Goal: Task Accomplishment & Management: Use online tool/utility

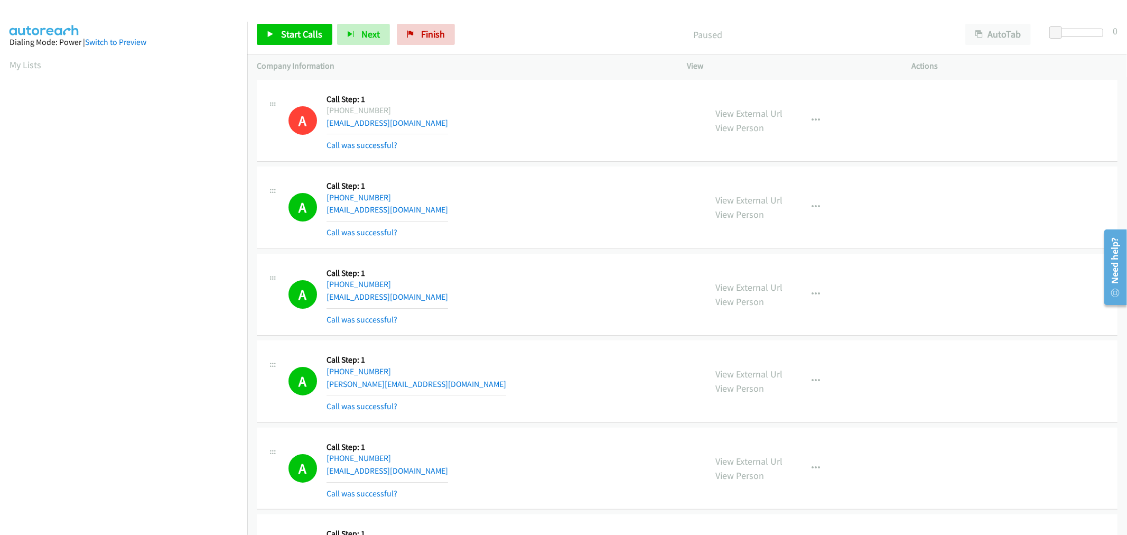
scroll to position [59, 0]
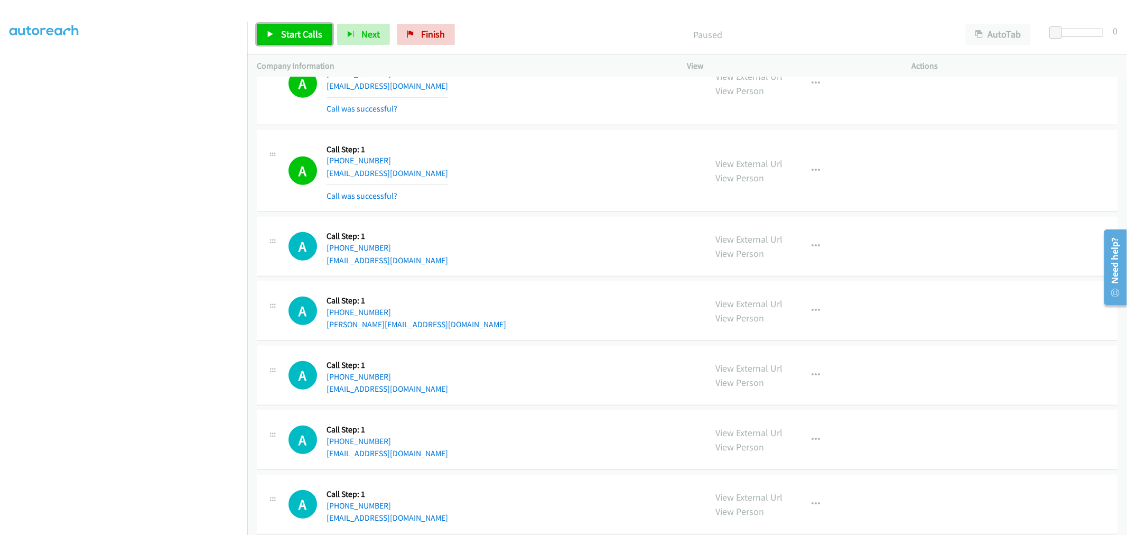
drag, startPoint x: 0, startPoint y: 0, endPoint x: 302, endPoint y: 38, distance: 304.5
click at [302, 38] on span "Start Calls" at bounding box center [301, 34] width 41 height 12
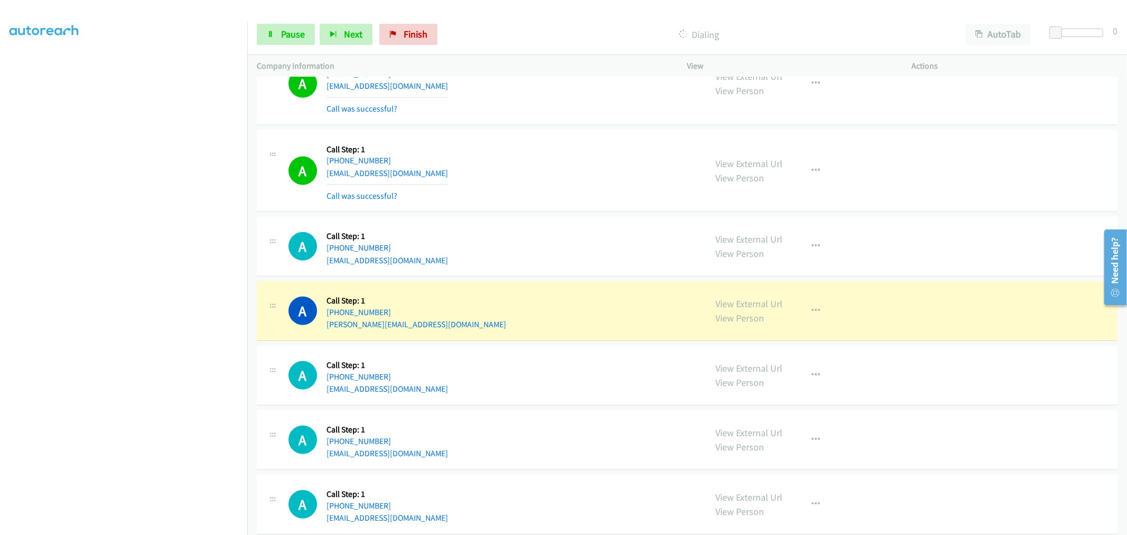
click at [504, 257] on div "A Callback Scheduled Call Step: 1 America/New_York [PHONE_NUMBER] [EMAIL_ADDRES…" at bounding box center [492, 246] width 408 height 40
click at [537, 236] on div "A Callback Scheduled Call Step: 1 America/New_York [PHONE_NUMBER] [EMAIL_ADDRES…" at bounding box center [492, 246] width 408 height 40
click at [566, 250] on div "A Callback Scheduled Call Step: 1 America/New_York [PHONE_NUMBER] [EMAIL_ADDRES…" at bounding box center [492, 246] width 408 height 40
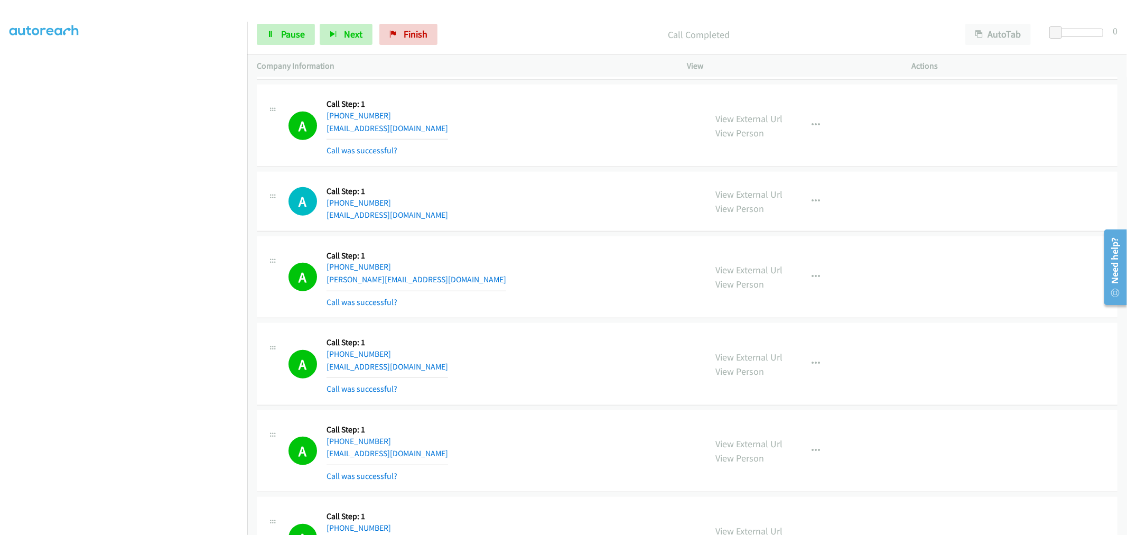
scroll to position [10861, 0]
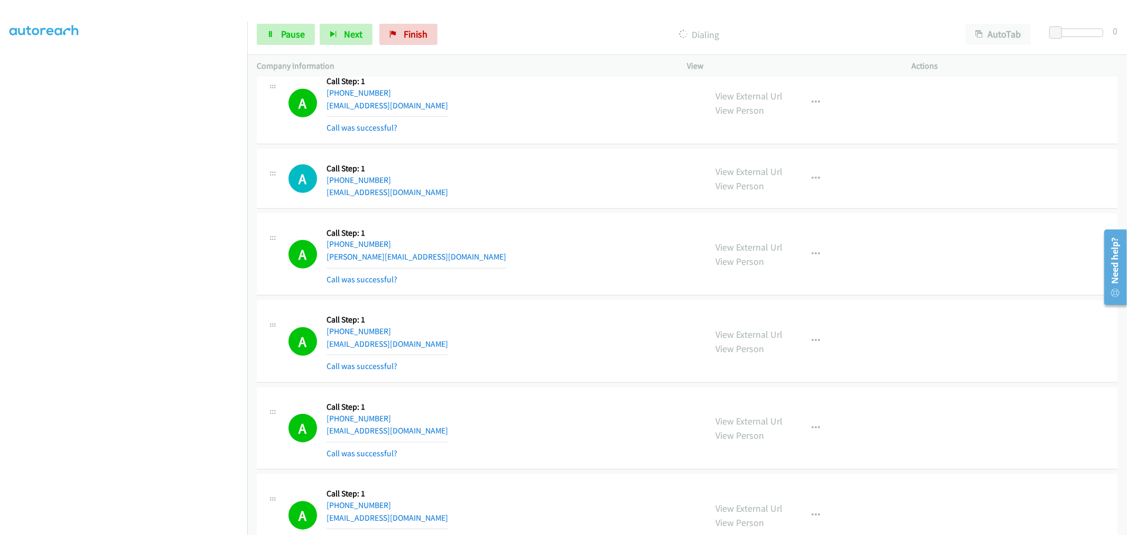
click at [546, 153] on td "A Callback Scheduled Call Step: 1 America/New_York [PHONE_NUMBER] [EMAIL_ADDRES…" at bounding box center [687, 178] width 880 height 64
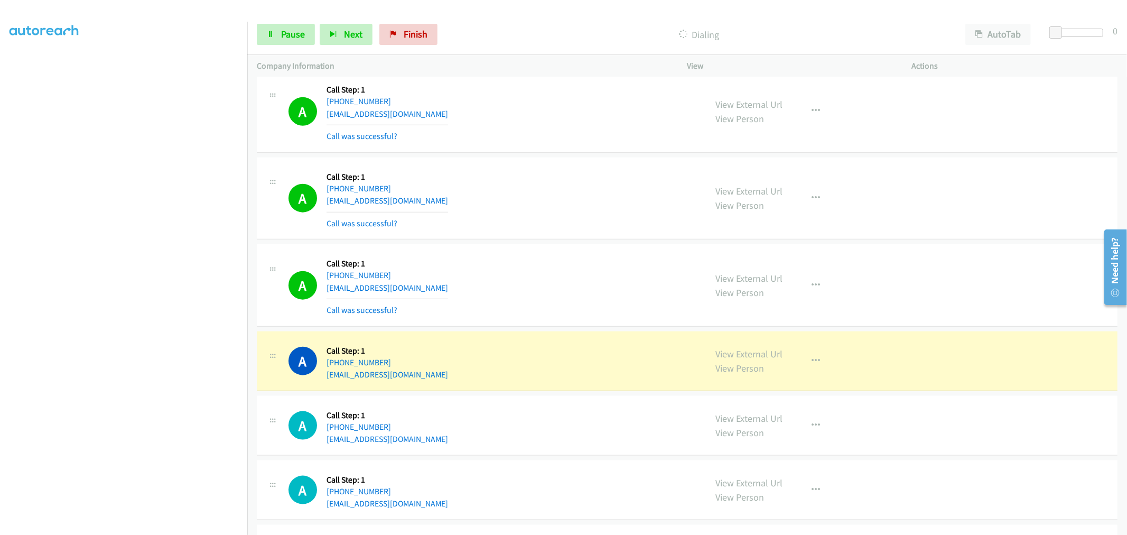
scroll to position [11154, 0]
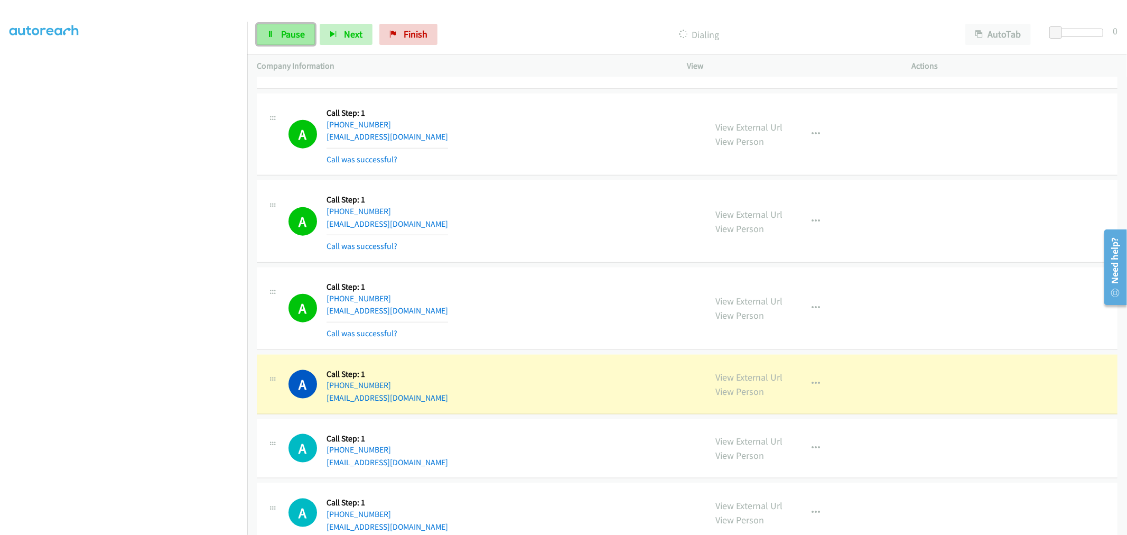
click at [273, 38] on icon at bounding box center [270, 34] width 7 height 7
click at [593, 174] on div "A Callback Scheduled Call Step: 1 America/New_York [PHONE_NUMBER] [EMAIL_ADDRES…" at bounding box center [687, 135] width 861 height 82
click at [617, 253] on div "A Callback Scheduled Call Step: 1 America/New_York [PHONE_NUMBER] [EMAIL_ADDRES…" at bounding box center [492, 221] width 408 height 63
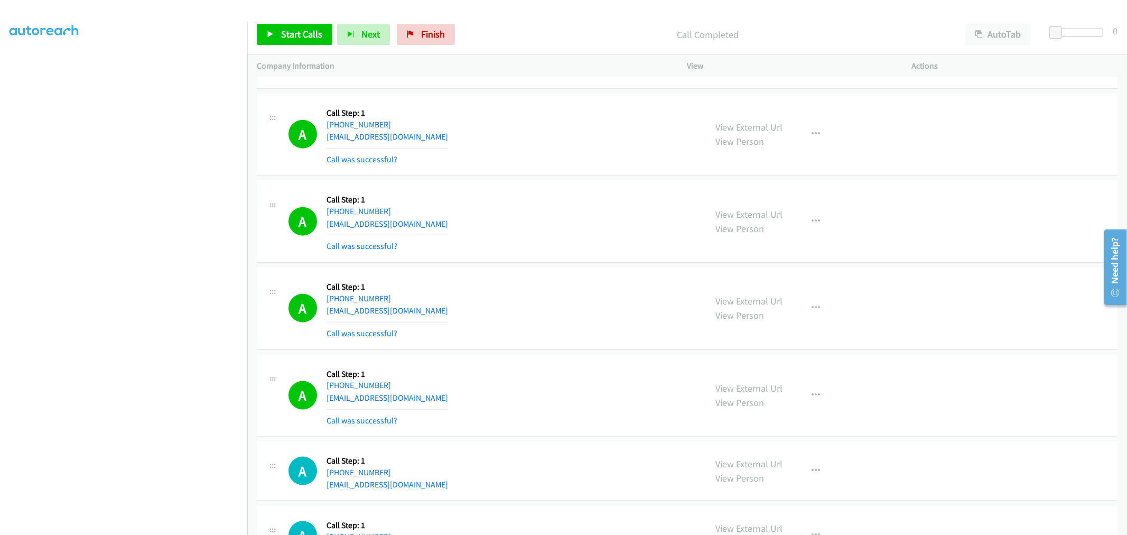
click at [567, 261] on div "A Callback Scheduled Call Step: 1 America/New_York [PHONE_NUMBER] [EMAIL_ADDRES…" at bounding box center [687, 221] width 861 height 82
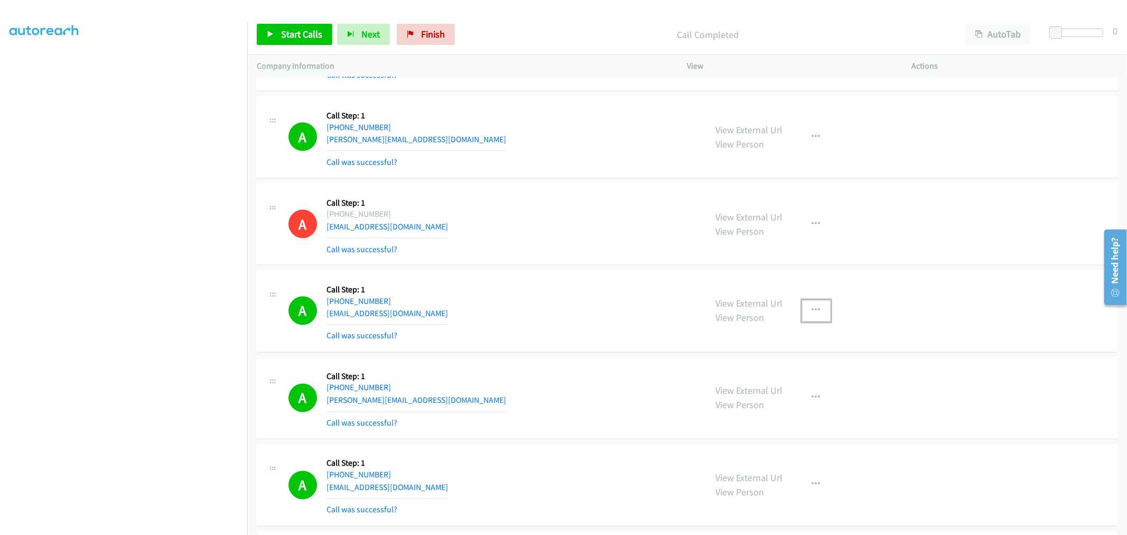
click at [812, 314] on icon "button" at bounding box center [816, 310] width 8 height 8
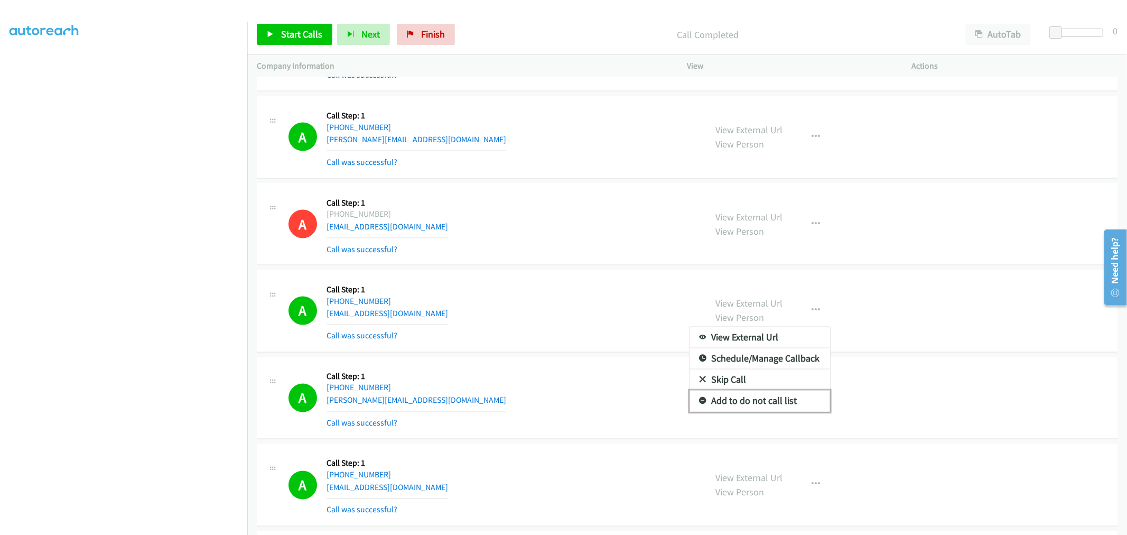
click at [747, 394] on link "Add to do not call list" at bounding box center [760, 400] width 141 height 21
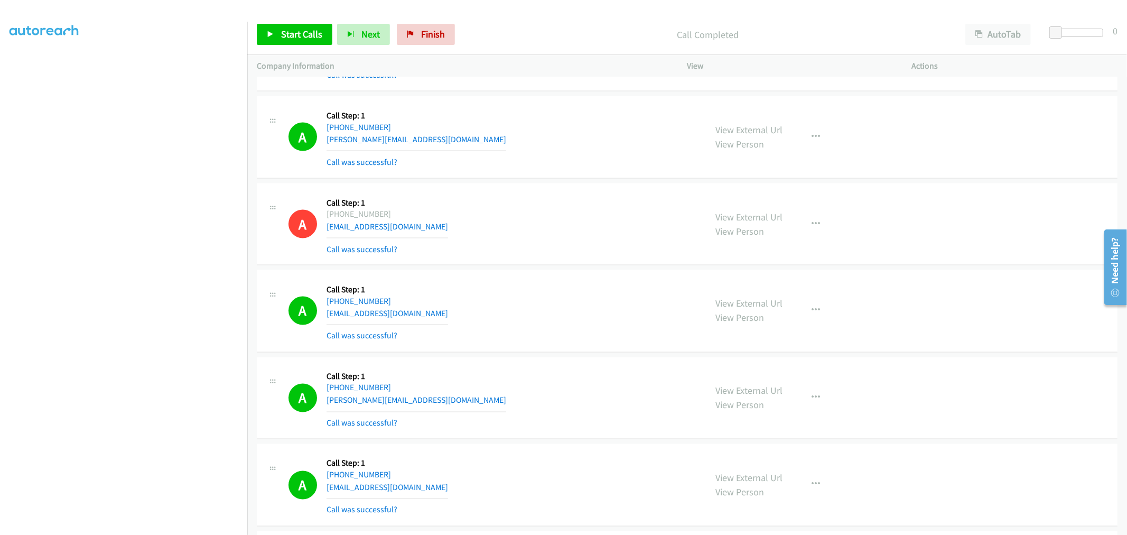
click at [303, 22] on div "Start Calls Pause Next Finish Call Completed AutoTab AutoTab 0" at bounding box center [687, 34] width 880 height 41
click at [304, 30] on span "Start Calls" at bounding box center [301, 34] width 41 height 12
click at [164, 526] on section at bounding box center [124, 284] width 228 height 506
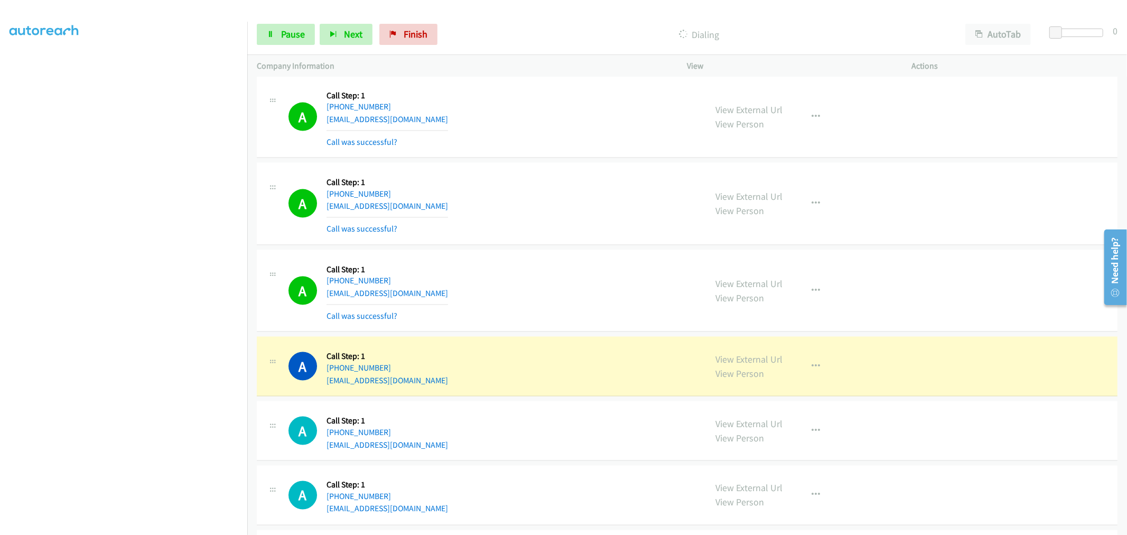
scroll to position [11511, 0]
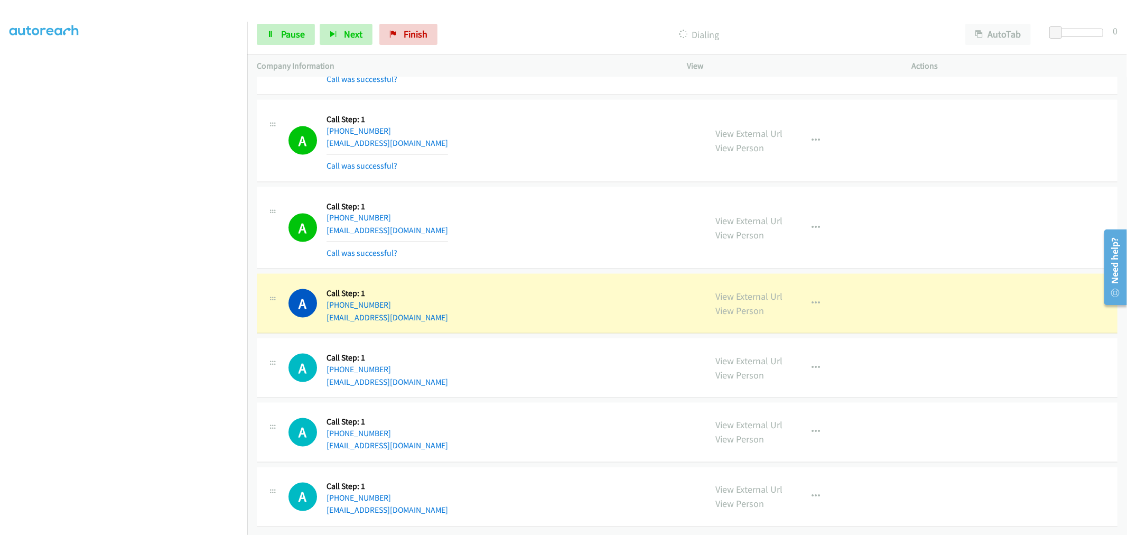
click at [582, 187] on div "A Callback Scheduled Call Step: 1 America/New_York [PHONE_NUMBER] [EMAIL_ADDRES…" at bounding box center [687, 228] width 861 height 82
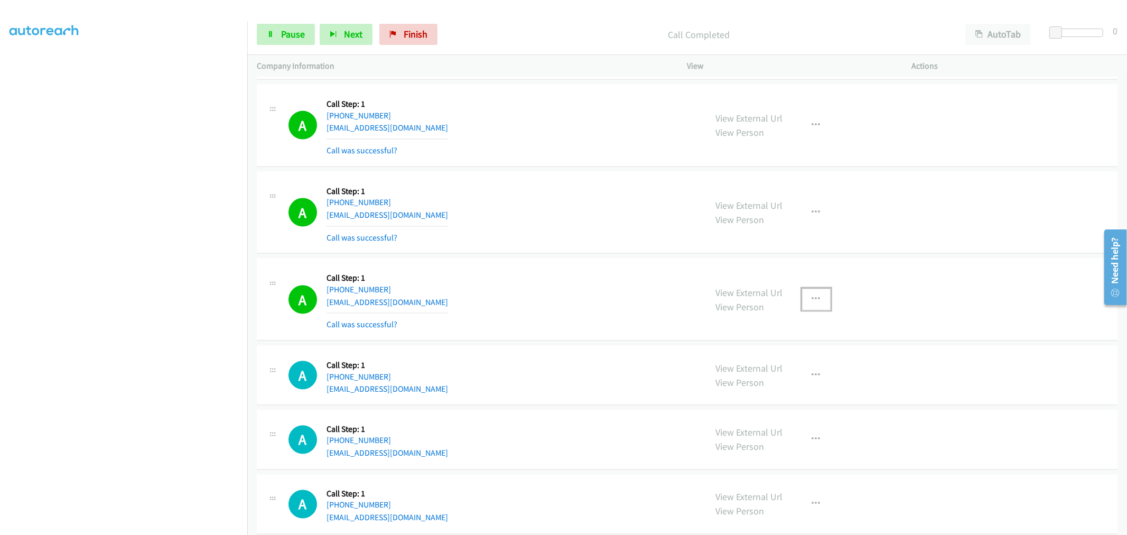
drag, startPoint x: 814, startPoint y: 296, endPoint x: 783, endPoint y: 370, distance: 80.8
click at [814, 296] on button "button" at bounding box center [816, 298] width 29 height 21
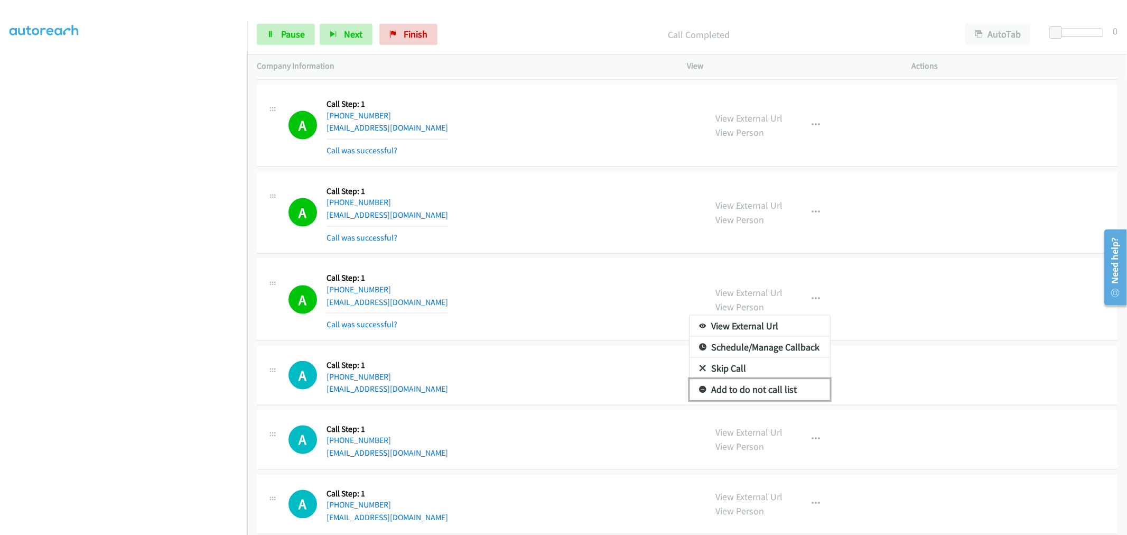
click at [770, 399] on link "Add to do not call list" at bounding box center [760, 389] width 141 height 21
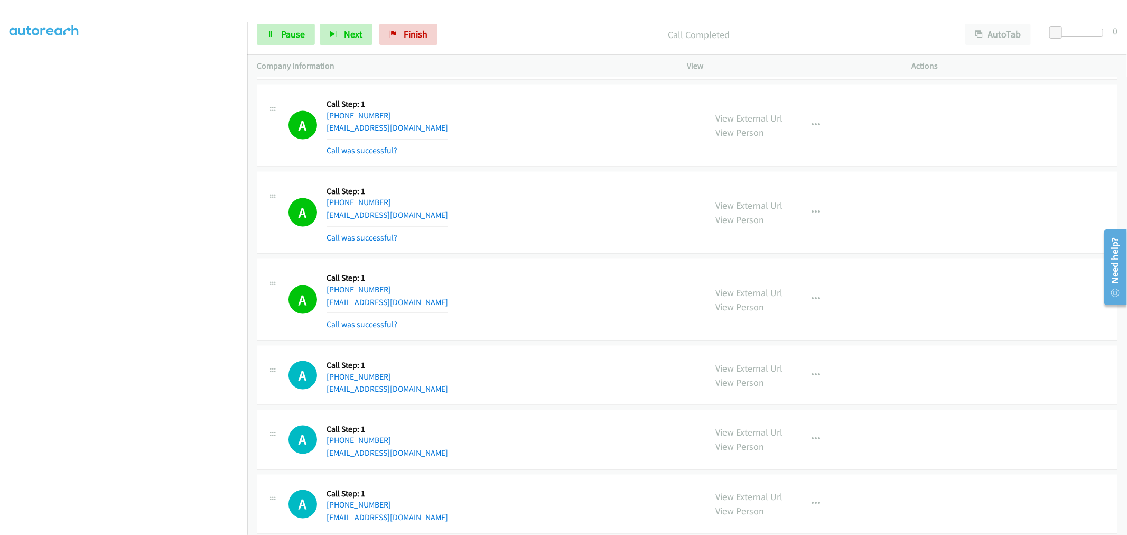
click at [532, 302] on div "A Callback Scheduled Call Step: 1 America/Los_Angeles [PHONE_NUMBER] [EMAIL_ADD…" at bounding box center [492, 299] width 408 height 63
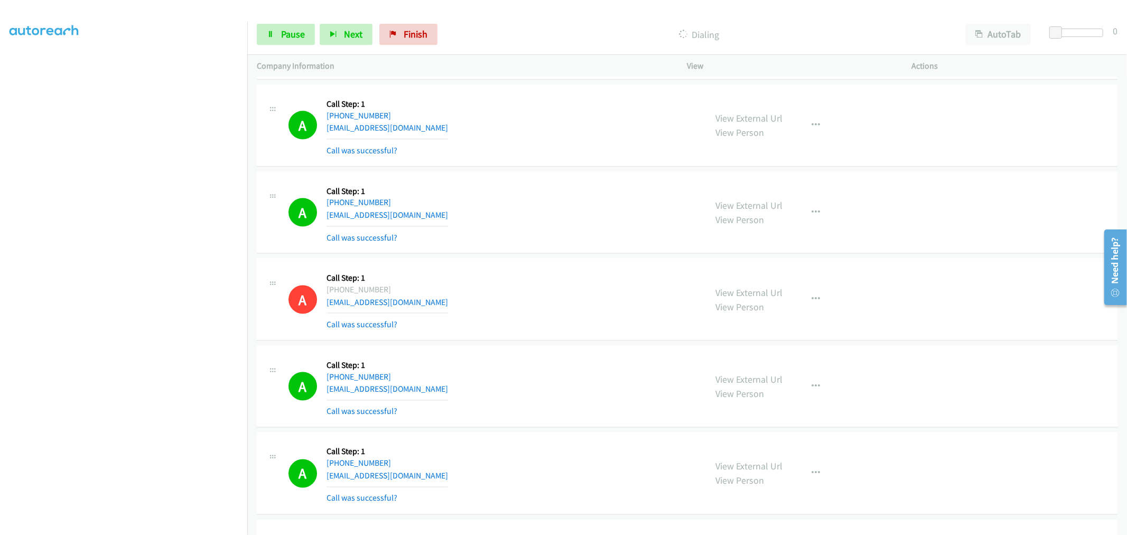
click at [524, 268] on div "A Callback Scheduled Call Step: 1 America/Los_Angeles [PHONE_NUMBER] [EMAIL_ADD…" at bounding box center [687, 299] width 861 height 82
drag, startPoint x: 825, startPoint y: 394, endPoint x: 817, endPoint y: 393, distance: 7.9
click at [825, 394] on div "View External Url View Person View External Url Email Schedule/Manage Callback …" at bounding box center [823, 386] width 234 height 63
click at [817, 389] on button "button" at bounding box center [816, 386] width 29 height 21
drag, startPoint x: 763, startPoint y: 489, endPoint x: 414, endPoint y: 506, distance: 349.7
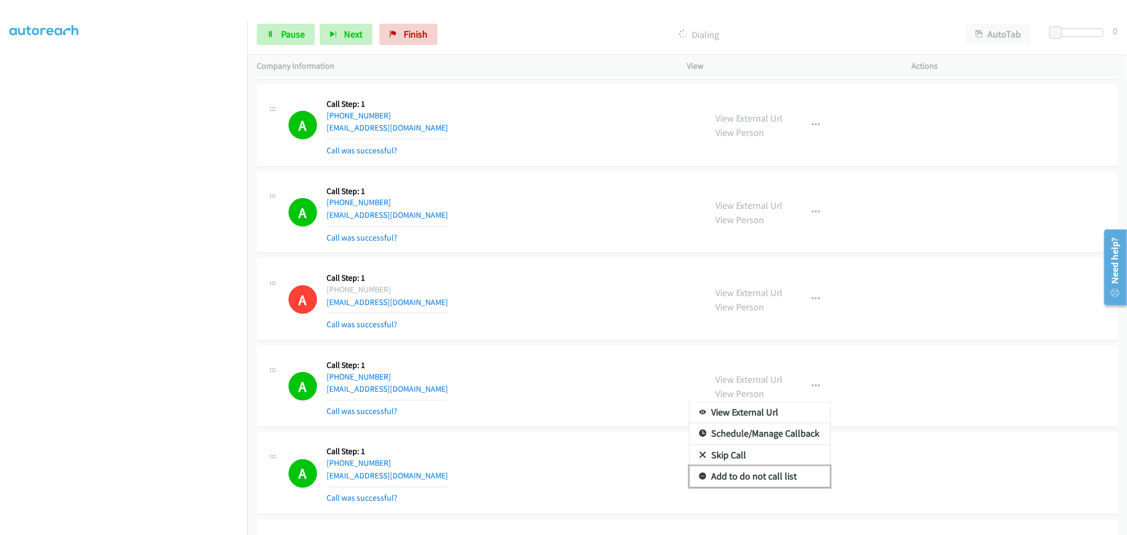
click at [763, 487] on link "Add to do not call list" at bounding box center [760, 476] width 141 height 21
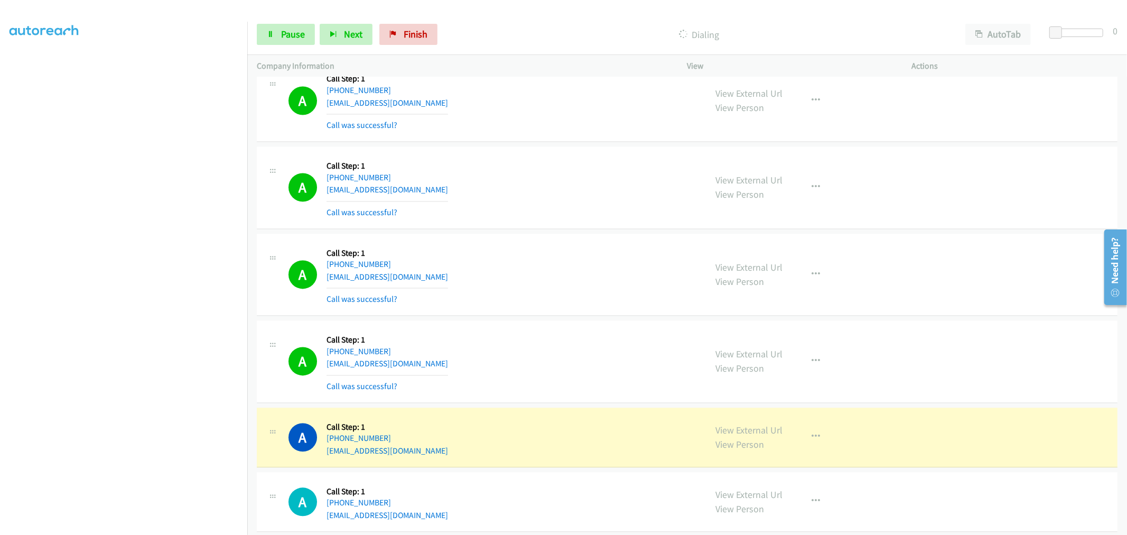
scroll to position [12039, 0]
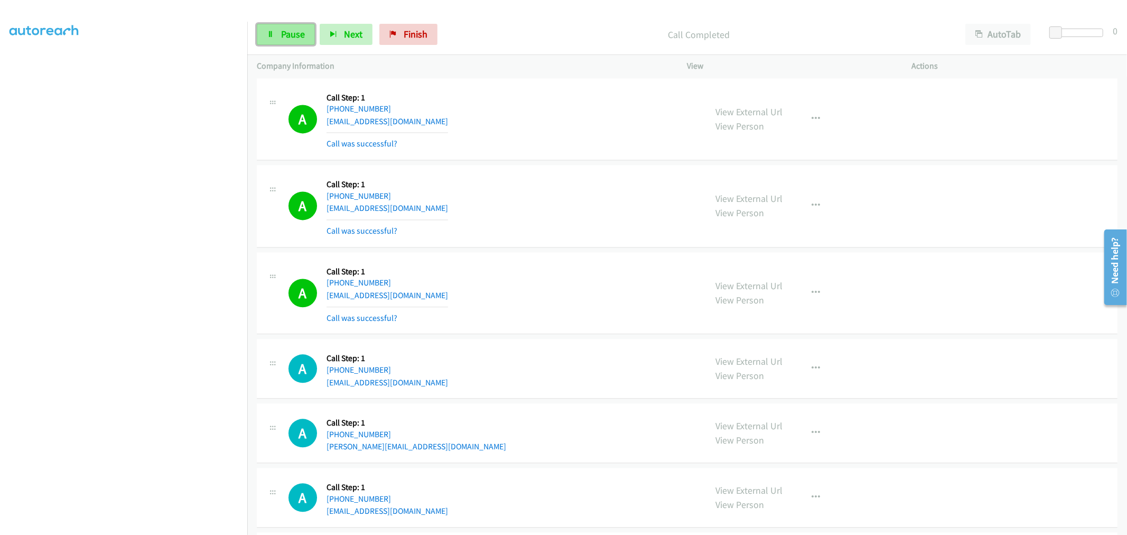
click at [294, 39] on span "Pause" at bounding box center [293, 34] width 24 height 12
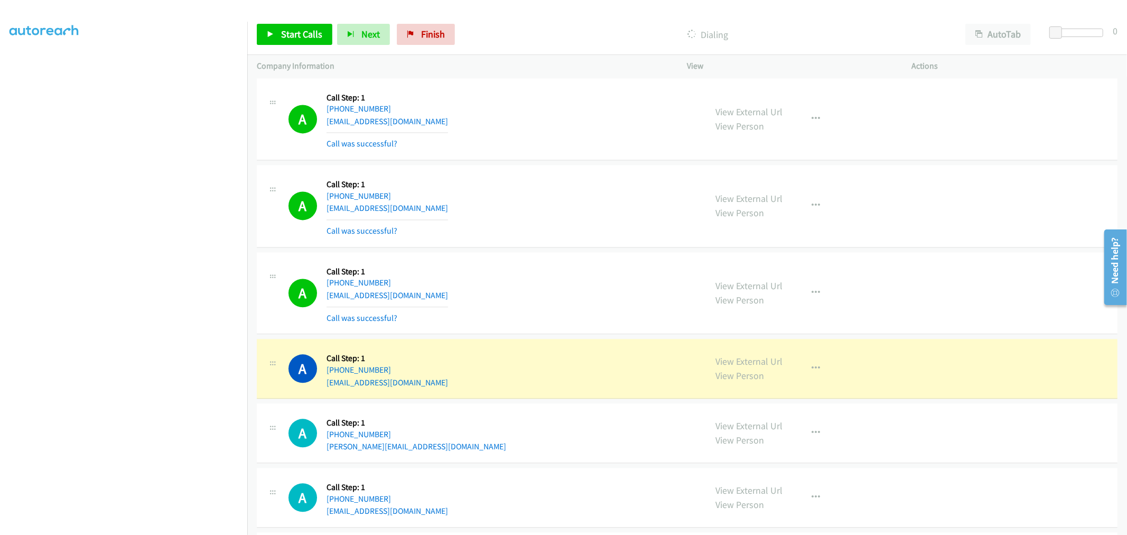
drag, startPoint x: 738, startPoint y: 291, endPoint x: 651, endPoint y: 239, distance: 100.2
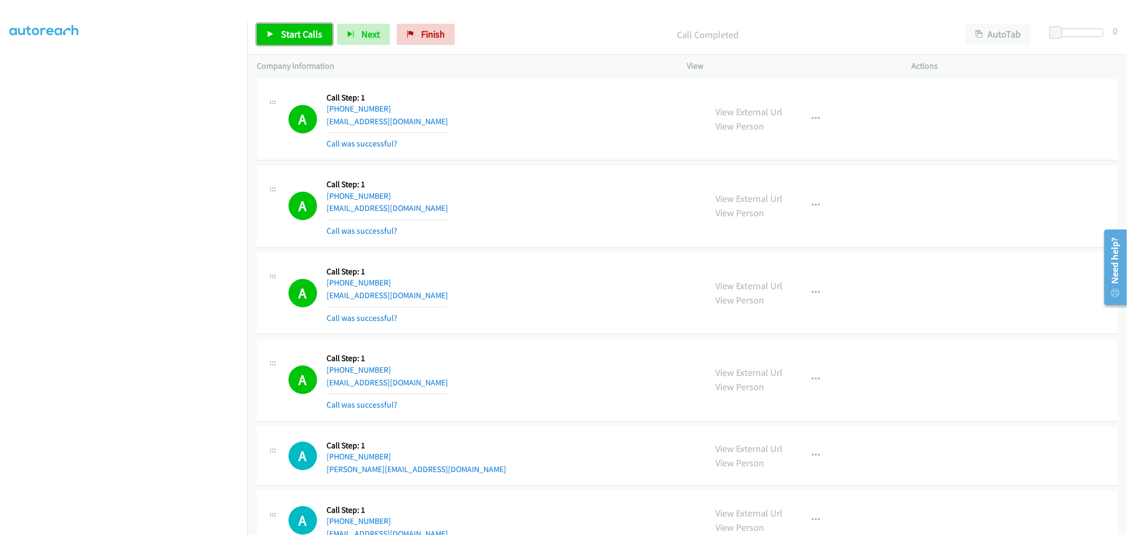
click at [304, 31] on span "Start Calls" at bounding box center [301, 34] width 41 height 12
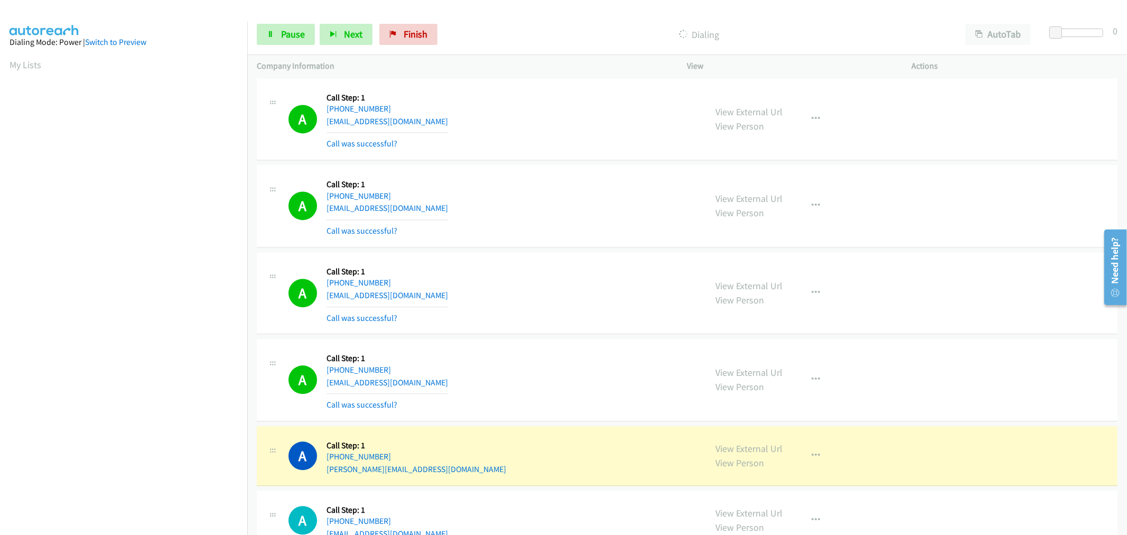
scroll to position [59, 0]
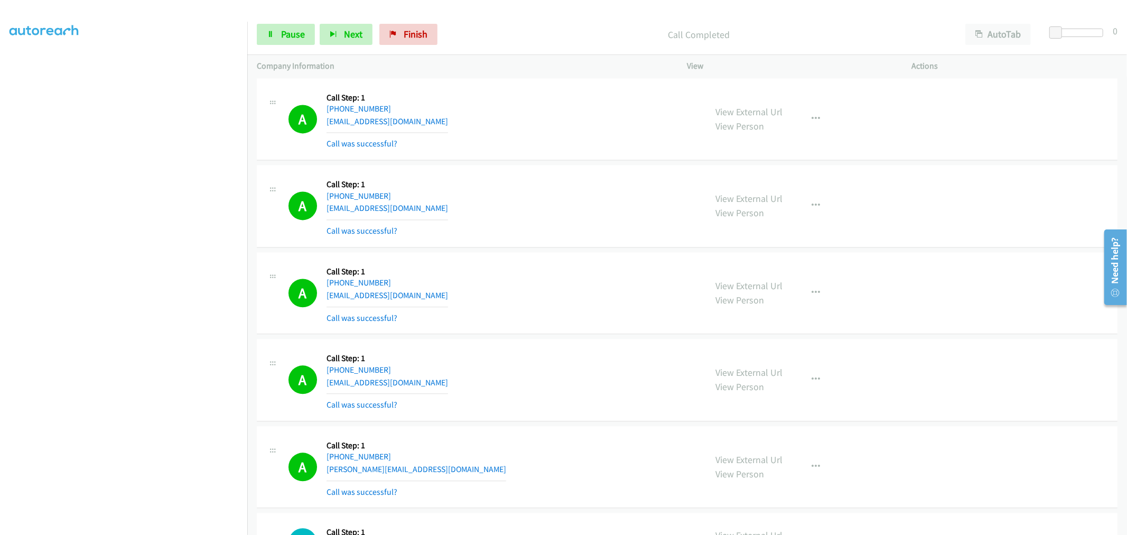
click at [836, 297] on div "View External Url View Person View External Url Email Schedule/Manage Callback …" at bounding box center [823, 293] width 234 height 63
click at [817, 303] on button "button" at bounding box center [816, 292] width 29 height 21
click at [754, 385] on link "Add to do not call list" at bounding box center [760, 383] width 141 height 21
click at [511, 266] on div "A Callback Scheduled Call Step: 1 America/Los_Angeles [PHONE_NUMBER] [EMAIL_ADD…" at bounding box center [687, 293] width 861 height 82
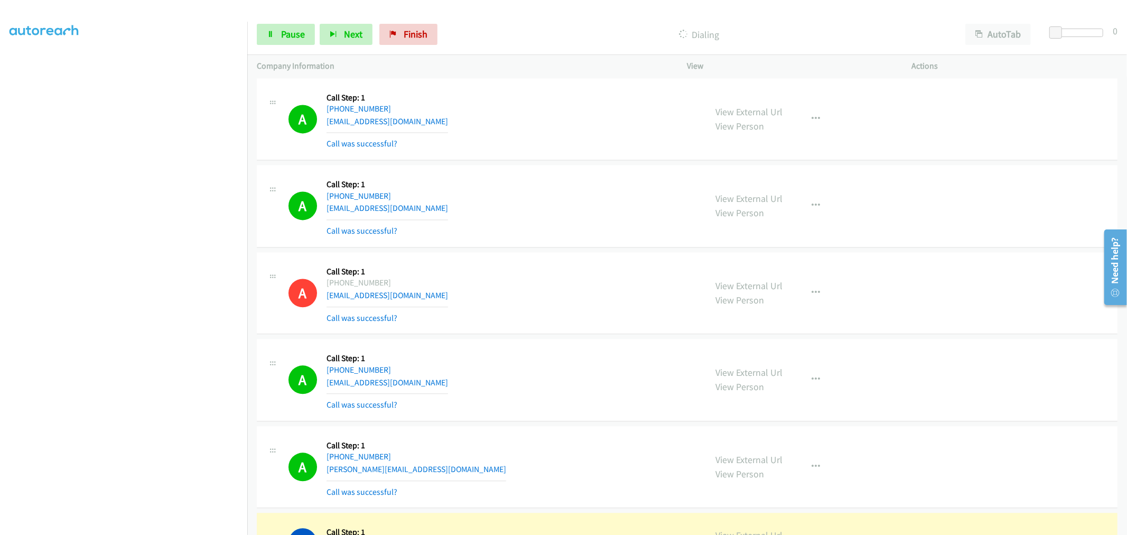
scroll to position [12165, 0]
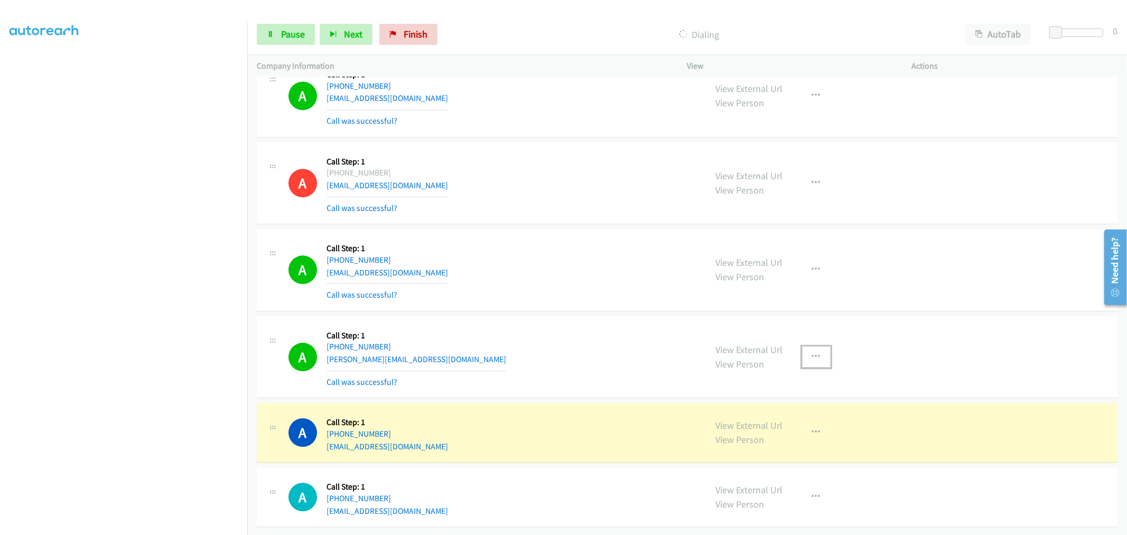
click at [809, 355] on button "button" at bounding box center [816, 356] width 29 height 21
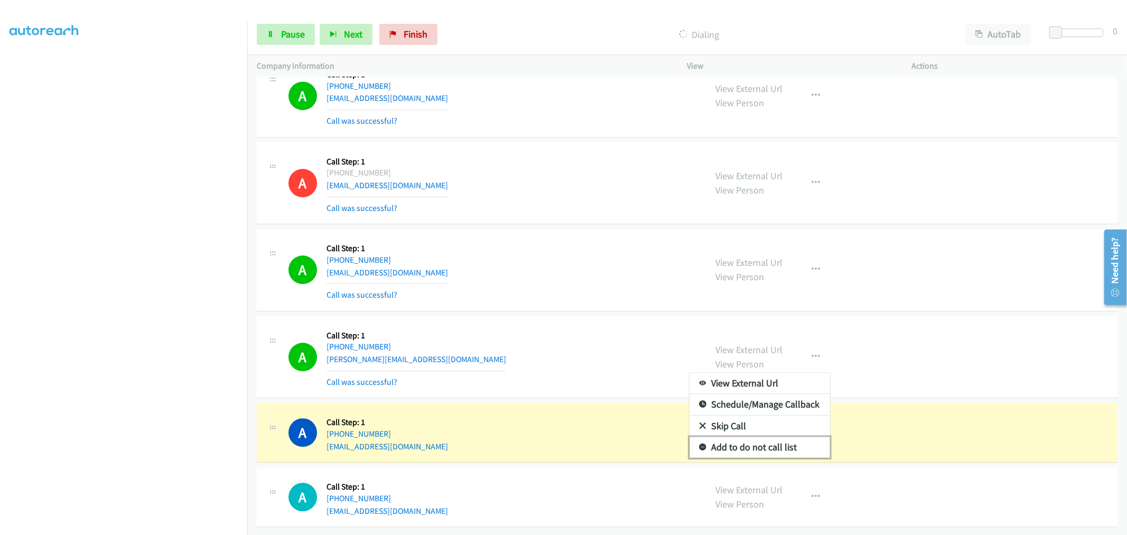
click at [756, 442] on link "Add to do not call list" at bounding box center [760, 446] width 141 height 21
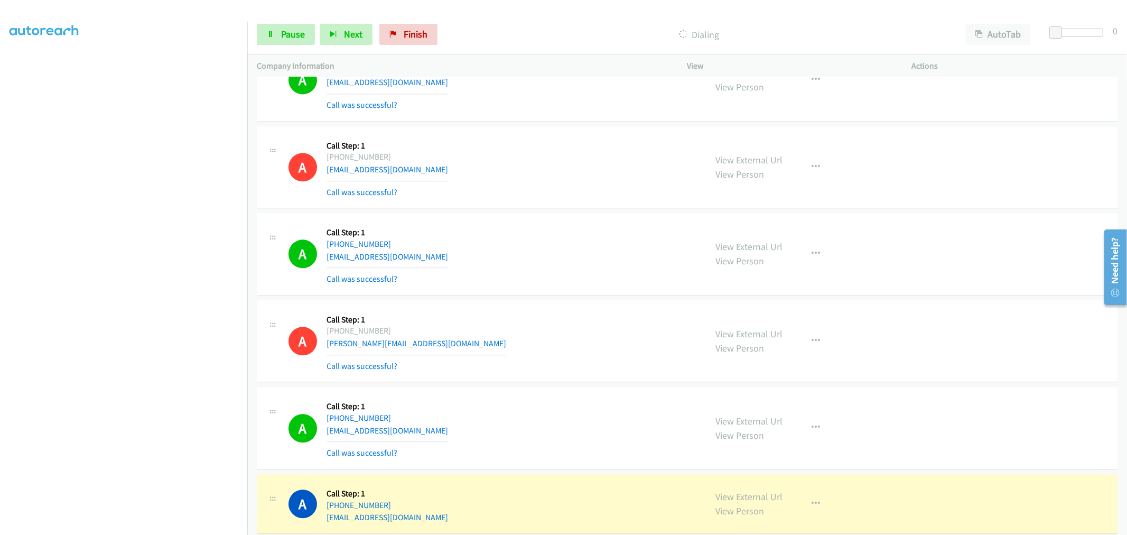
drag, startPoint x: 548, startPoint y: 365, endPoint x: 539, endPoint y: 275, distance: 89.8
click at [539, 275] on div "A Callback Scheduled Call Step: 1 America/Los_Angeles [PHONE_NUMBER] [EMAIL_ADD…" at bounding box center [492, 253] width 408 height 63
click at [173, 525] on section at bounding box center [124, 284] width 228 height 506
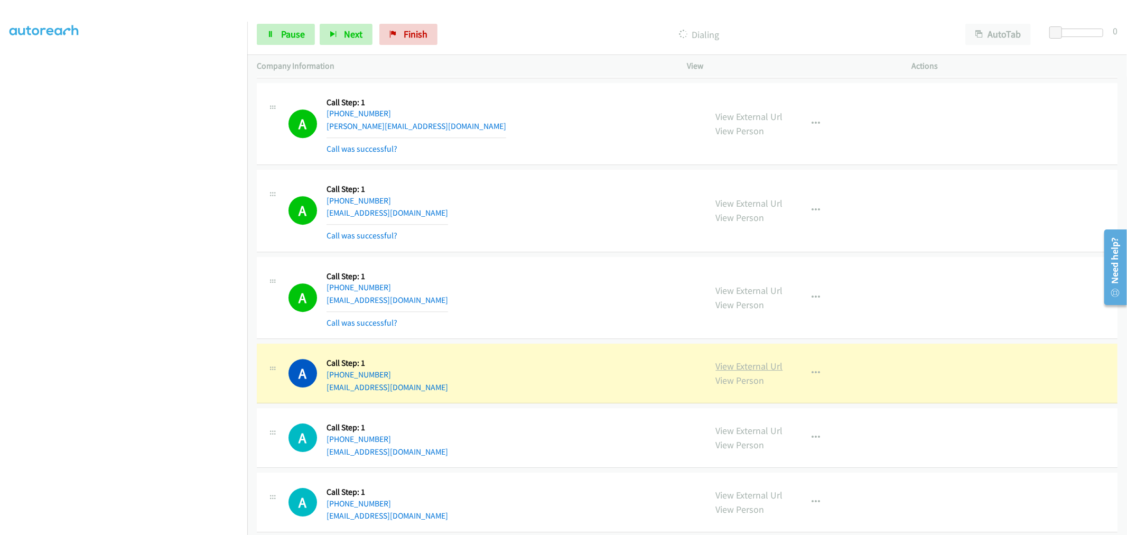
scroll to position [12928, 0]
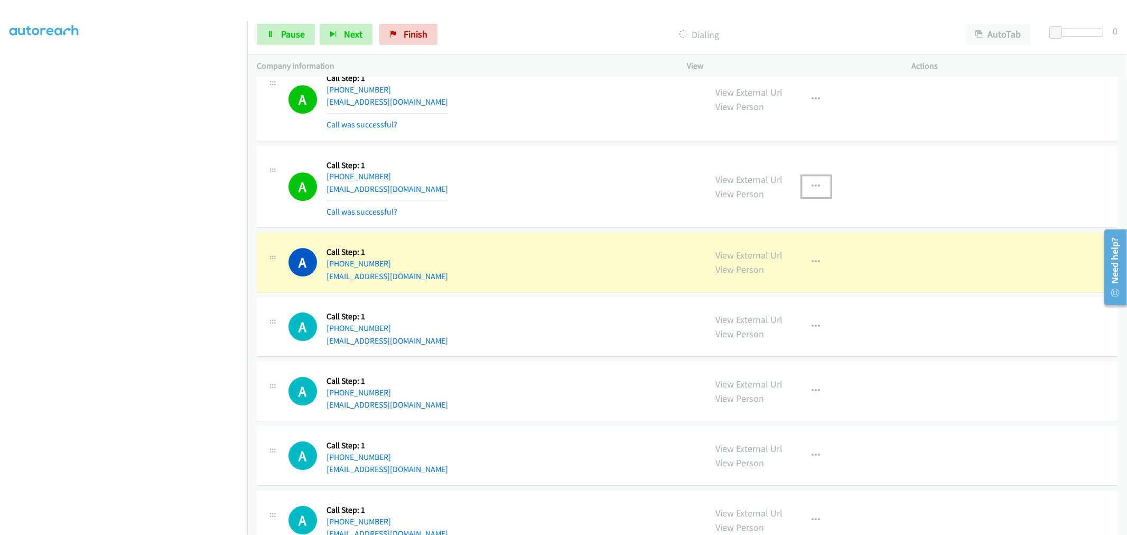
click at [825, 186] on button "button" at bounding box center [816, 186] width 29 height 21
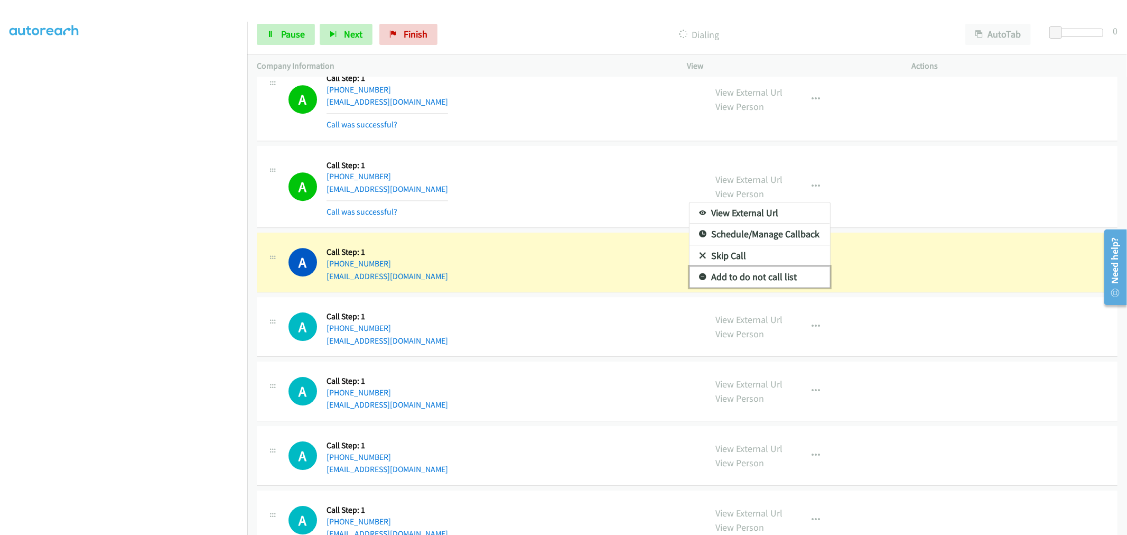
click at [755, 281] on link "Add to do not call list" at bounding box center [760, 276] width 141 height 21
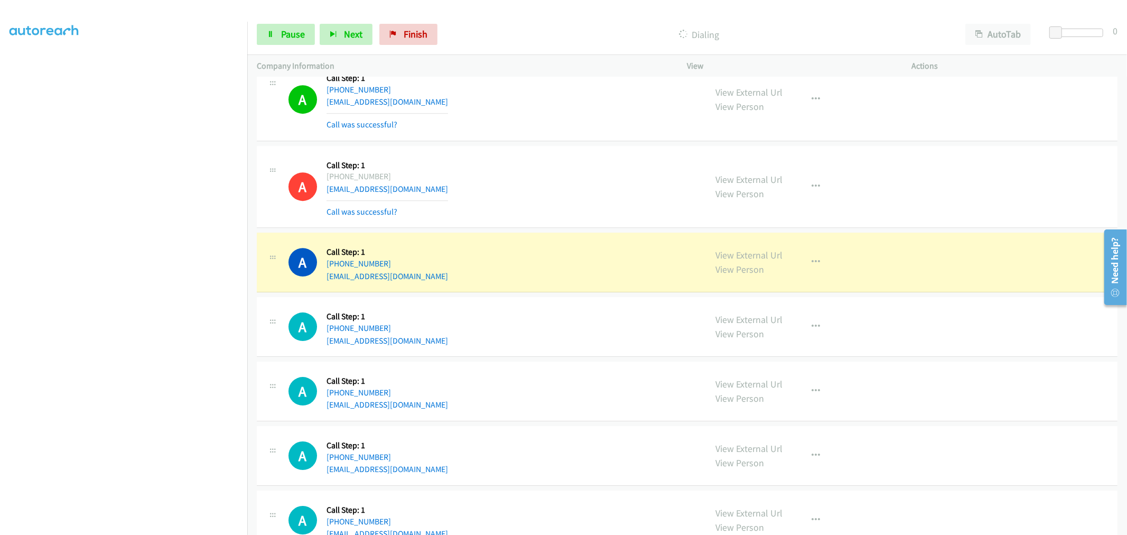
click at [543, 170] on div "A Callback Scheduled Call Step: 1 [GEOGRAPHIC_DATA]/[GEOGRAPHIC_DATA] [PHONE_NU…" at bounding box center [492, 186] width 408 height 63
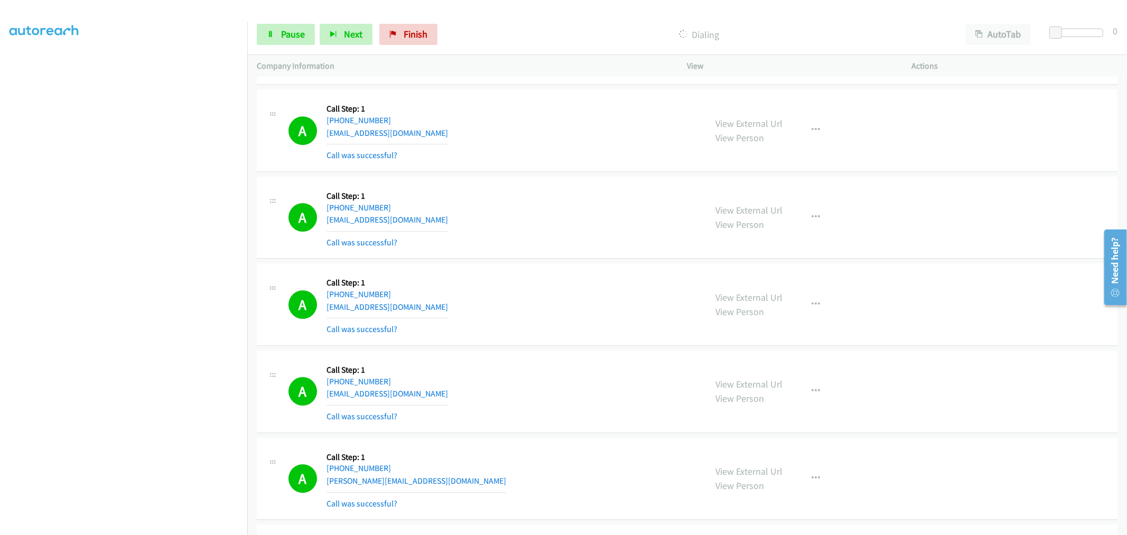
click at [502, 215] on div "A Callback Scheduled Call Step: 1 America/Los_Angeles [PHONE_NUMBER] [EMAIL_ADD…" at bounding box center [492, 217] width 408 height 63
click at [802, 395] on button "button" at bounding box center [816, 390] width 29 height 21
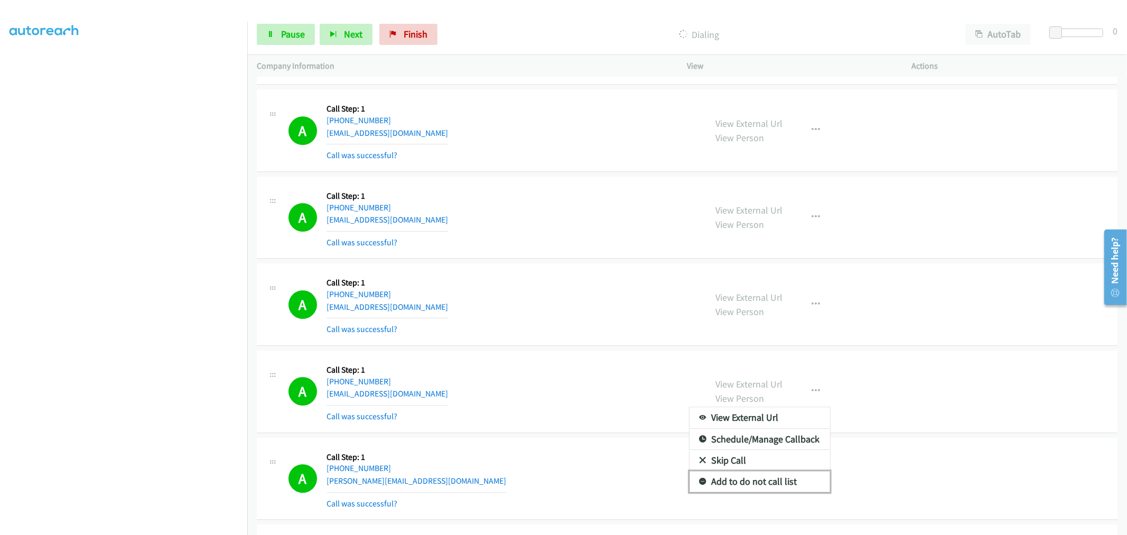
click at [734, 492] on link "Add to do not call list" at bounding box center [760, 481] width 141 height 21
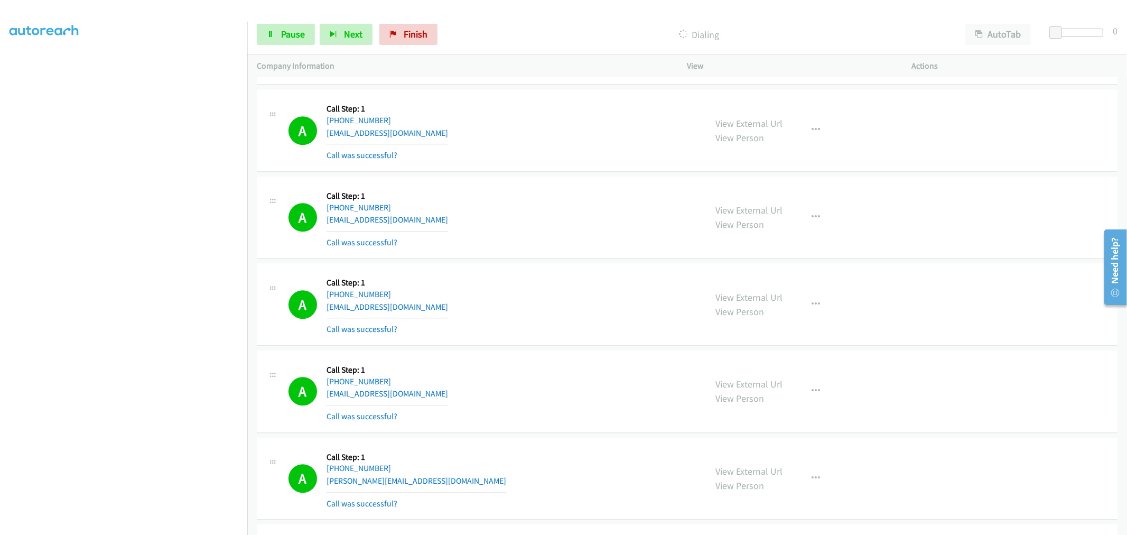
drag, startPoint x: 541, startPoint y: 399, endPoint x: 807, endPoint y: 117, distance: 388.0
click at [541, 398] on div "A Callback Scheduled Call Step: 1 America/New_York [PHONE_NUMBER] [EMAIL_ADDRES…" at bounding box center [492, 391] width 408 height 63
click at [532, 261] on td "A Callback Scheduled Call Step: 1 America/Los_Angeles [PHONE_NUMBER] [EMAIL_ADD…" at bounding box center [687, 217] width 880 height 87
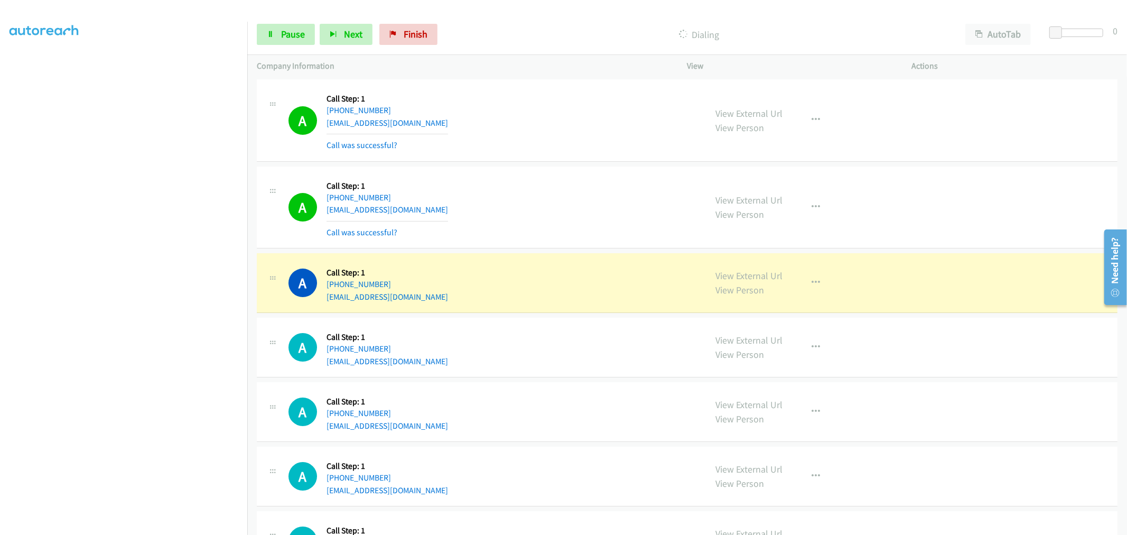
scroll to position [13024, 0]
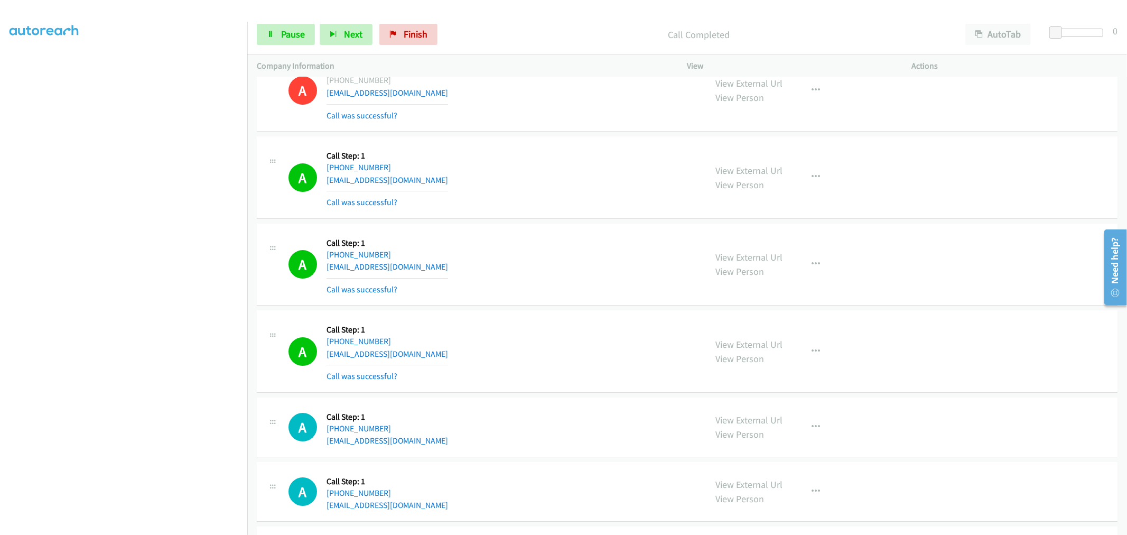
click at [827, 361] on div "View External Url View Person View External Url Email Schedule/Manage Callback …" at bounding box center [823, 351] width 234 height 63
click at [815, 356] on icon "button" at bounding box center [816, 351] width 8 height 8
click at [743, 450] on link "Add to do not call list" at bounding box center [760, 441] width 141 height 21
click at [520, 320] on div "A Callback Scheduled Call Step: 1 America/New_York [PHONE_NUMBER] [EMAIL_ADDRES…" at bounding box center [687, 351] width 861 height 82
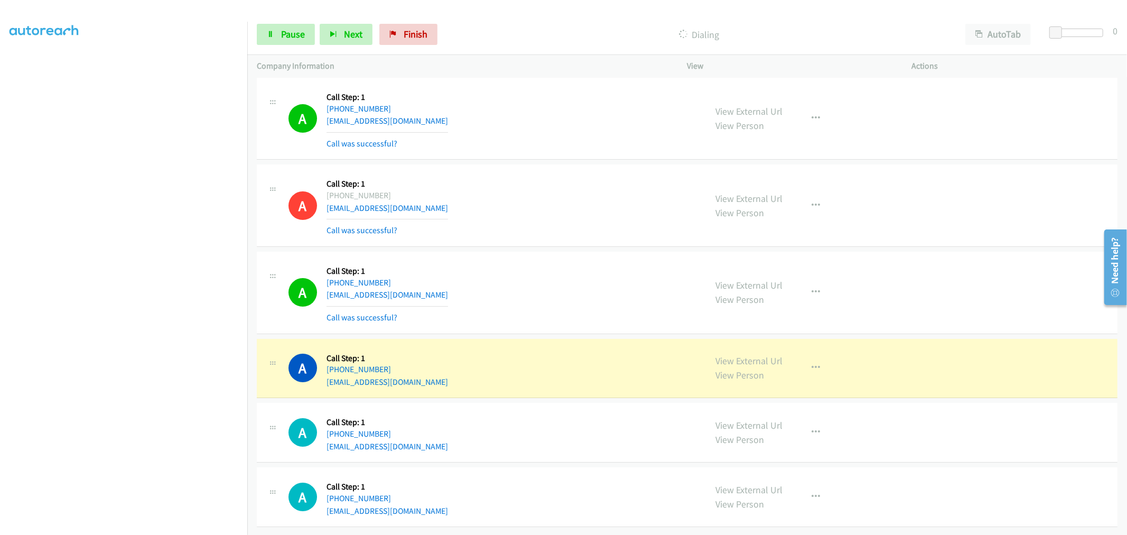
scroll to position [13187, 0]
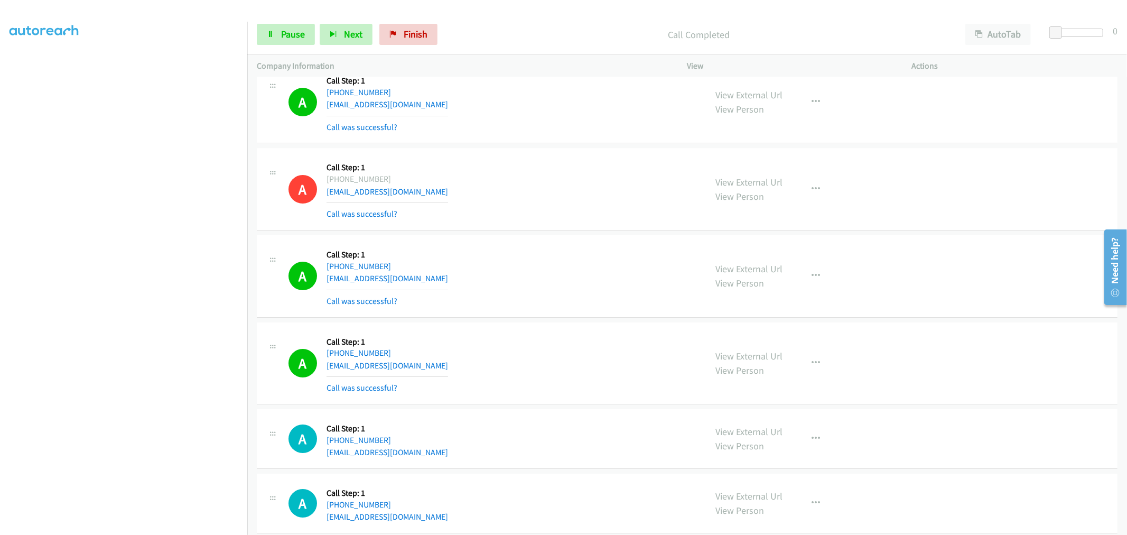
click at [796, 361] on div "View External Url View Person View External Url Email Schedule/Manage Callback …" at bounding box center [823, 363] width 234 height 63
click at [812, 367] on icon "button" at bounding box center [816, 363] width 8 height 8
click at [764, 459] on link "Add to do not call list" at bounding box center [760, 453] width 141 height 21
click at [526, 361] on div "A Callback Scheduled Call Step: 1 America/Los_Angeles [PHONE_NUMBER] [EMAIL_ADD…" at bounding box center [492, 363] width 408 height 63
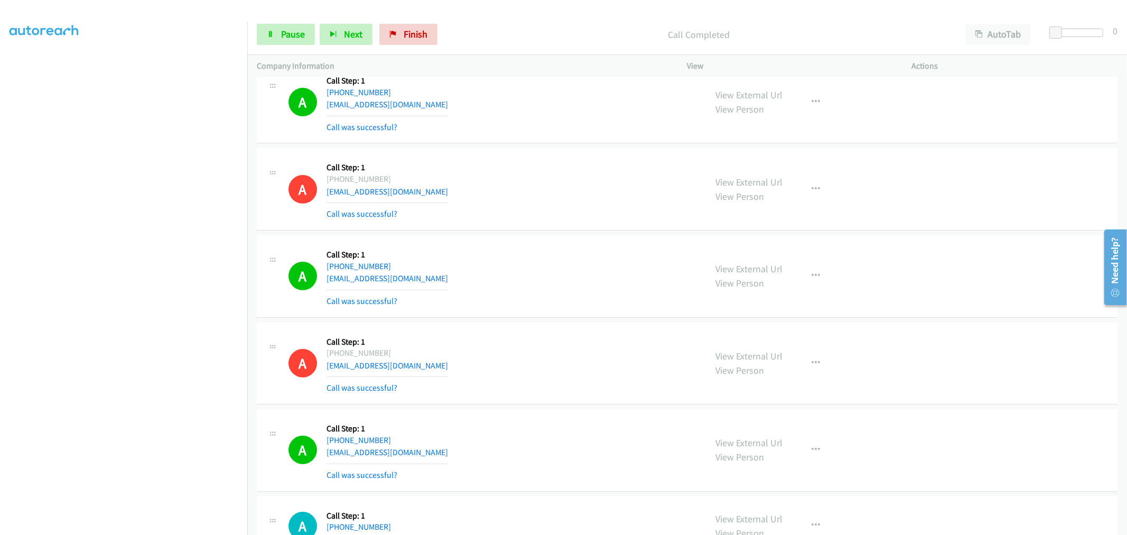
scroll to position [13304, 0]
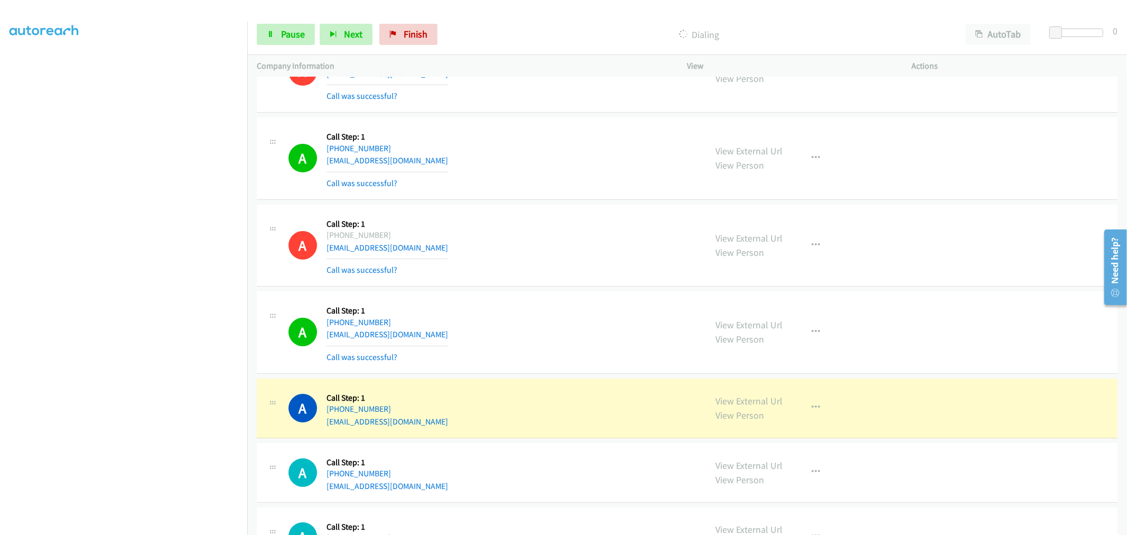
click at [555, 298] on td "A Callback Scheduled Call Step: 1 America/Los_Angeles [PHONE_NUMBER] [EMAIL_ADD…" at bounding box center [687, 332] width 880 height 87
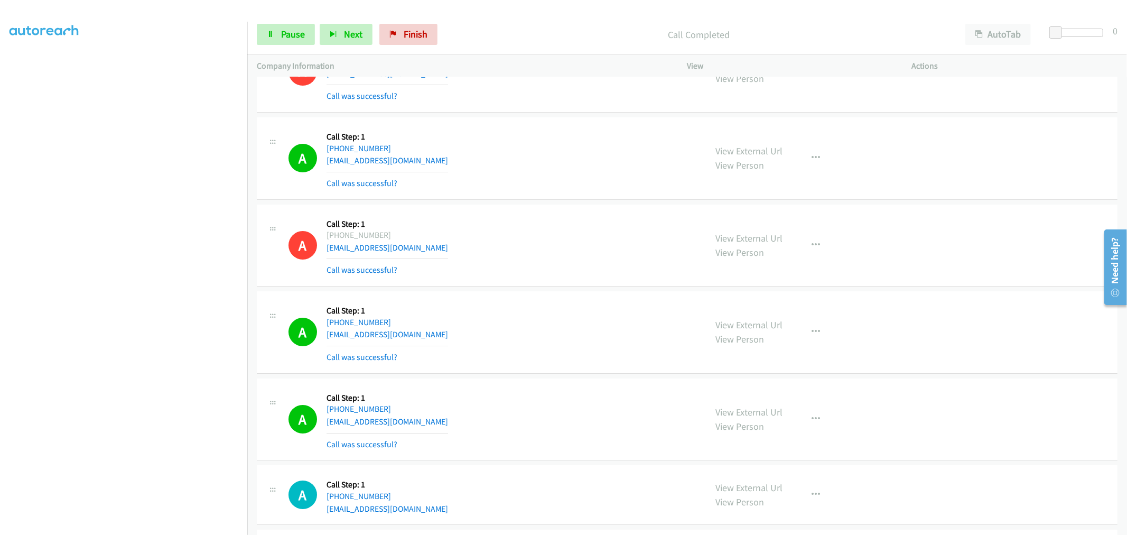
click at [275, 22] on div "Start Calls Pause Next Finish Call Completed AutoTab AutoTab 0" at bounding box center [687, 34] width 880 height 41
click at [286, 29] on span "Pause" at bounding box center [293, 34] width 24 height 12
click at [292, 33] on span "Start Calls" at bounding box center [301, 34] width 41 height 12
click at [511, 358] on div "A Callback Scheduled Call Step: 1 America/Los_Angeles [PHONE_NUMBER] [EMAIL_ADD…" at bounding box center [492, 332] width 408 height 63
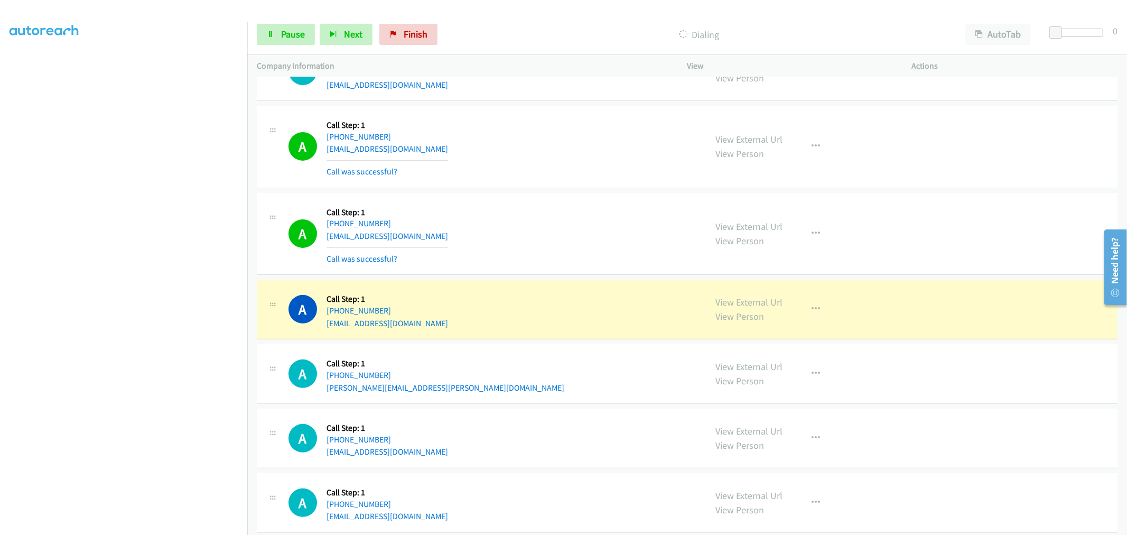
scroll to position [13833, 0]
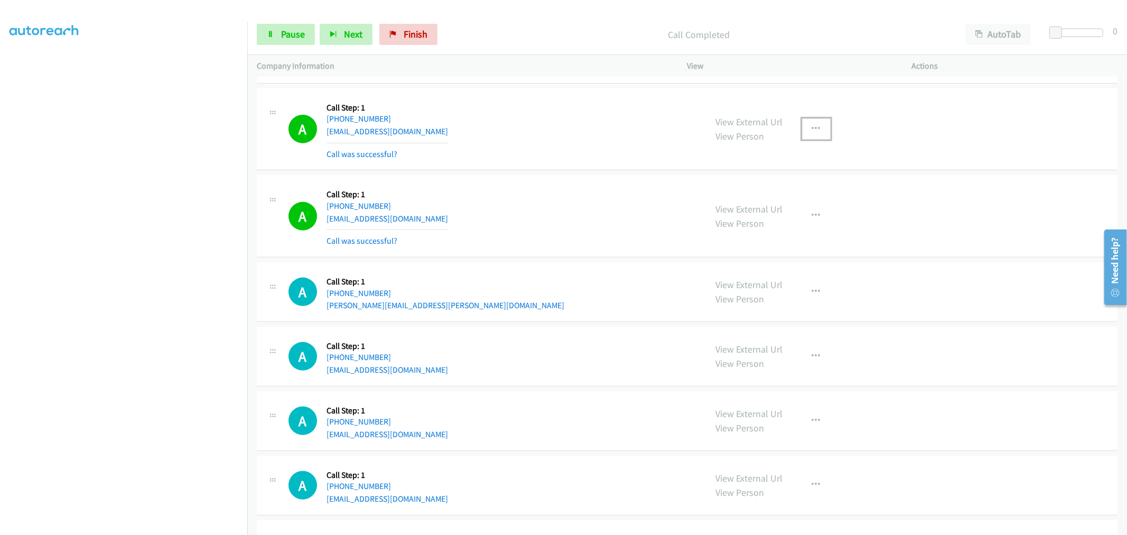
drag, startPoint x: 813, startPoint y: 134, endPoint x: 798, endPoint y: 169, distance: 38.4
click at [813, 133] on icon "button" at bounding box center [816, 129] width 8 height 8
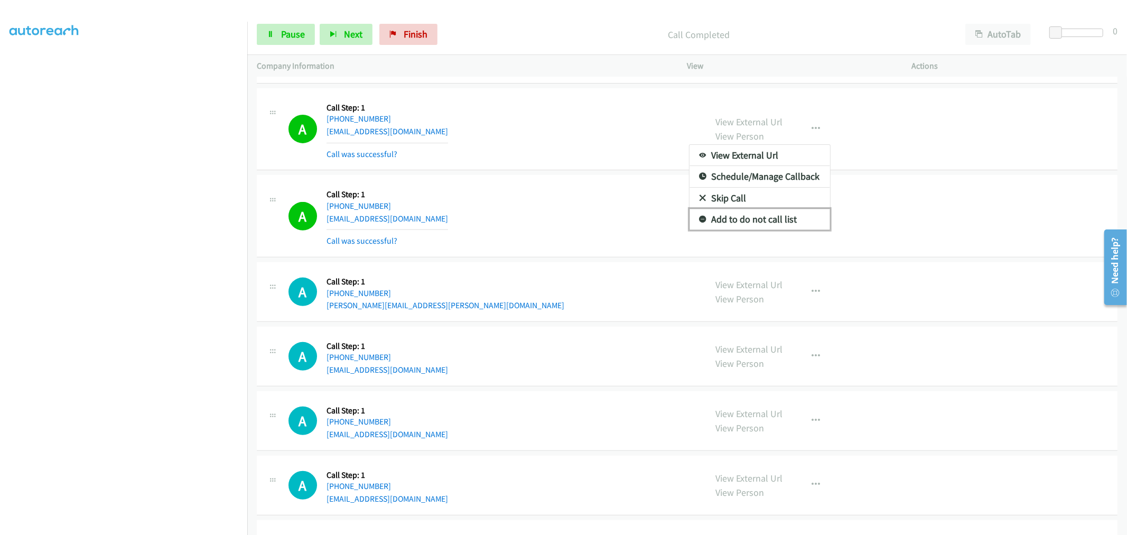
drag, startPoint x: 765, startPoint y: 227, endPoint x: 679, endPoint y: 242, distance: 86.9
click at [765, 227] on link "Add to do not call list" at bounding box center [760, 219] width 141 height 21
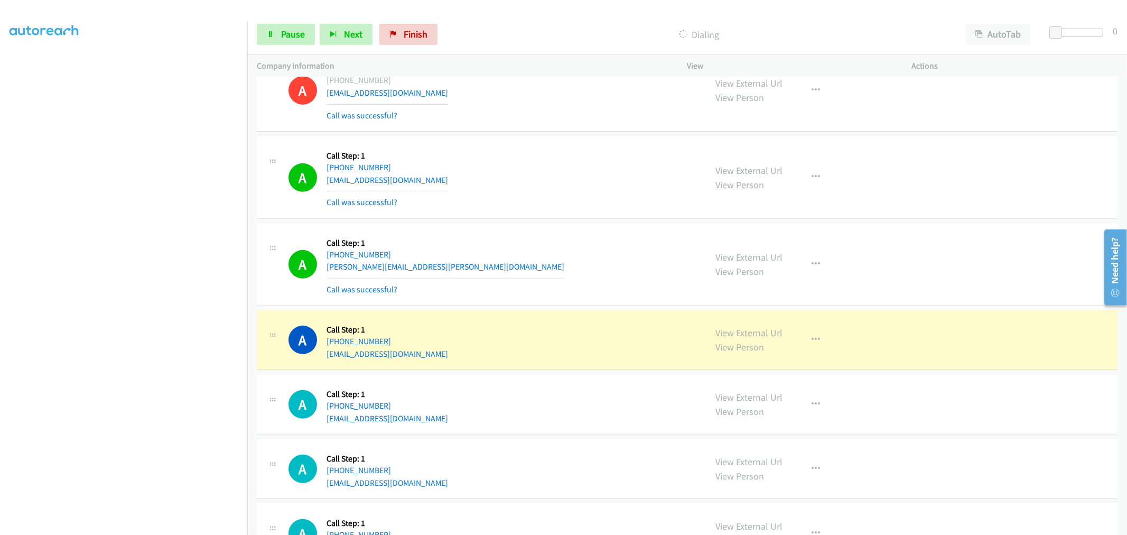
scroll to position [13891, 0]
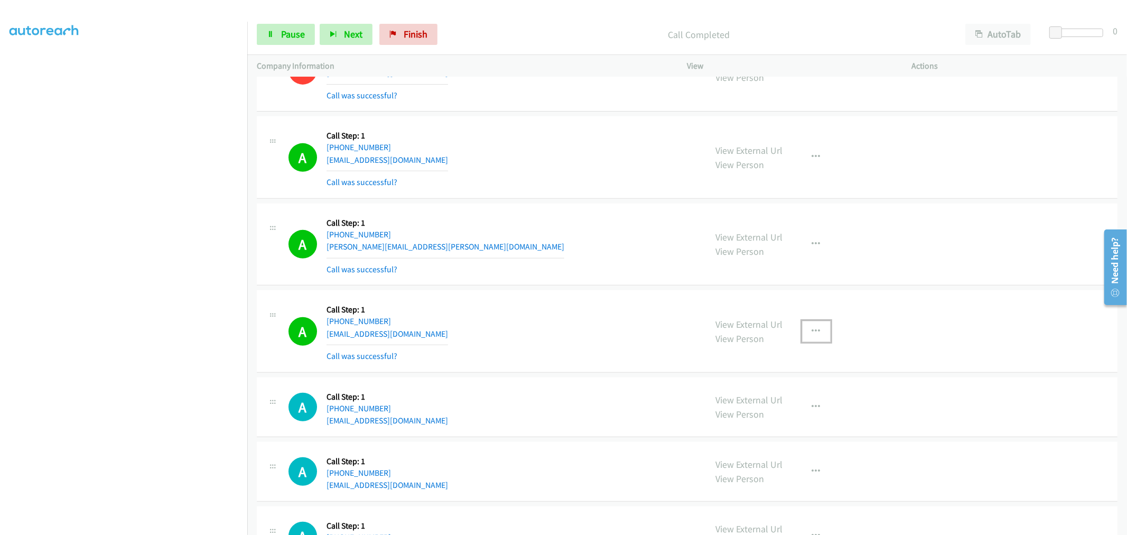
click at [821, 338] on button "button" at bounding box center [816, 331] width 29 height 21
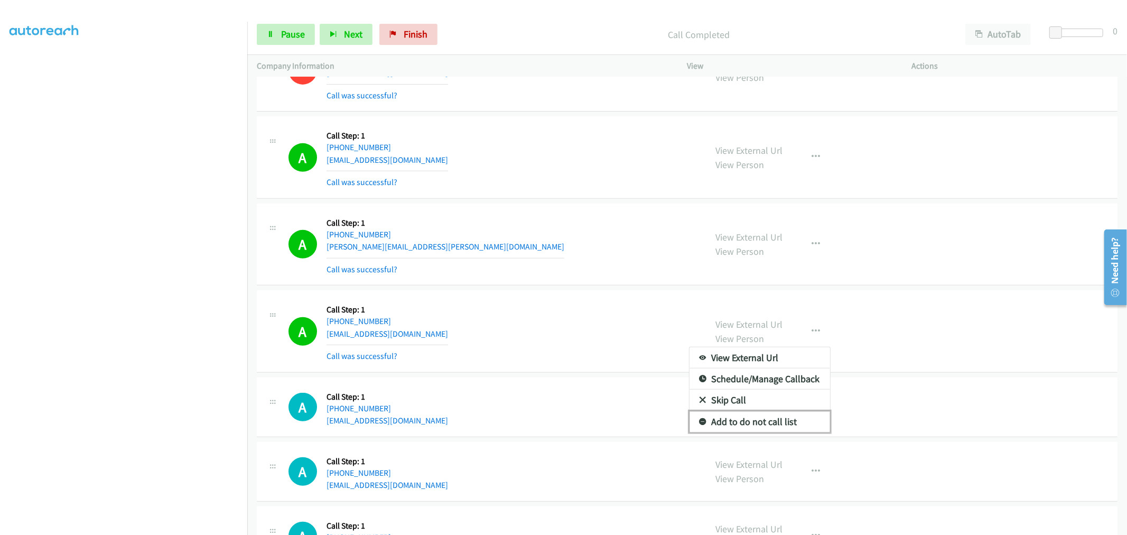
click at [777, 430] on link "Add to do not call list" at bounding box center [760, 421] width 141 height 21
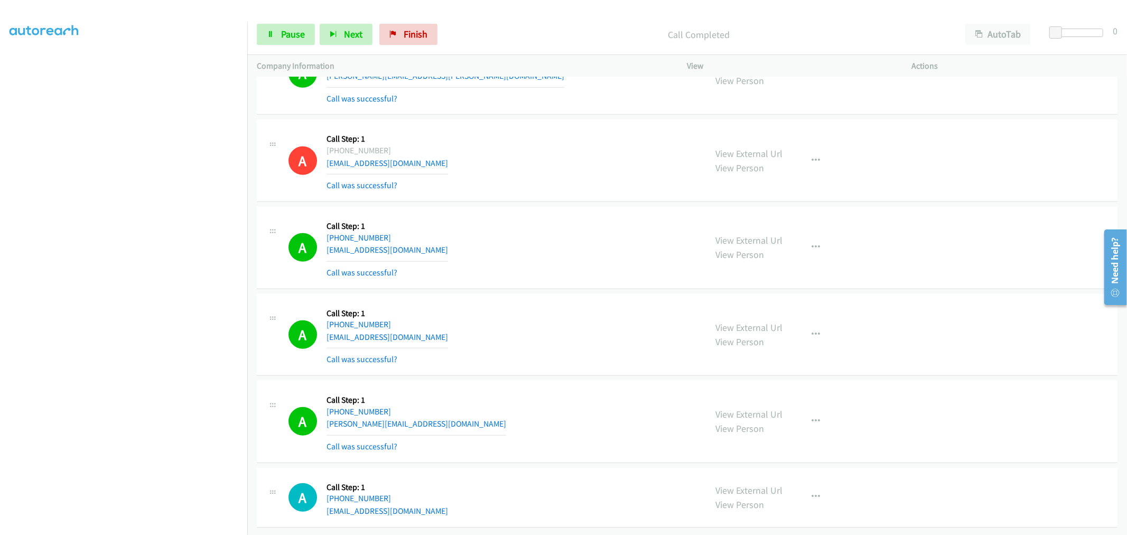
scroll to position [14079, 0]
drag, startPoint x: 819, startPoint y: 410, endPoint x: 812, endPoint y: 429, distance: 19.7
click at [819, 411] on button "button" at bounding box center [816, 421] width 29 height 21
click at [759, 506] on link "Add to do not call list" at bounding box center [760, 511] width 141 height 21
click at [567, 405] on div "A Callback Scheduled Call Step: 1 [GEOGRAPHIC_DATA]/[GEOGRAPHIC_DATA] [PHONE_NU…" at bounding box center [492, 421] width 408 height 63
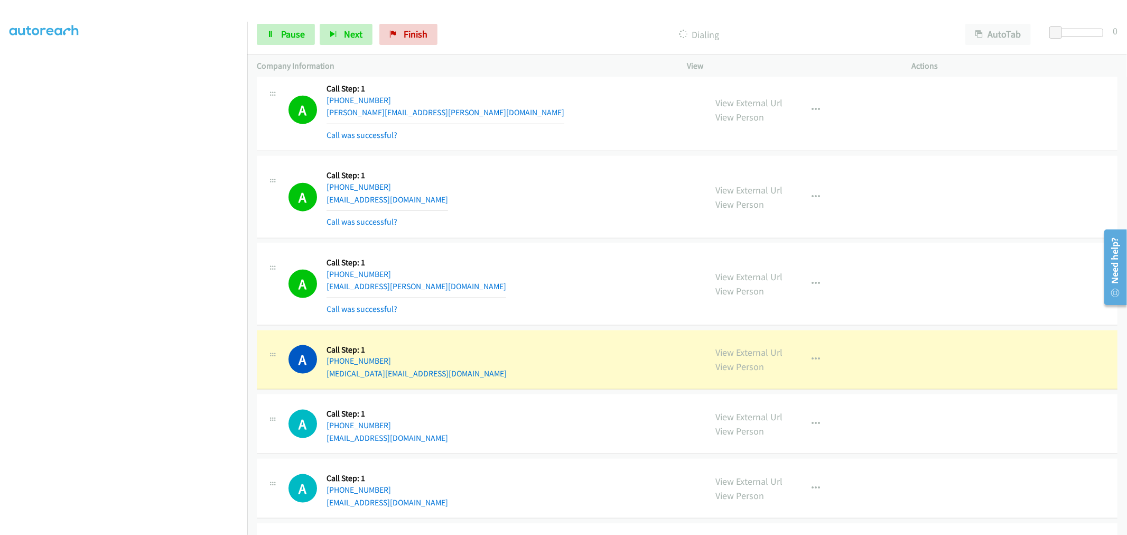
scroll to position [14572, 0]
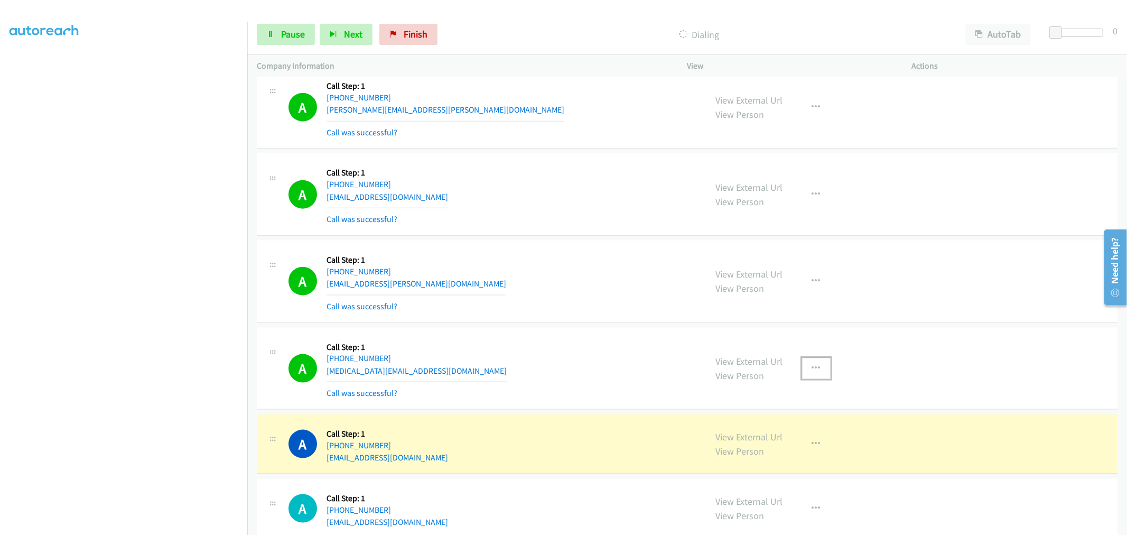
click at [812, 374] on button "button" at bounding box center [816, 368] width 29 height 21
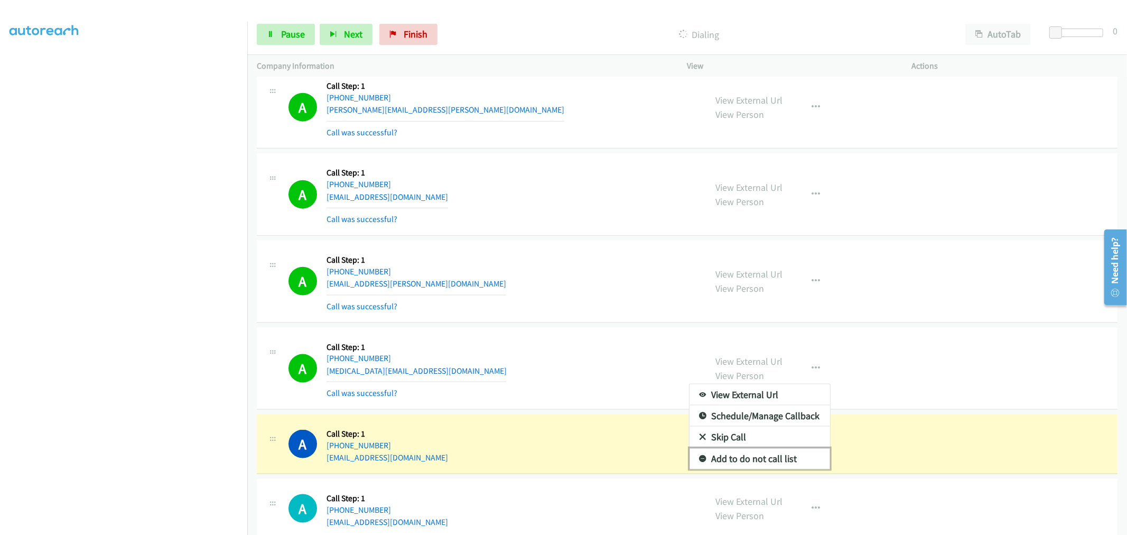
click at [740, 469] on link "Add to do not call list" at bounding box center [760, 458] width 141 height 21
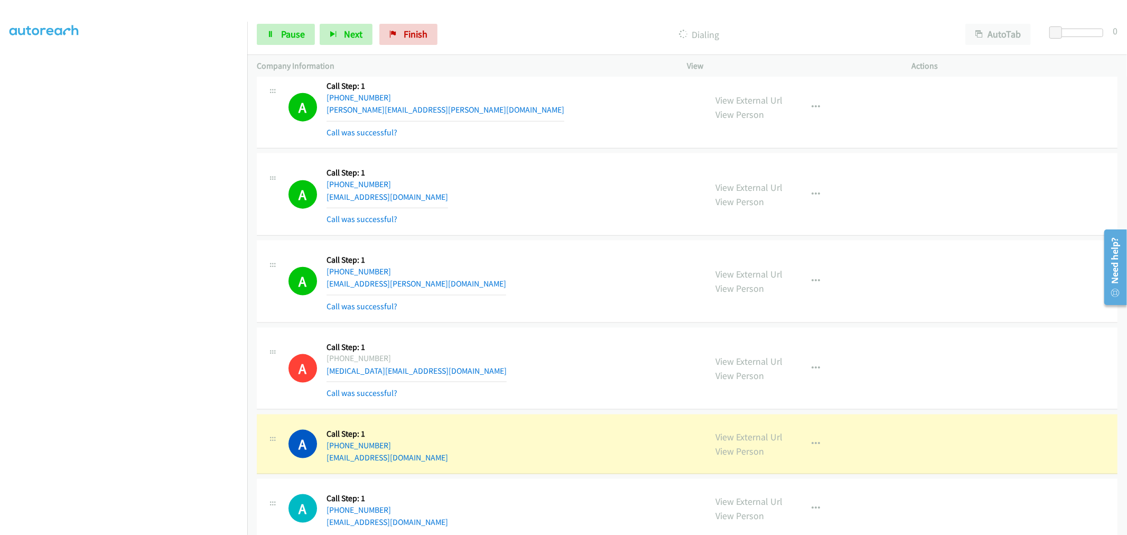
click at [607, 292] on div "A Callback Scheduled Call Step: 1 America/New_York [PHONE_NUMBER] [EMAIL_ADDRES…" at bounding box center [492, 281] width 408 height 63
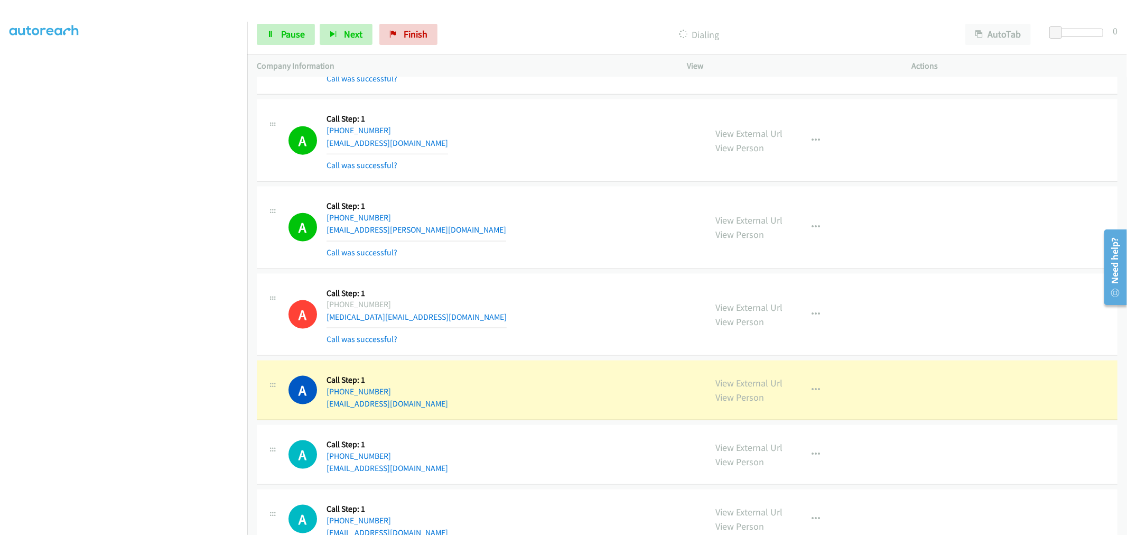
scroll to position [14690, 0]
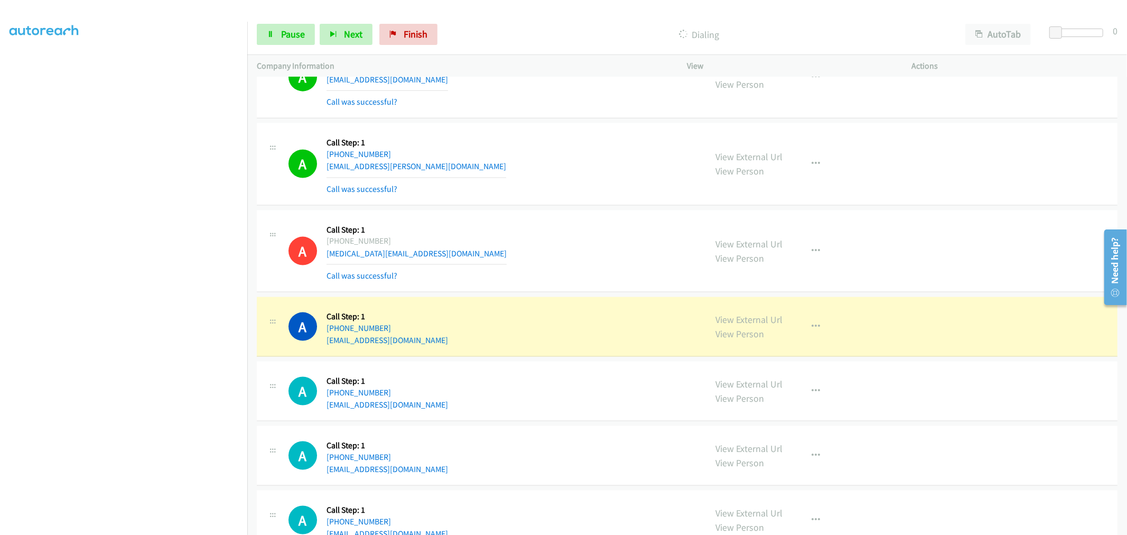
click at [554, 230] on div "A Callback Scheduled Call Step: 1 [GEOGRAPHIC_DATA]/[GEOGRAPHIC_DATA] [PHONE_NU…" at bounding box center [492, 251] width 408 height 63
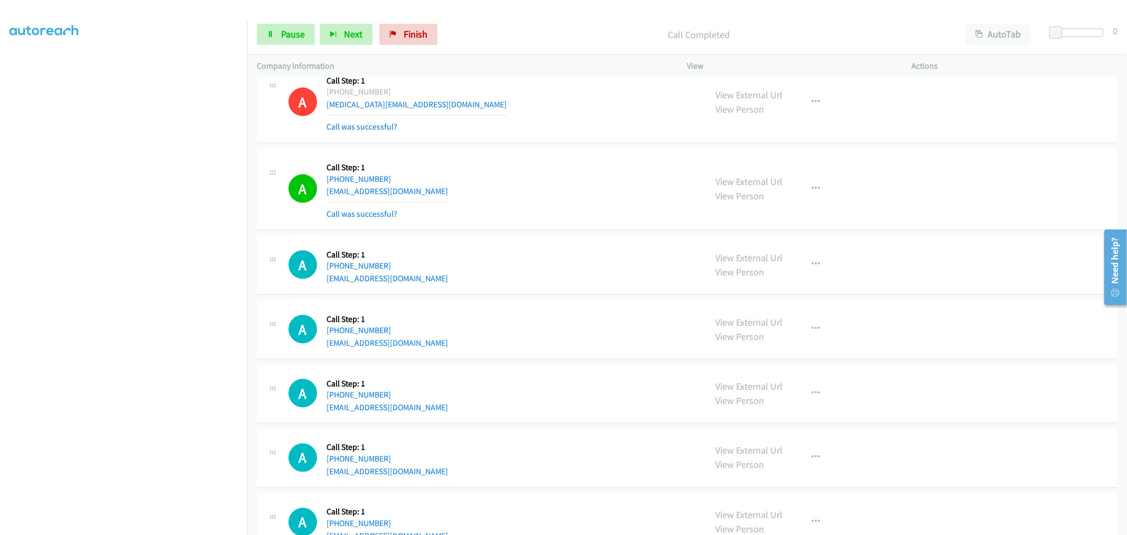
scroll to position [14866, 0]
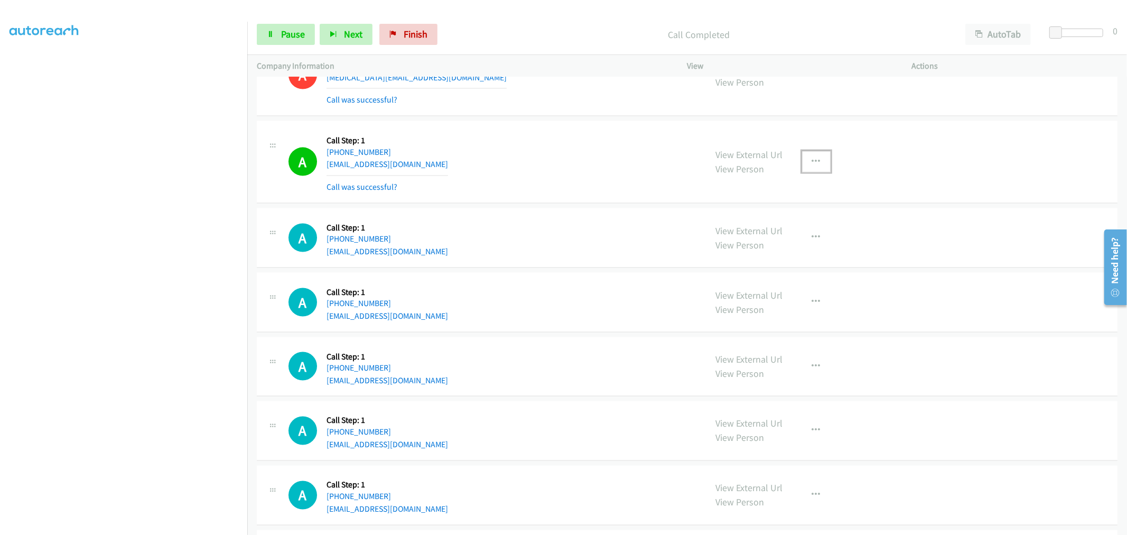
click at [802, 168] on button "button" at bounding box center [816, 161] width 29 height 21
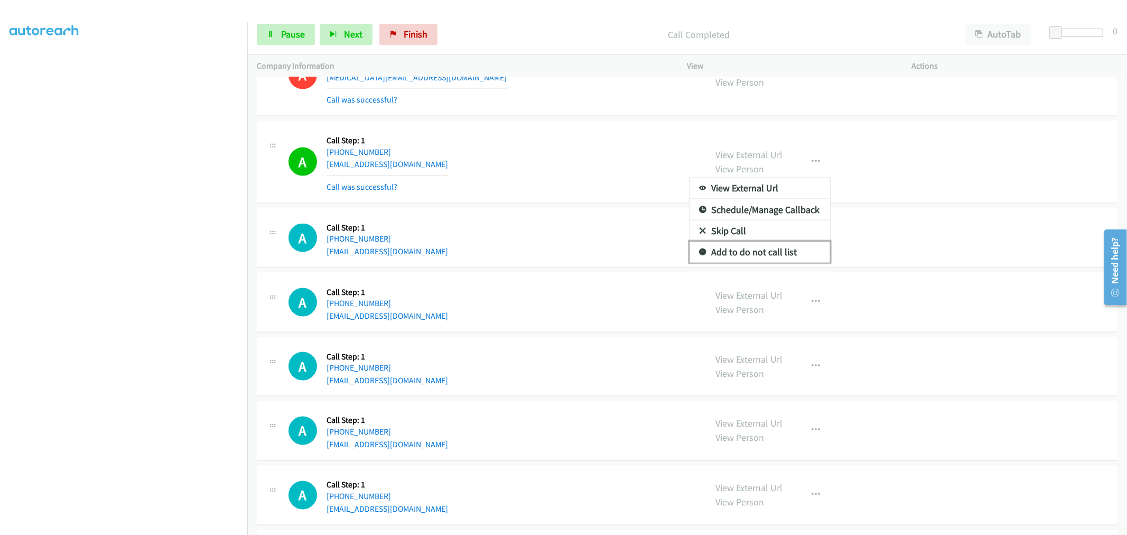
click at [733, 254] on link "Add to do not call list" at bounding box center [760, 251] width 141 height 21
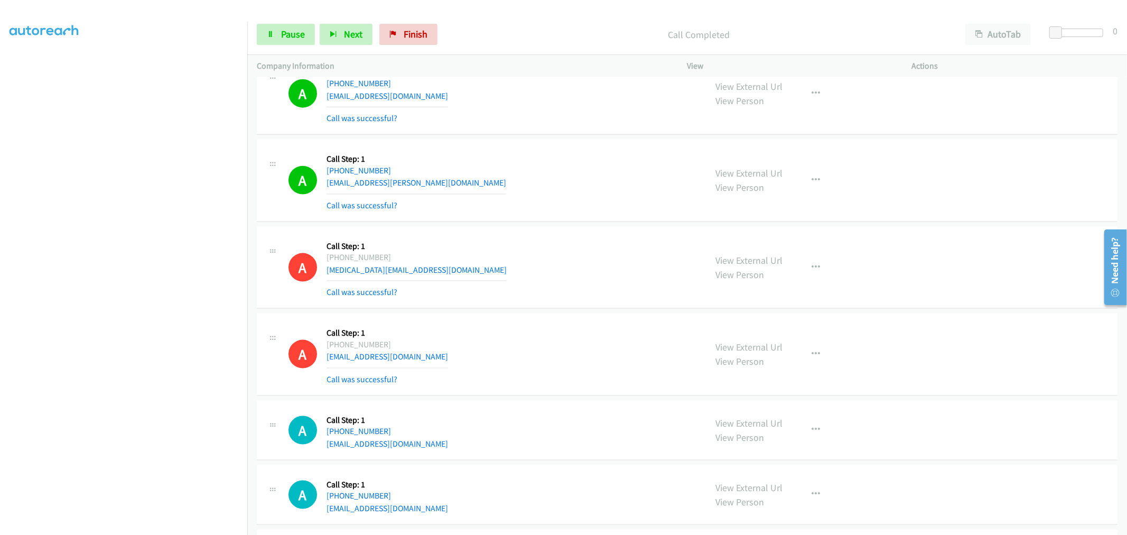
scroll to position [14659, 0]
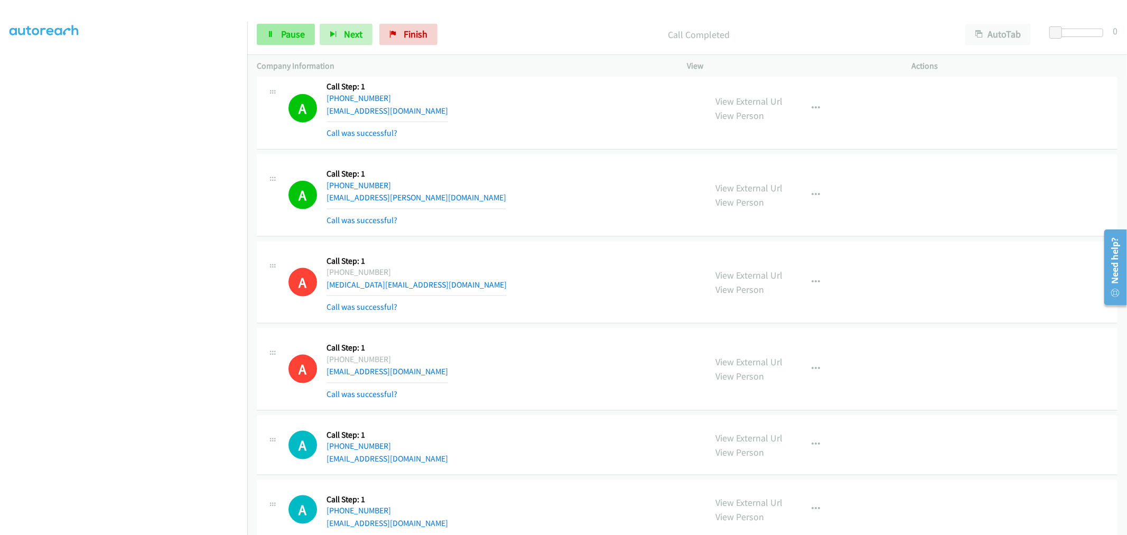
click at [289, 20] on div "Start Calls Pause Next Finish Call Completed AutoTab AutoTab 0" at bounding box center [687, 34] width 880 height 41
click at [288, 35] on span "Pause" at bounding box center [293, 34] width 24 height 12
drag, startPoint x: 282, startPoint y: 39, endPoint x: 269, endPoint y: 0, distance: 40.6
click at [282, 39] on span "Start Calls" at bounding box center [301, 34] width 41 height 12
click at [528, 278] on div "A Callback Scheduled Call Step: 1 [GEOGRAPHIC_DATA]/[GEOGRAPHIC_DATA] [PHONE_NU…" at bounding box center [492, 282] width 408 height 63
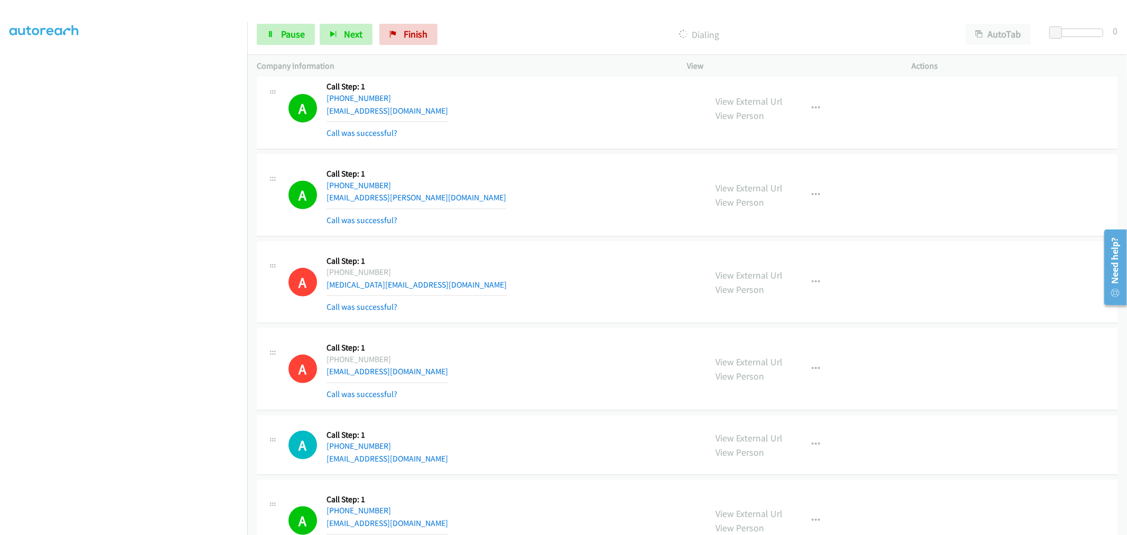
scroll to position [14290, 0]
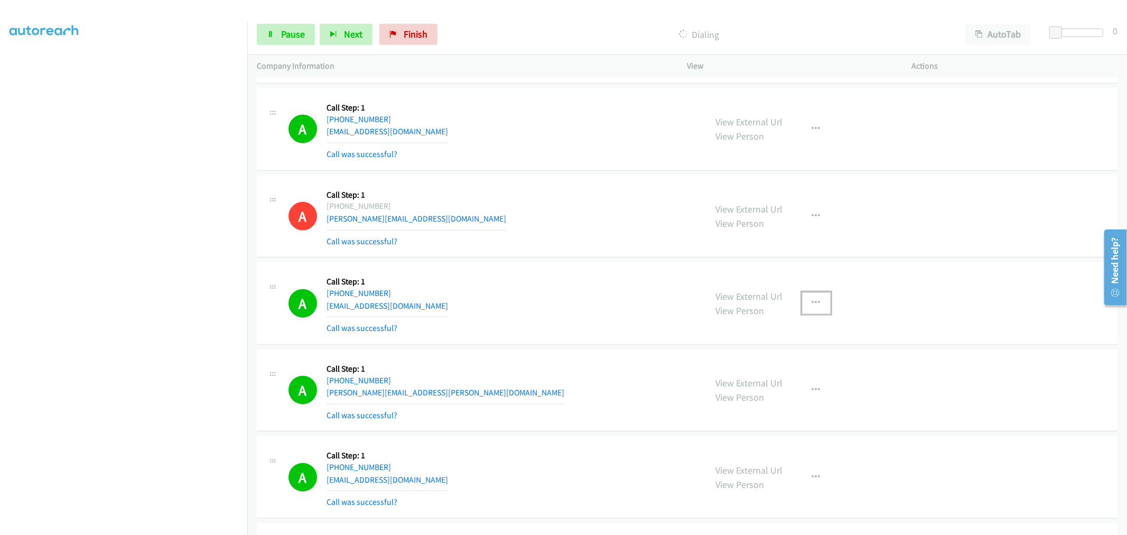
click at [821, 308] on button "button" at bounding box center [816, 302] width 29 height 21
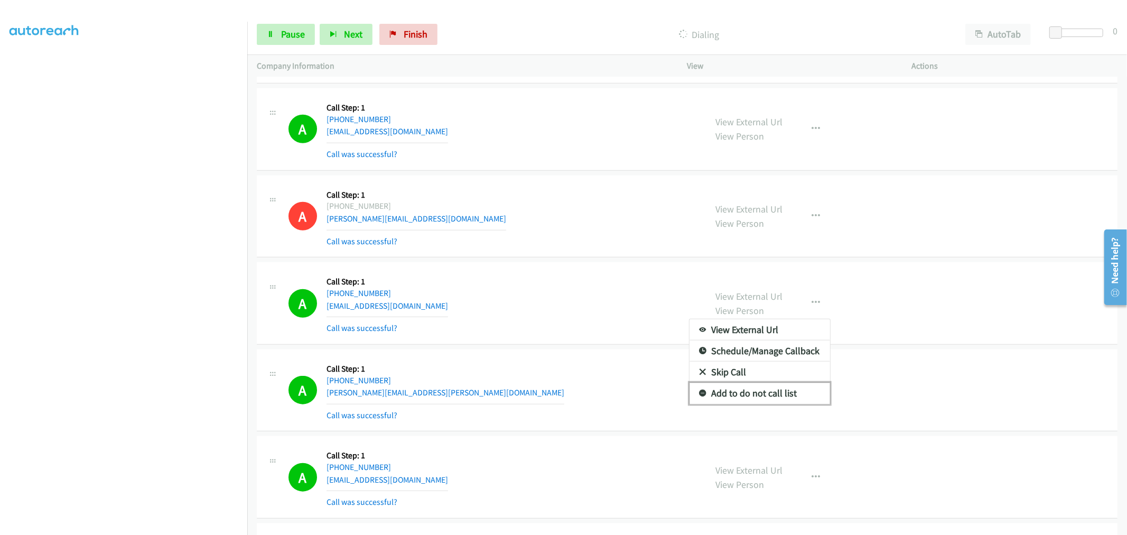
click at [747, 403] on link "Add to do not call list" at bounding box center [760, 393] width 141 height 21
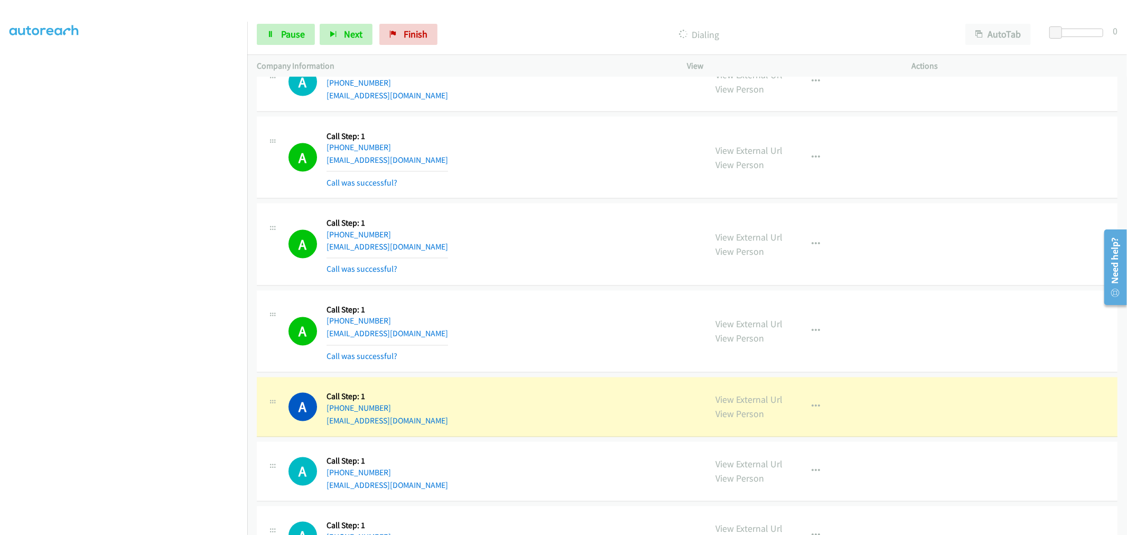
scroll to position [15078, 0]
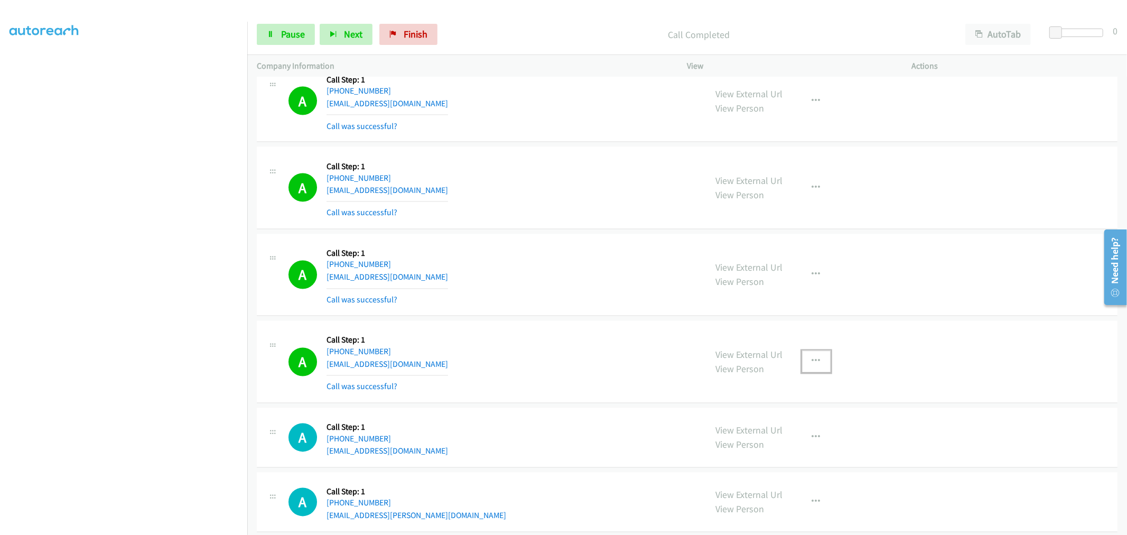
click at [812, 366] on icon "button" at bounding box center [816, 361] width 8 height 8
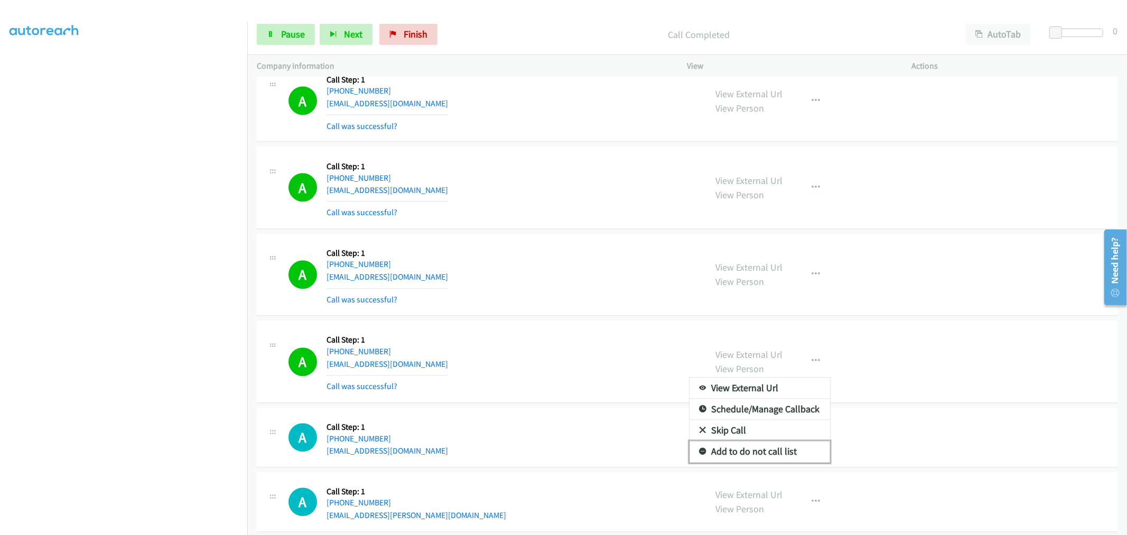
click at [760, 462] on link "Add to do not call list" at bounding box center [760, 451] width 141 height 21
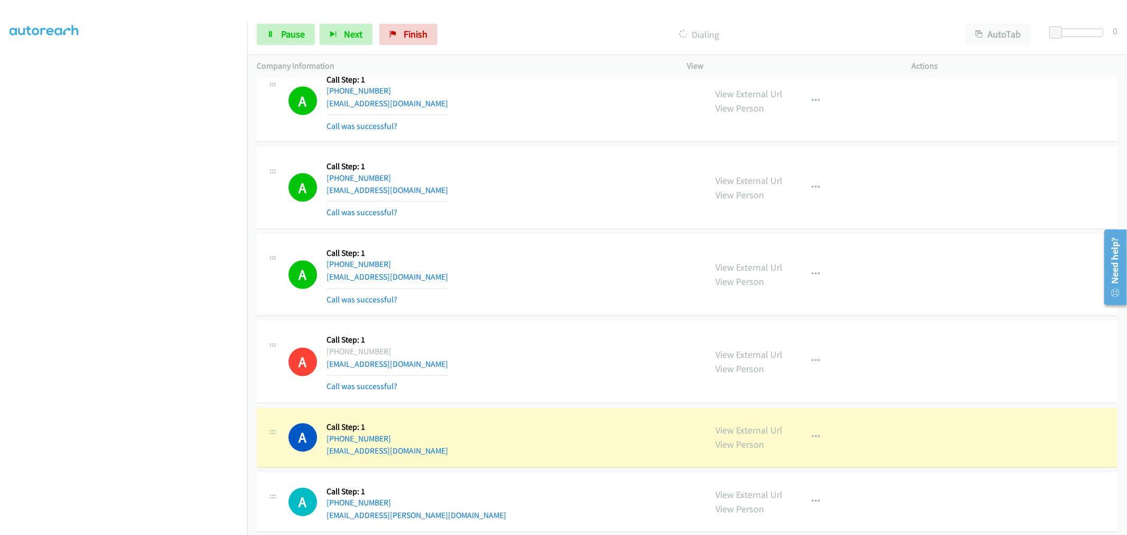
click at [569, 268] on div "A Callback Scheduled Call Step: 1 America/New_York [PHONE_NUMBER] [EMAIL_ADDRES…" at bounding box center [492, 275] width 408 height 63
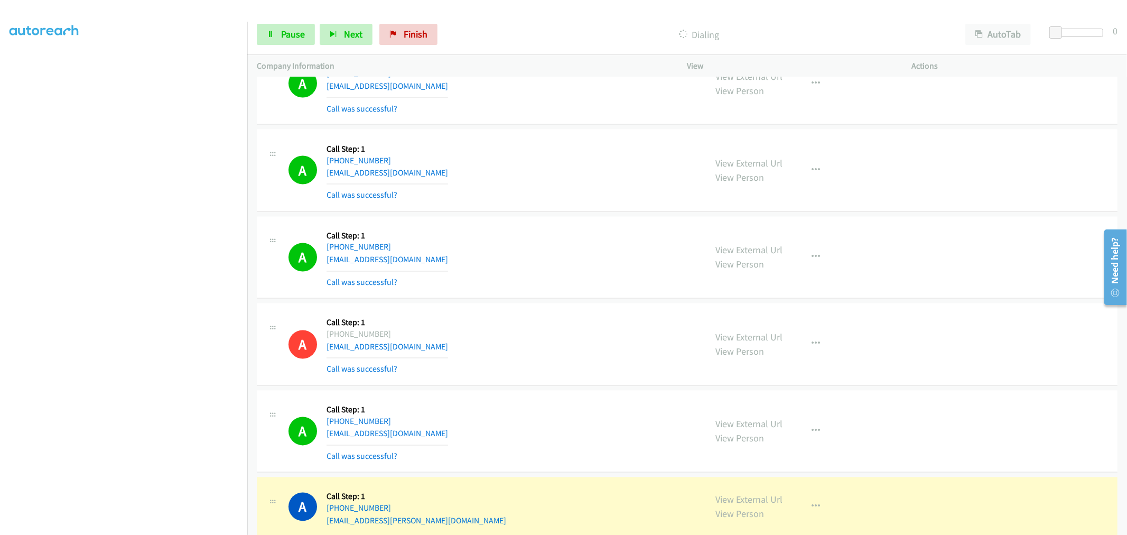
scroll to position [15124, 0]
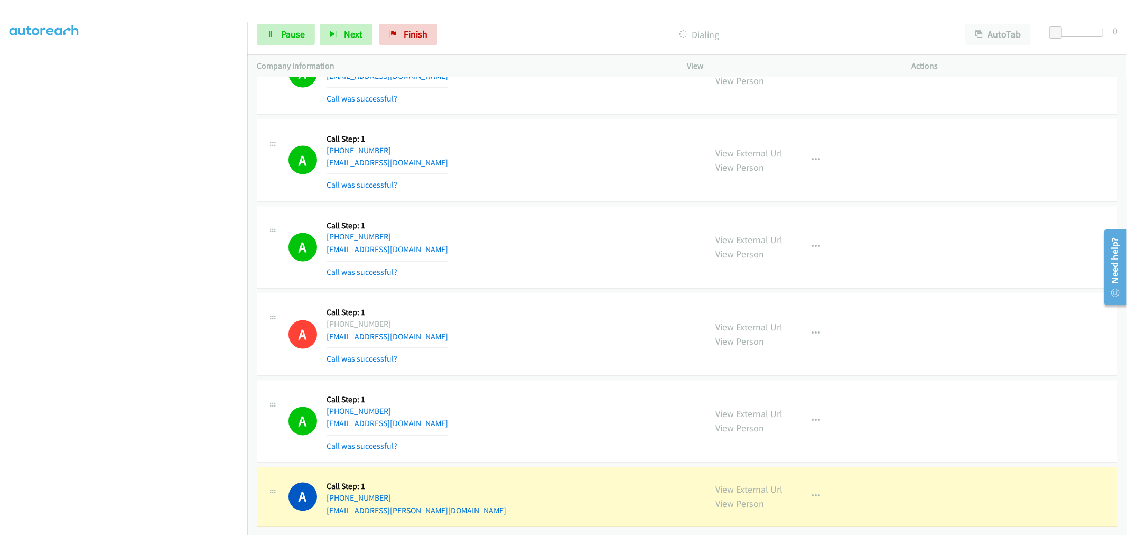
click at [569, 293] on div "A Callback Scheduled Call Step: 1 America/New_York [PHONE_NUMBER] [EMAIL_ADDRES…" at bounding box center [687, 334] width 861 height 82
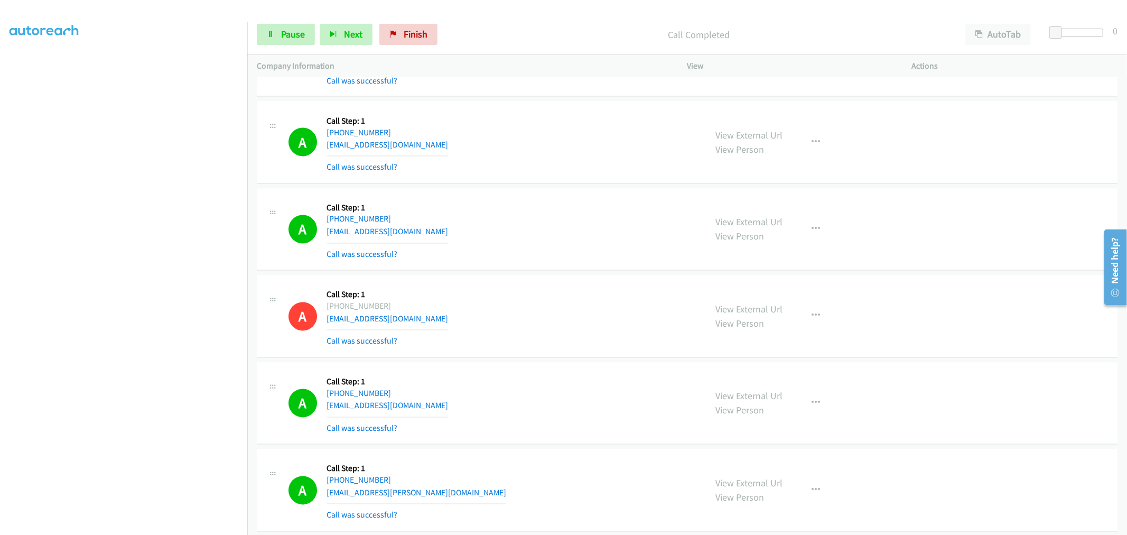
click at [555, 348] on div "A Callback Scheduled Call Step: 1 America/New_York [PHONE_NUMBER] [EMAIL_ADDRES…" at bounding box center [492, 316] width 408 height 63
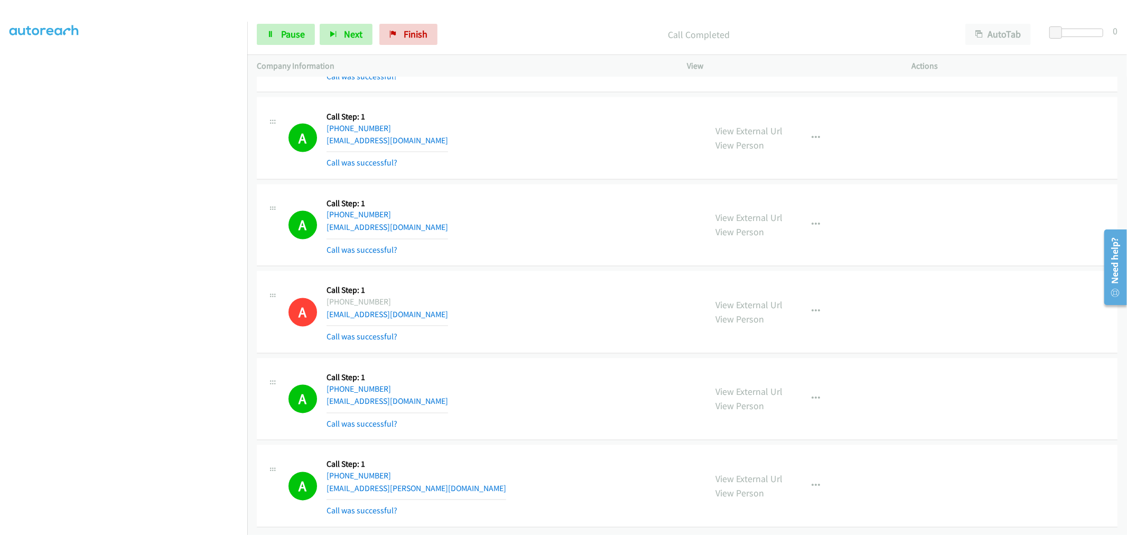
scroll to position [15146, 0]
click at [809, 476] on button "button" at bounding box center [816, 486] width 29 height 21
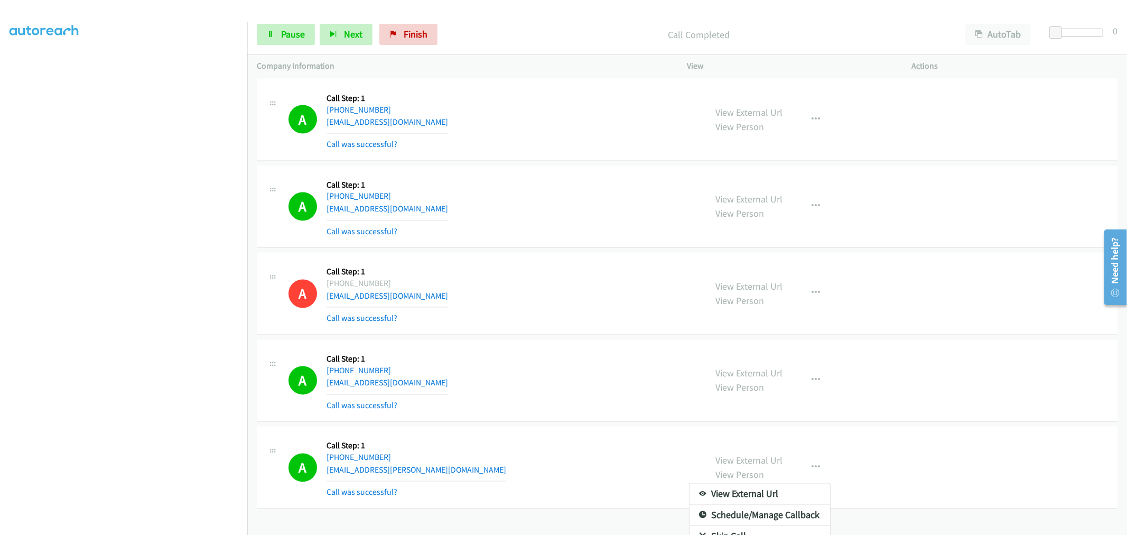
click at [594, 366] on div at bounding box center [563, 267] width 1127 height 535
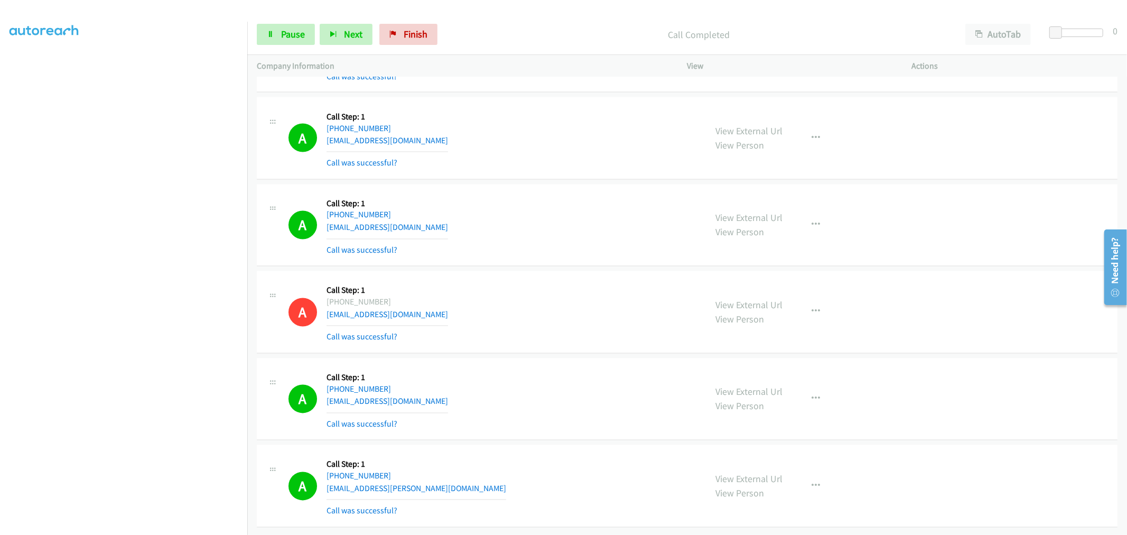
click at [537, 358] on div "A Callback Scheduled Call Step: 1 America/New_York [PHONE_NUMBER] [EMAIL_ADDRES…" at bounding box center [687, 399] width 861 height 82
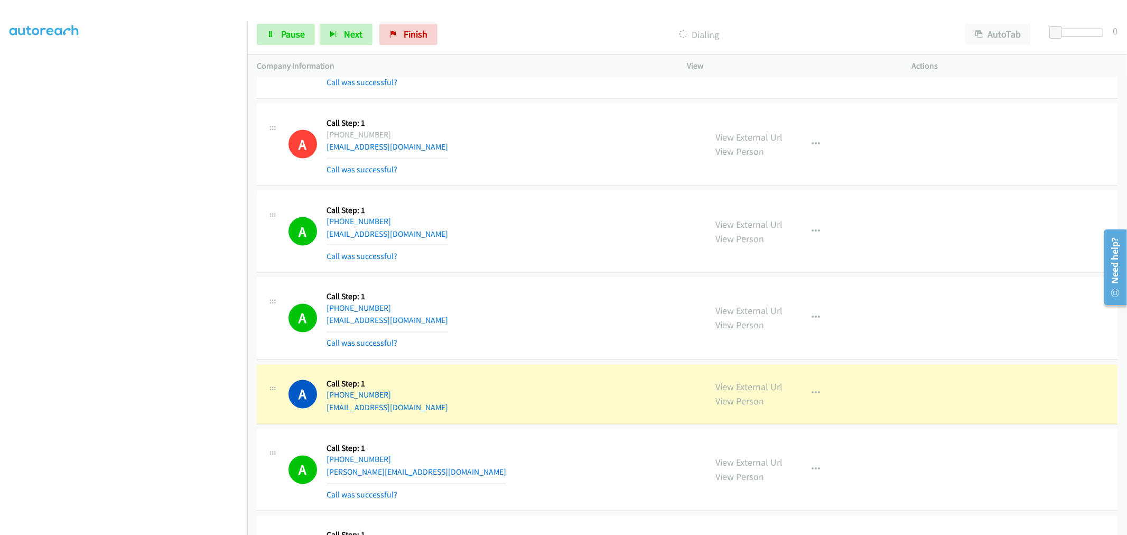
scroll to position [8322, 0]
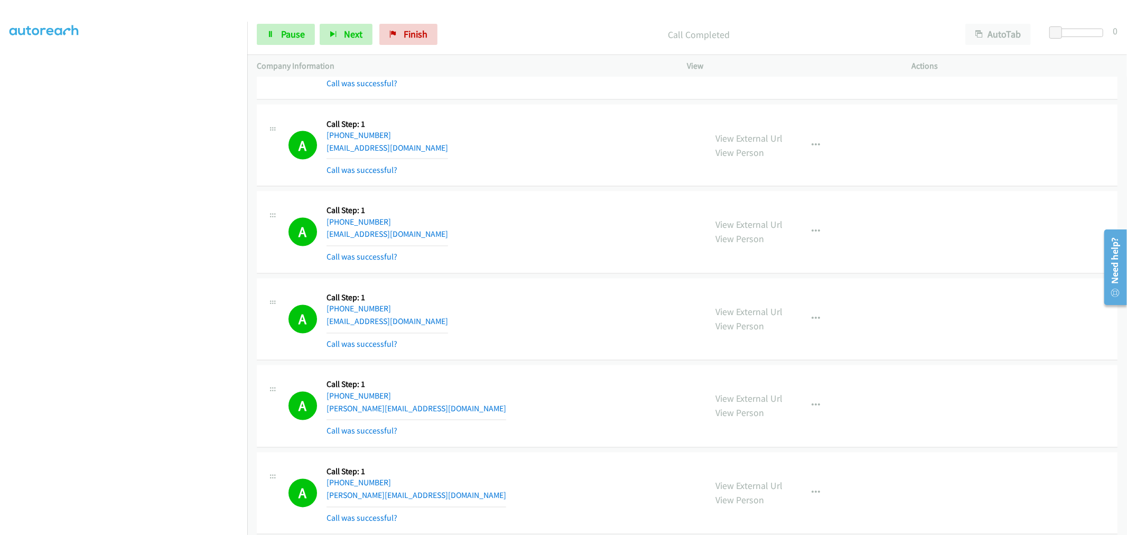
click at [291, 14] on div "Start Calls Pause Next Finish Call Completed AutoTab AutoTab 0" at bounding box center [687, 34] width 880 height 41
click at [290, 24] on link "Pause" at bounding box center [286, 34] width 58 height 21
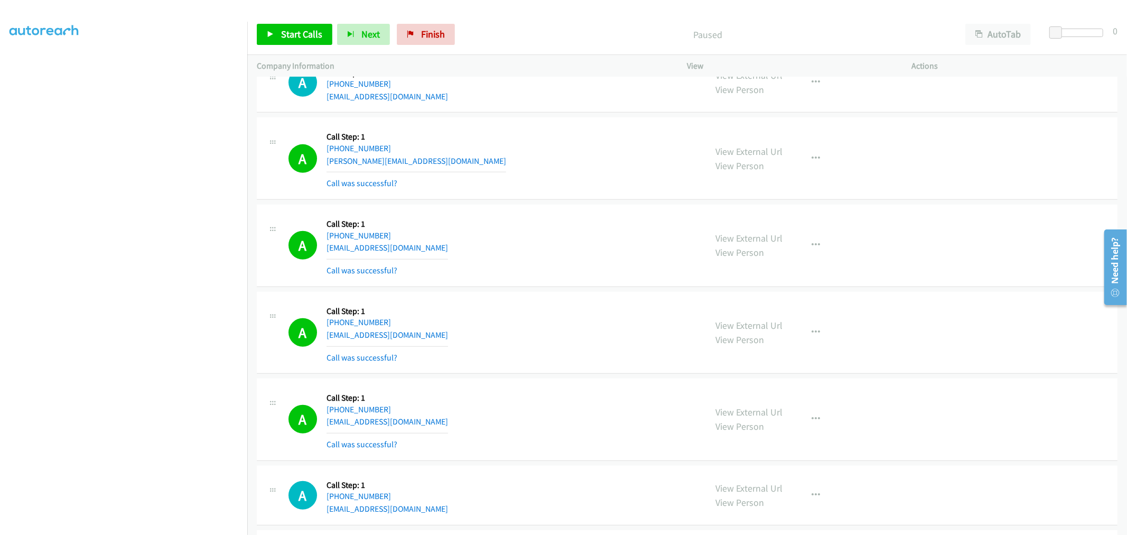
scroll to position [11023, 0]
click at [319, 34] on span "Start Calls" at bounding box center [301, 34] width 41 height 12
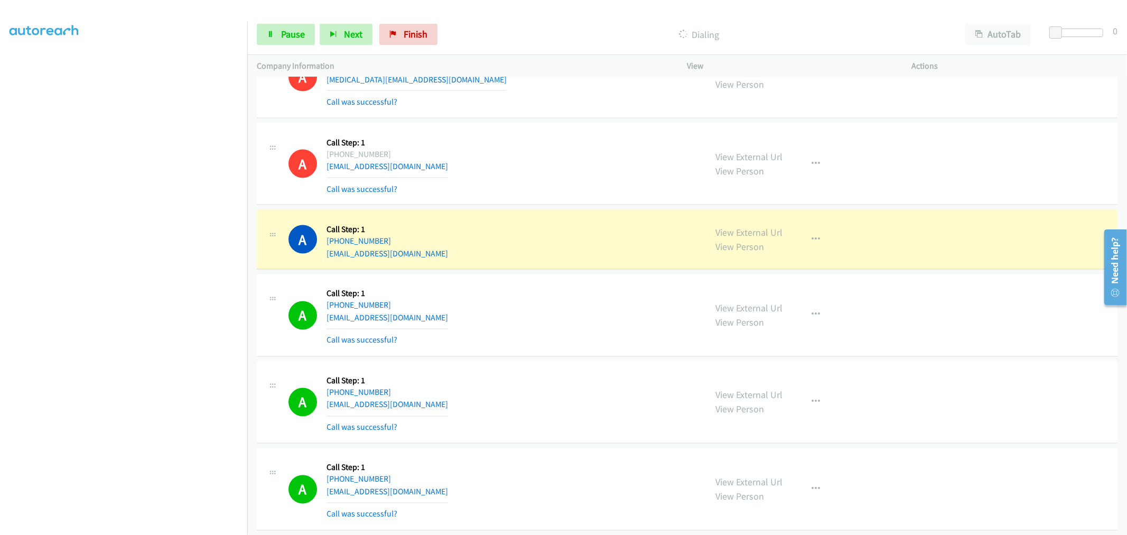
scroll to position [14988, 0]
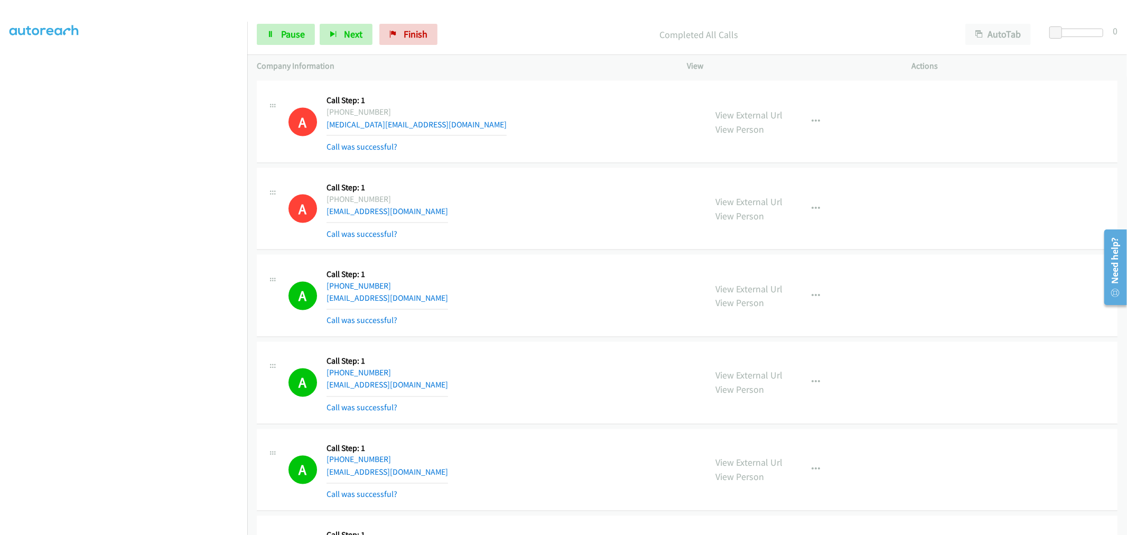
click at [515, 163] on div "A Callback Scheduled Call Step: 1 [GEOGRAPHIC_DATA]/[GEOGRAPHIC_DATA] [PHONE_NU…" at bounding box center [687, 122] width 861 height 82
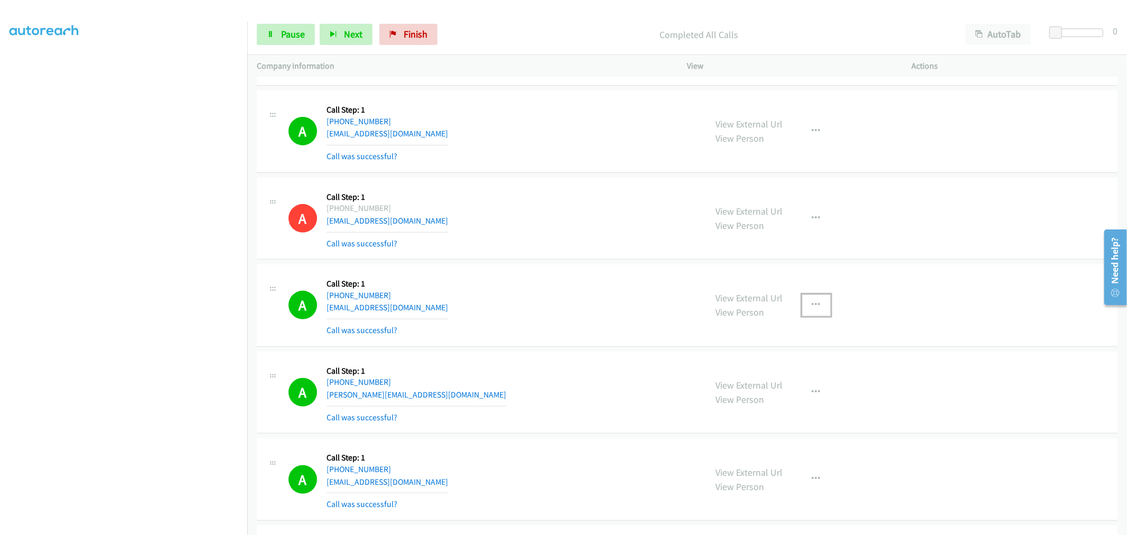
click at [813, 309] on icon "button" at bounding box center [816, 305] width 8 height 8
drag, startPoint x: 728, startPoint y: 403, endPoint x: 726, endPoint y: 397, distance: 6.2
click at [728, 402] on link "Add to do not call list" at bounding box center [760, 395] width 141 height 21
drag, startPoint x: 575, startPoint y: 329, endPoint x: 755, endPoint y: 197, distance: 223.0
click at [581, 324] on div "A Callback Scheduled Call Step: 1 [GEOGRAPHIC_DATA]/[GEOGRAPHIC_DATA] [PHONE_NU…" at bounding box center [492, 305] width 408 height 63
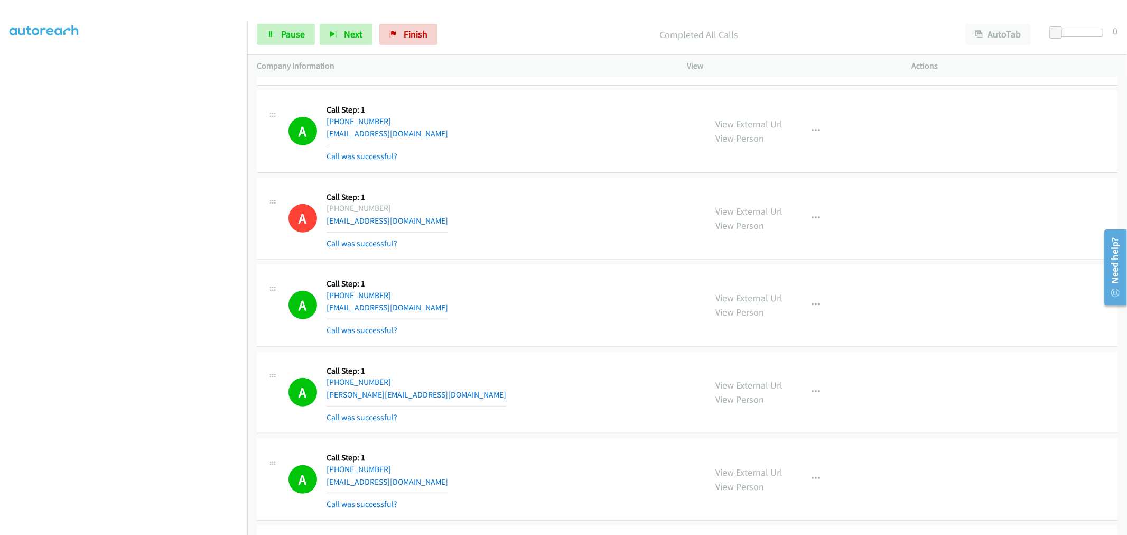
click at [612, 238] on div "A Callback Scheduled Call Step: 1 America/New_York [PHONE_NUMBER] [EMAIL_ADDRES…" at bounding box center [492, 218] width 408 height 63
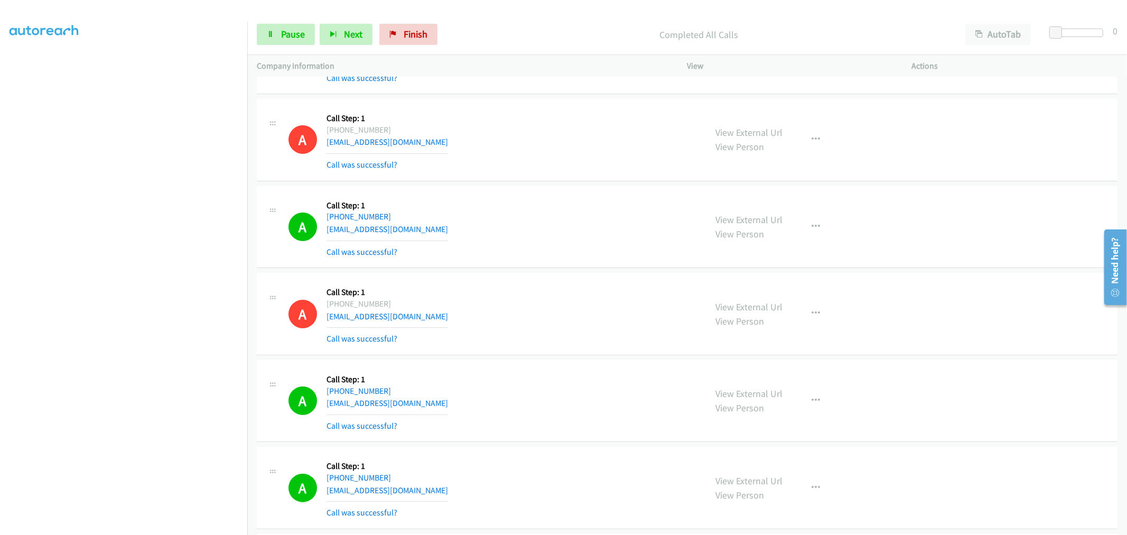
scroll to position [13509, 0]
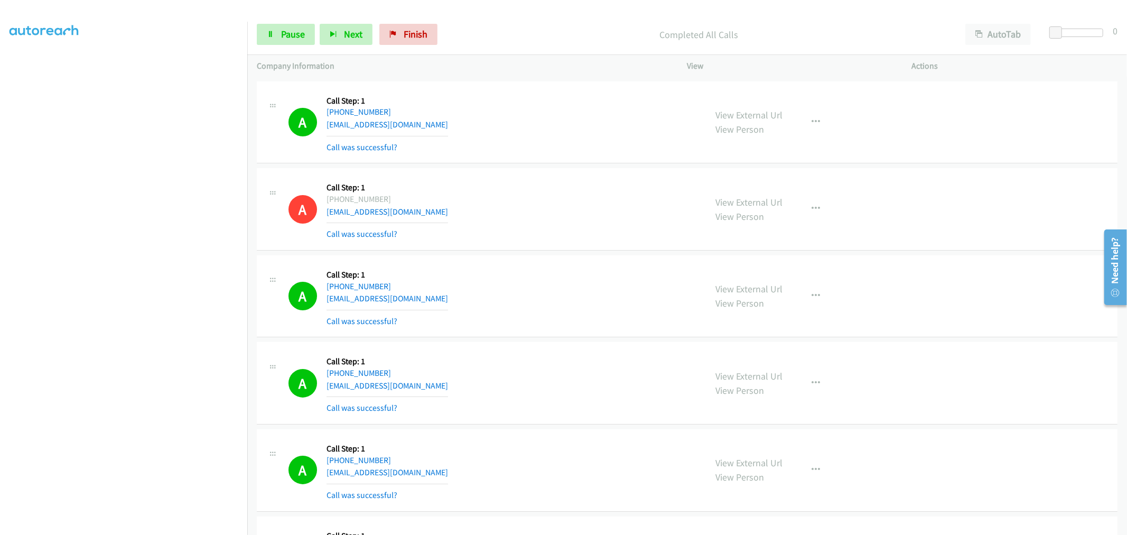
click at [550, 180] on div "A Callback Scheduled Call Step: 1 America/Los_Angeles [PHONE_NUMBER] [EMAIL_ADD…" at bounding box center [687, 209] width 861 height 82
click at [526, 217] on div "A Callback Scheduled Call Step: 1 America/Los_Angeles [PHONE_NUMBER] [EMAIL_ADD…" at bounding box center [492, 209] width 408 height 63
click at [546, 283] on div "A Callback Scheduled Call Step: 1 America/Los_Angeles [PHONE_NUMBER] [EMAIL_ADD…" at bounding box center [492, 296] width 408 height 63
click at [531, 253] on td "A Callback Scheduled Call Step: 1 America/Los_Angeles [PHONE_NUMBER] [EMAIL_ADD…" at bounding box center [687, 209] width 880 height 87
click at [297, 40] on link "Pause" at bounding box center [286, 34] width 58 height 21
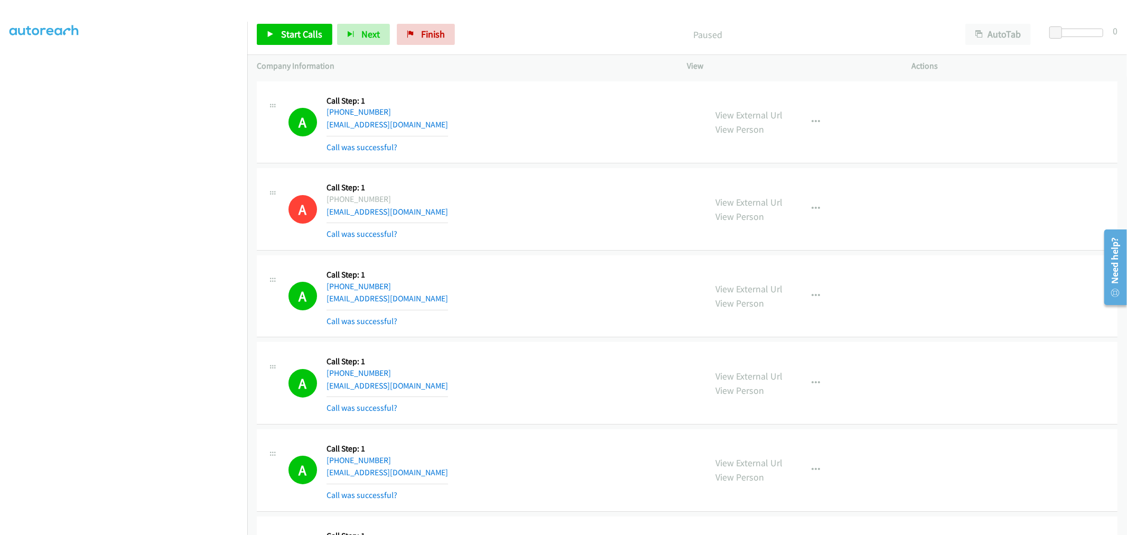
click at [608, 263] on div "A Callback Scheduled Call Step: 1 America/Los_Angeles [PHONE_NUMBER] [EMAIL_ADD…" at bounding box center [687, 296] width 861 height 82
click at [598, 236] on div "A Callback Scheduled Call Step: 1 America/Los_Angeles [PHONE_NUMBER] [EMAIL_ADD…" at bounding box center [492, 209] width 408 height 63
drag, startPoint x: 737, startPoint y: 471, endPoint x: 684, endPoint y: 382, distance: 103.8
drag, startPoint x: 478, startPoint y: 190, endPoint x: 474, endPoint y: 123, distance: 67.2
click at [471, 122] on div "A Callback Scheduled Call Step: 1 [GEOGRAPHIC_DATA]/[GEOGRAPHIC_DATA] [PHONE_NU…" at bounding box center [492, 122] width 408 height 63
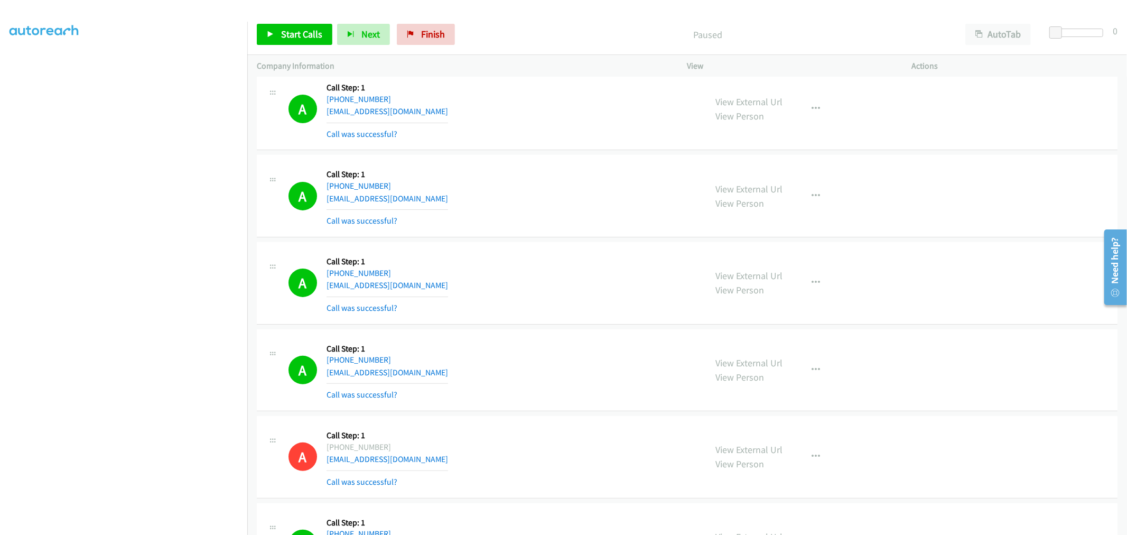
scroll to position [13803, 0]
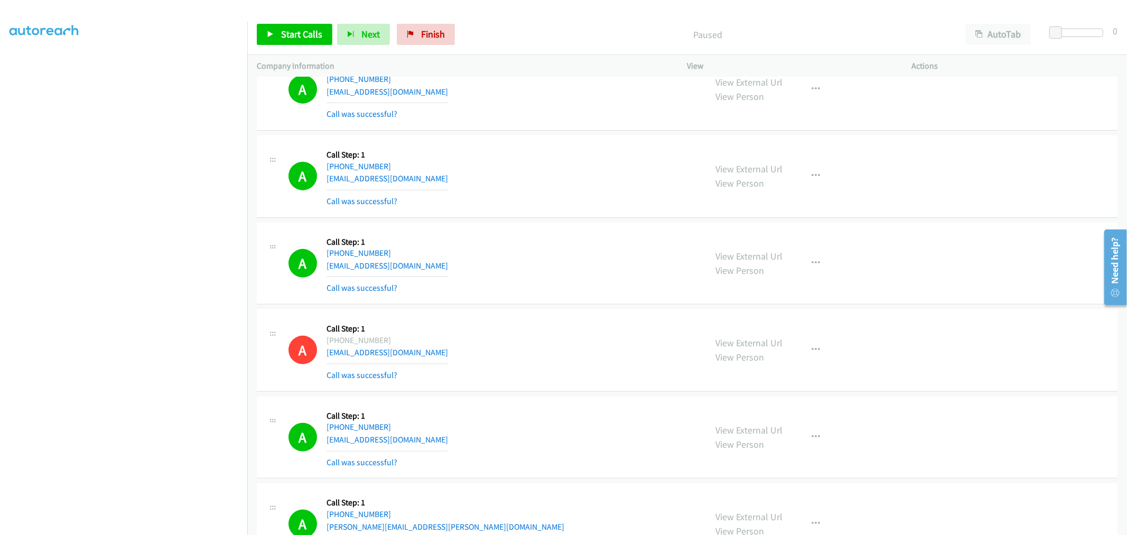
click at [546, 194] on div "A Callback Scheduled Call Step: 1 [GEOGRAPHIC_DATA]/[GEOGRAPHIC_DATA] [PHONE_NU…" at bounding box center [492, 176] width 408 height 63
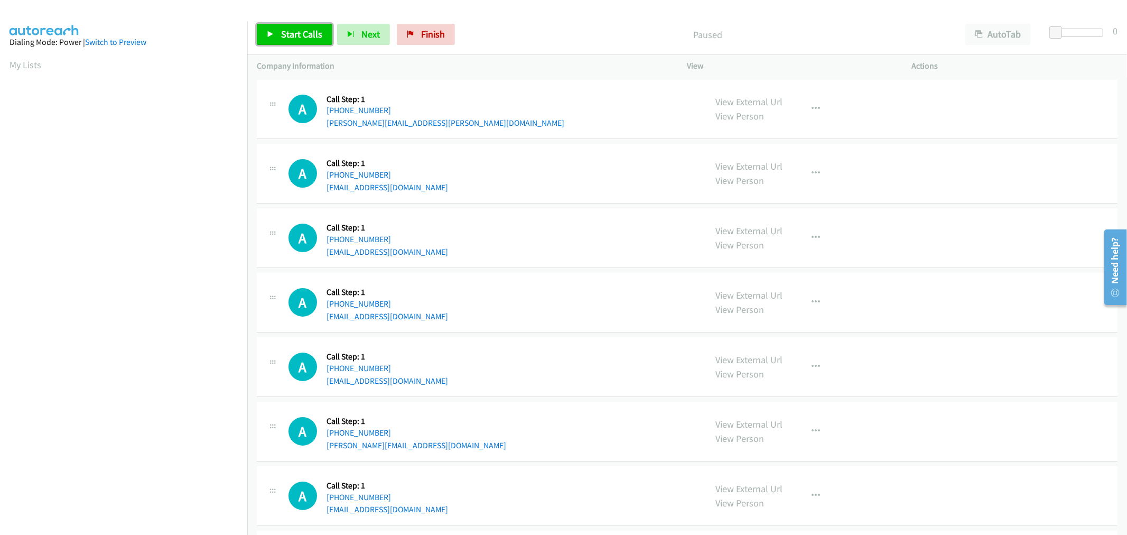
click at [282, 25] on link "Start Calls" at bounding box center [295, 34] width 76 height 21
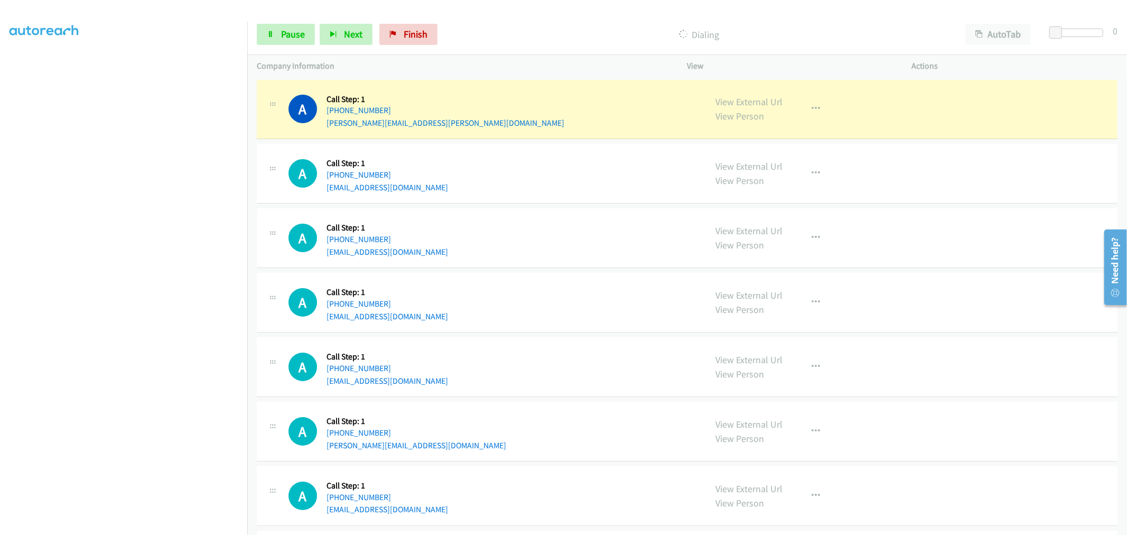
click at [598, 349] on div "A Callback Scheduled Call Step: 1 Pacific/Honolulu +1 808-258-2996 hnlhulagirl@…" at bounding box center [492, 367] width 408 height 40
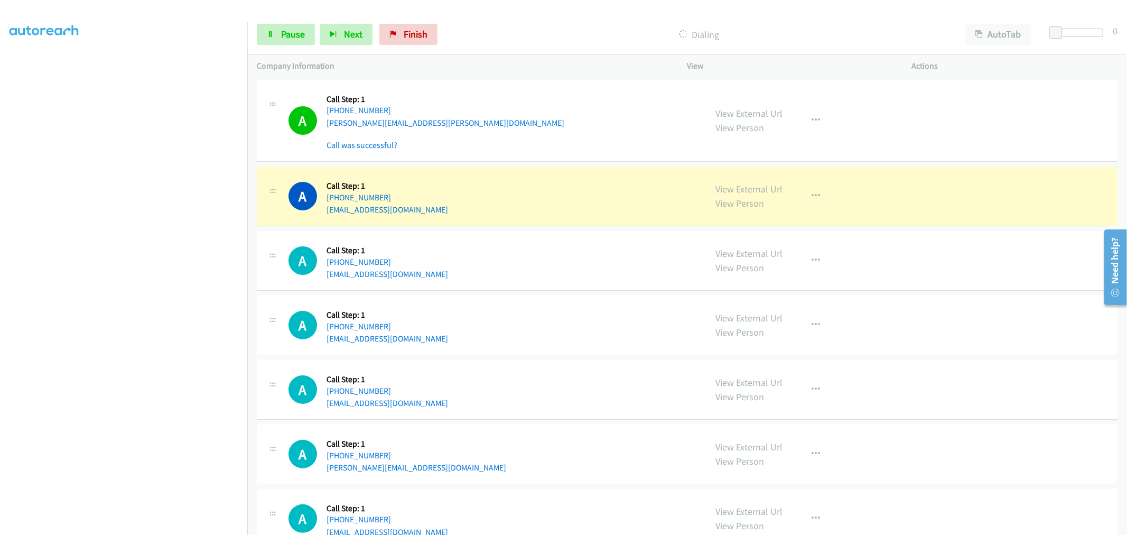
drag, startPoint x: 552, startPoint y: 226, endPoint x: 537, endPoint y: 197, distance: 32.1
click at [537, 197] on div "A Callback Scheduled Call Step: 1 America/New_York +1 616-724-9629 ankit@616rea…" at bounding box center [492, 196] width 408 height 40
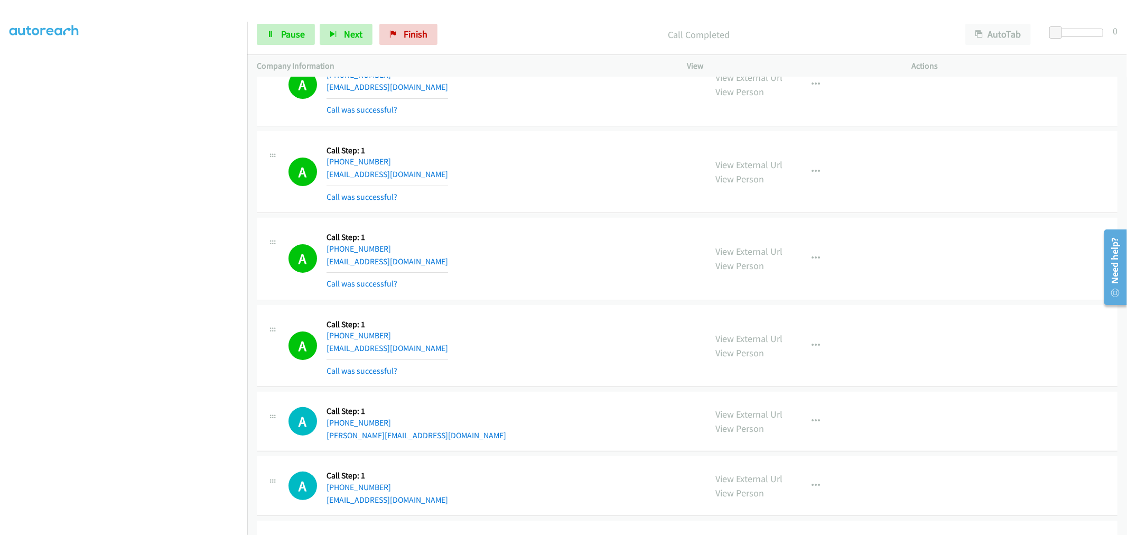
scroll to position [293, 0]
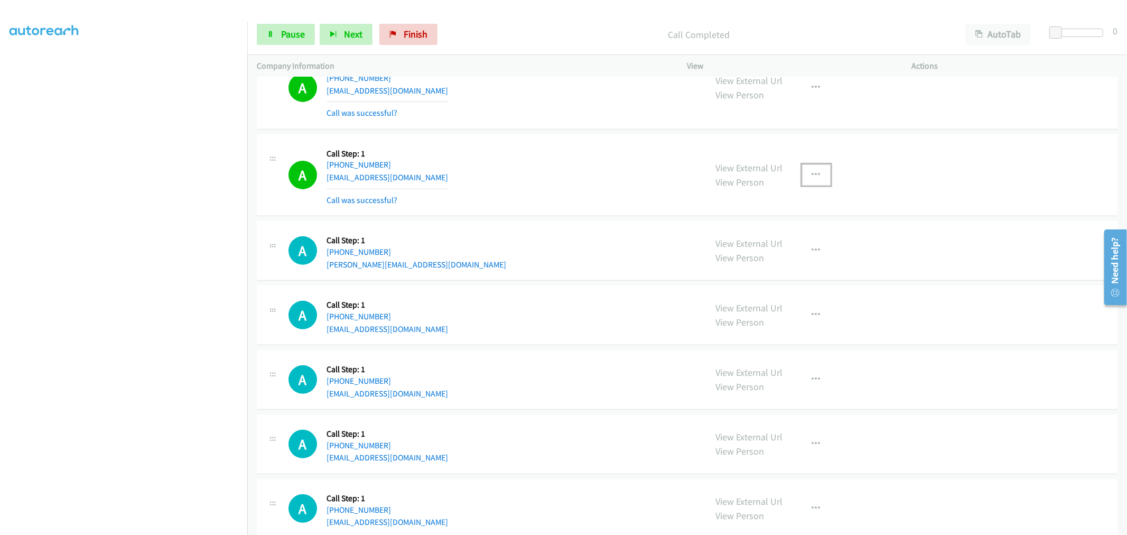
click at [821, 175] on button "button" at bounding box center [816, 174] width 29 height 21
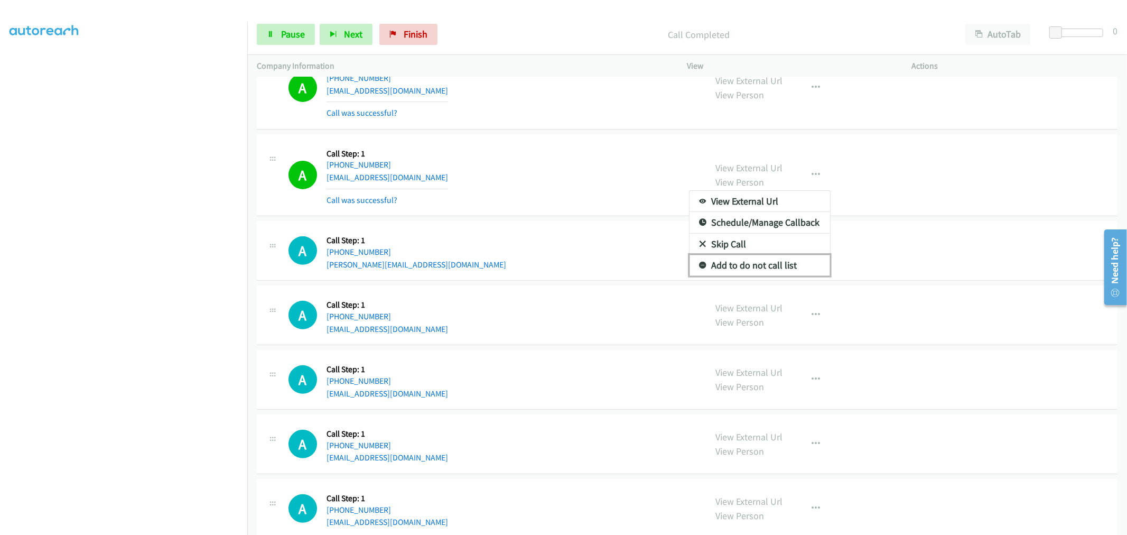
click at [744, 273] on link "Add to do not call list" at bounding box center [760, 265] width 141 height 21
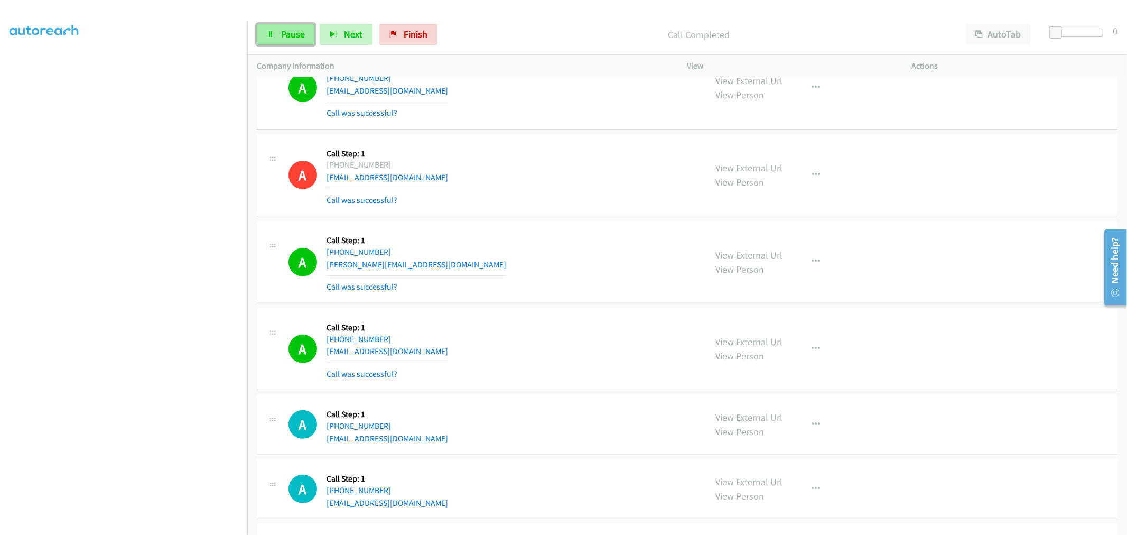
click at [284, 41] on link "Pause" at bounding box center [286, 34] width 58 height 21
click at [287, 41] on link "Start Calls" at bounding box center [295, 34] width 76 height 21
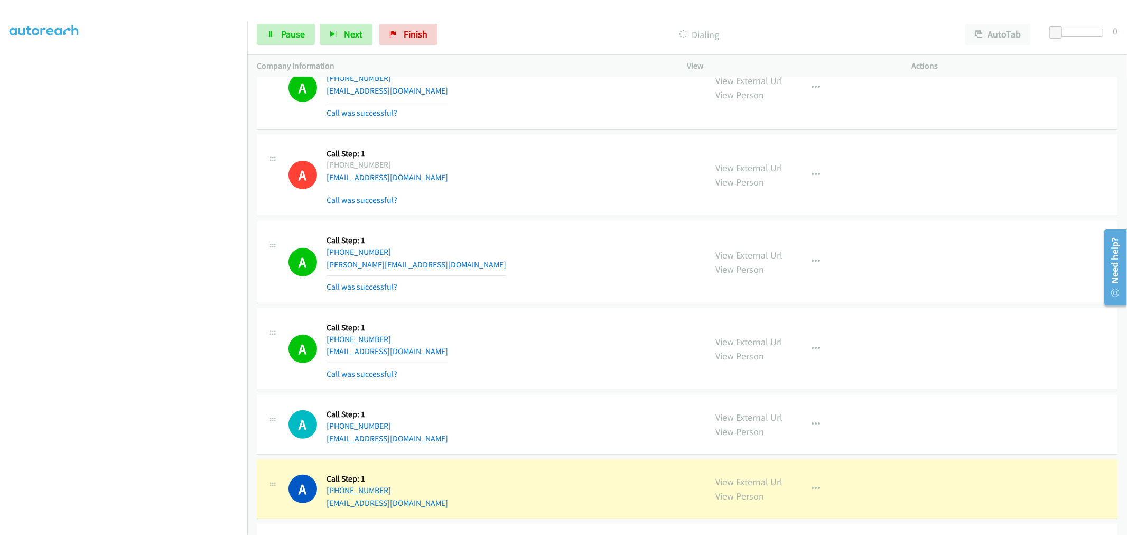
click at [152, 527] on section at bounding box center [124, 284] width 228 height 506
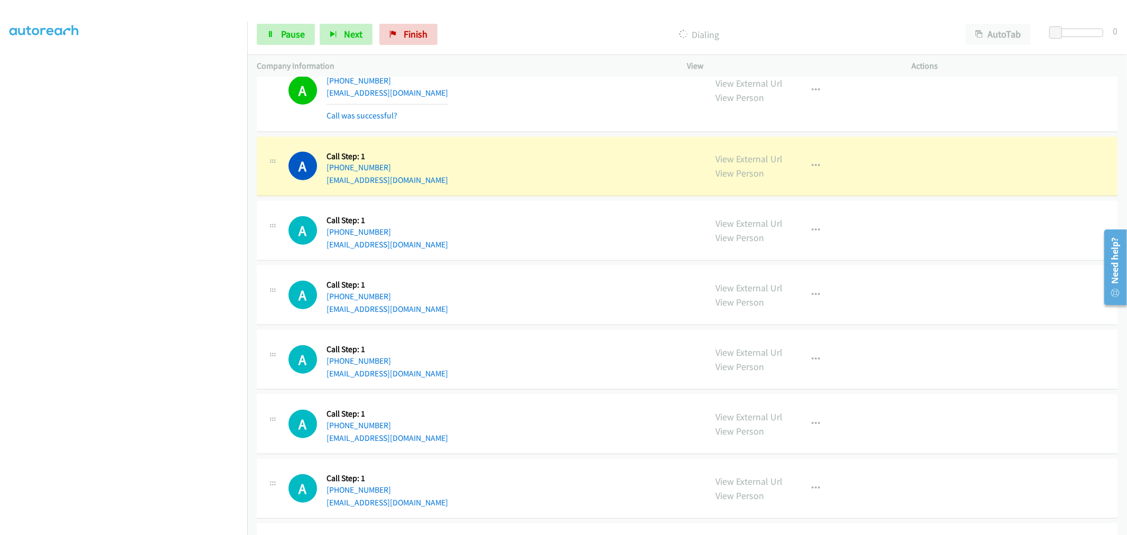
scroll to position [763, 0]
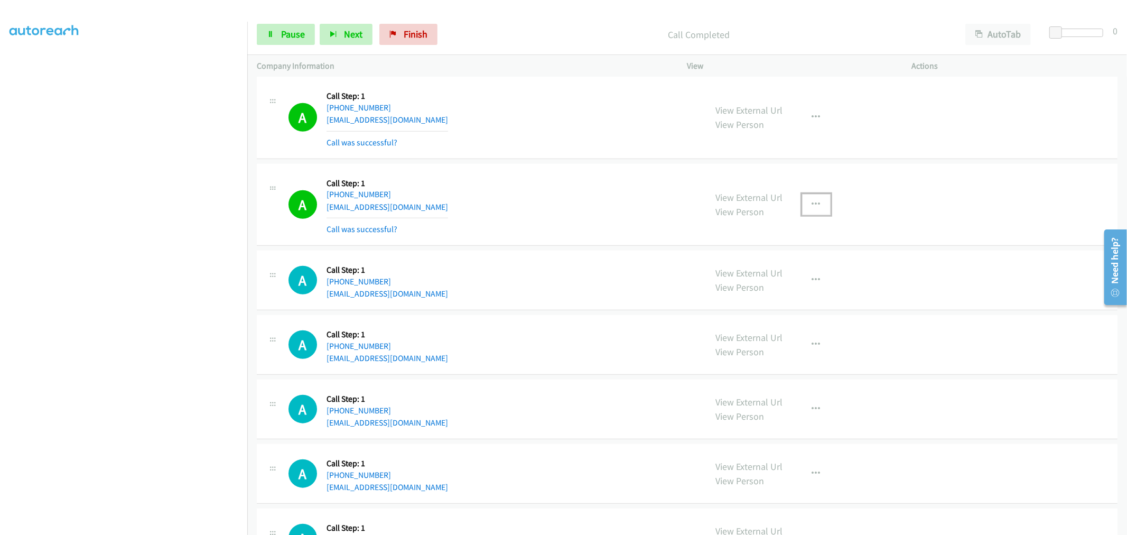
click at [813, 196] on button "button" at bounding box center [816, 204] width 29 height 21
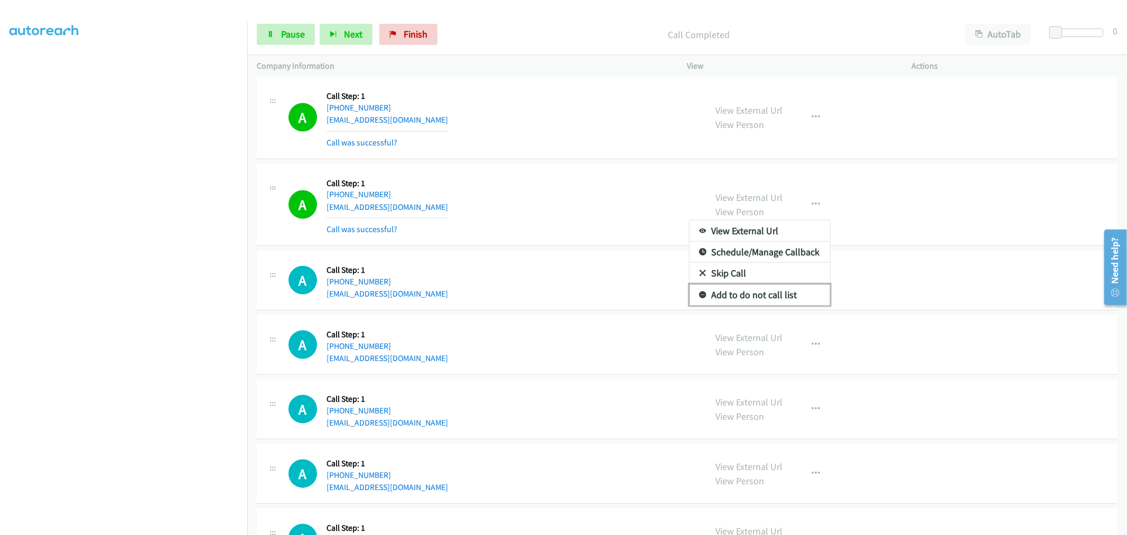
click at [744, 292] on link "Add to do not call list" at bounding box center [760, 294] width 141 height 21
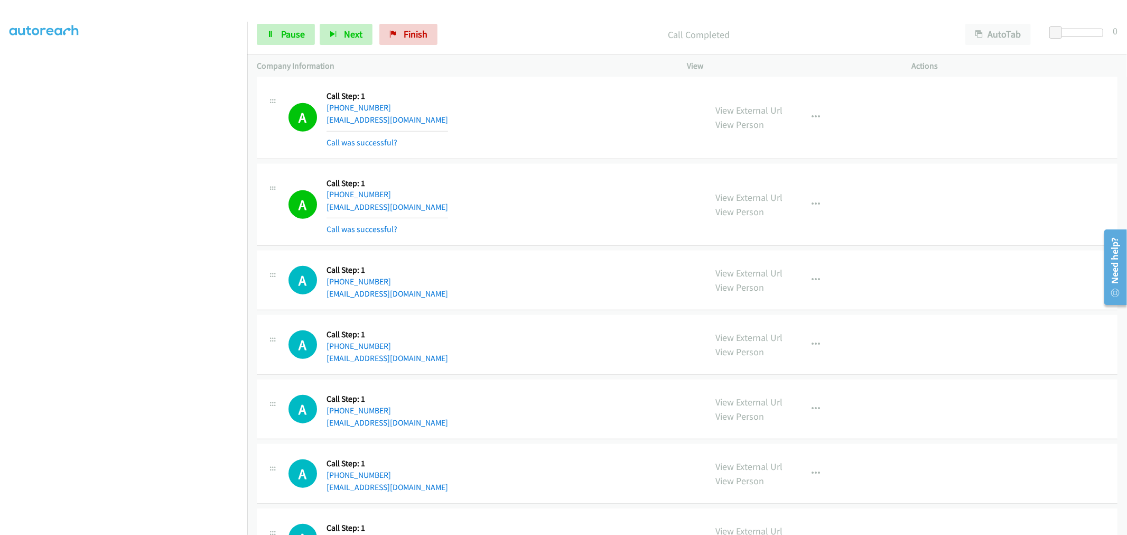
click at [522, 195] on div "A Callback Scheduled Call Step: 1 America/Chicago +1 601-422-5807 kyleestess8@g…" at bounding box center [492, 204] width 408 height 63
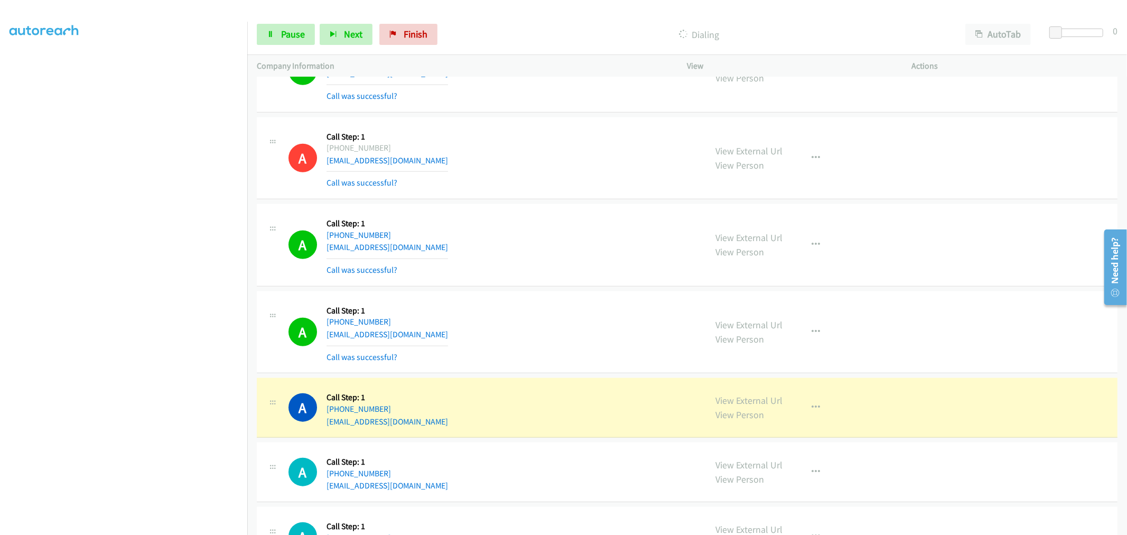
scroll to position [880, 0]
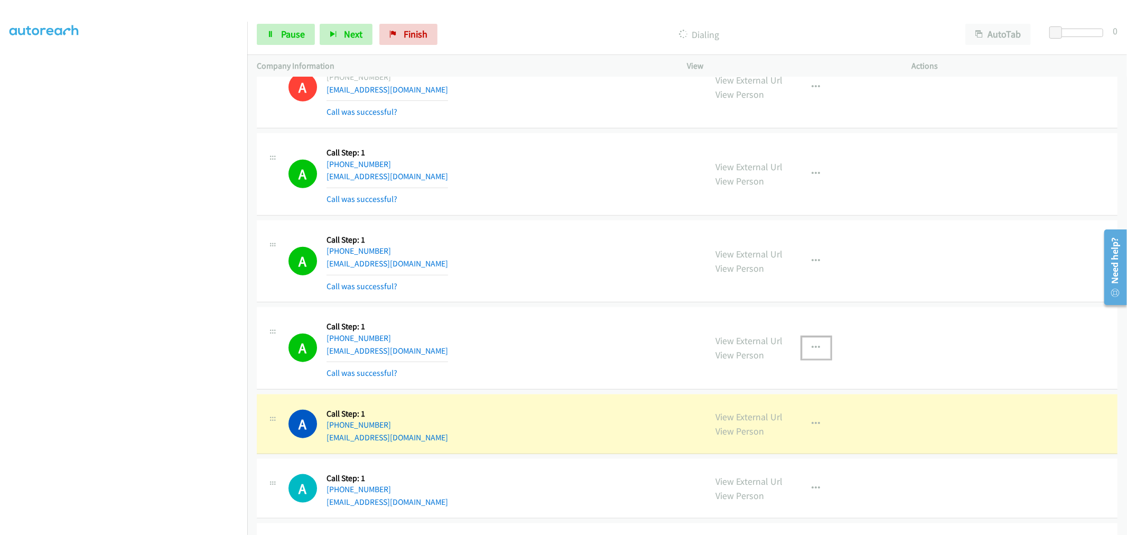
drag, startPoint x: 822, startPoint y: 344, endPoint x: 788, endPoint y: 402, distance: 66.8
click at [822, 344] on button "button" at bounding box center [816, 347] width 29 height 21
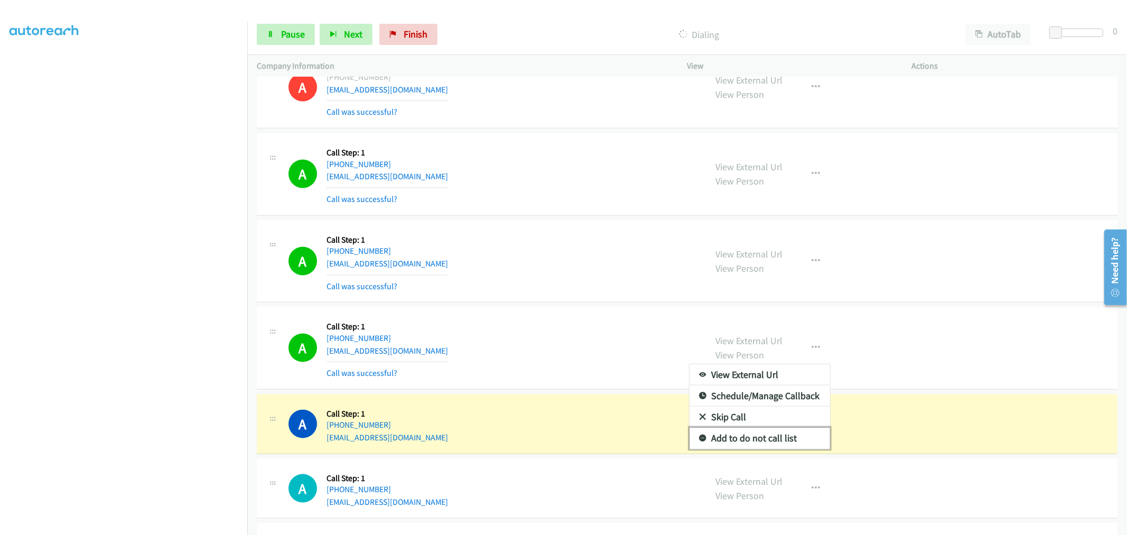
click at [761, 442] on link "Add to do not call list" at bounding box center [760, 437] width 141 height 21
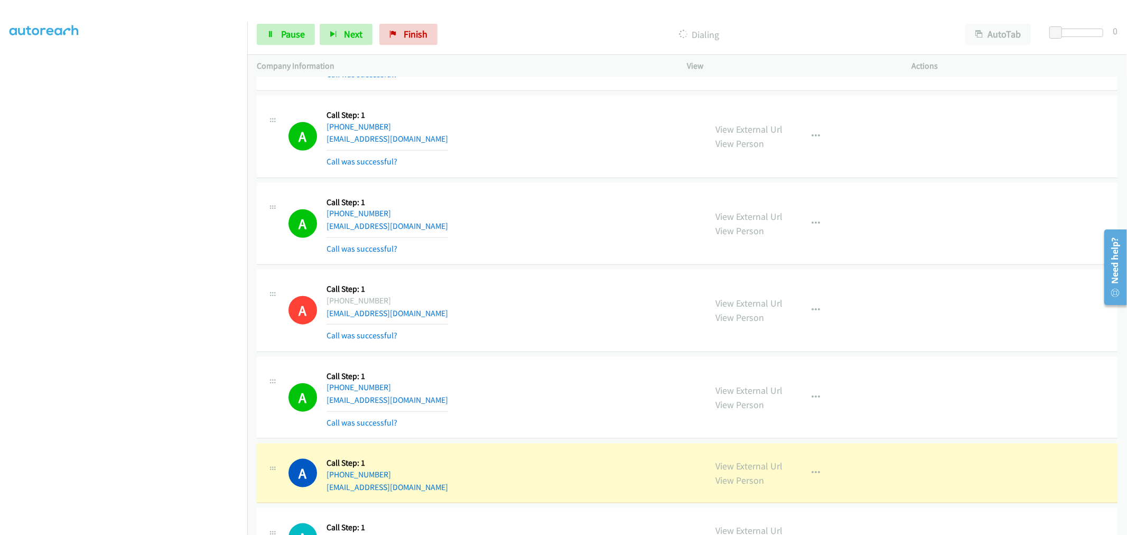
scroll to position [939, 0]
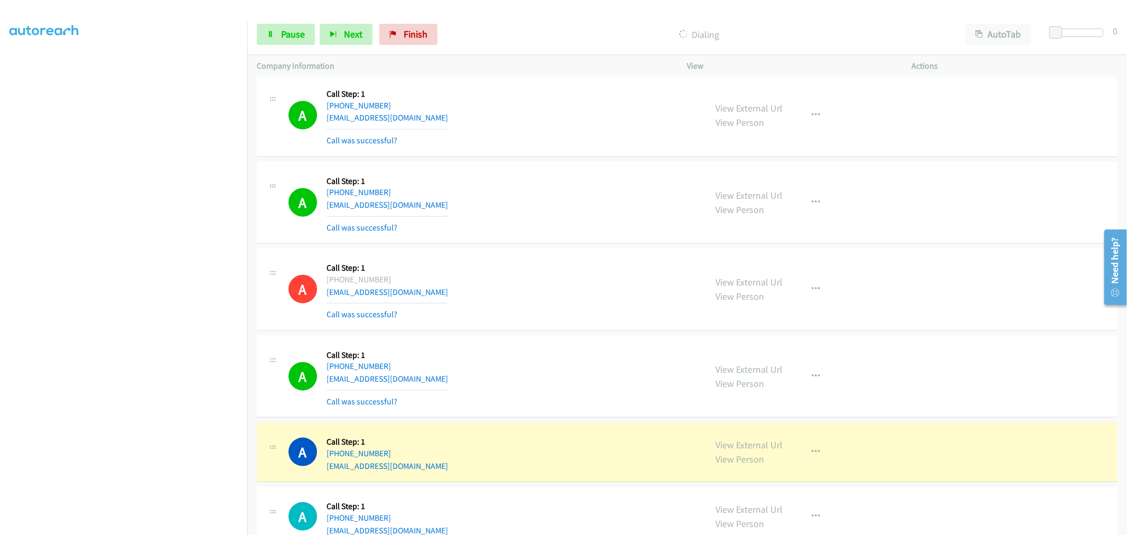
drag, startPoint x: 746, startPoint y: 444, endPoint x: 639, endPoint y: 308, distance: 173.1
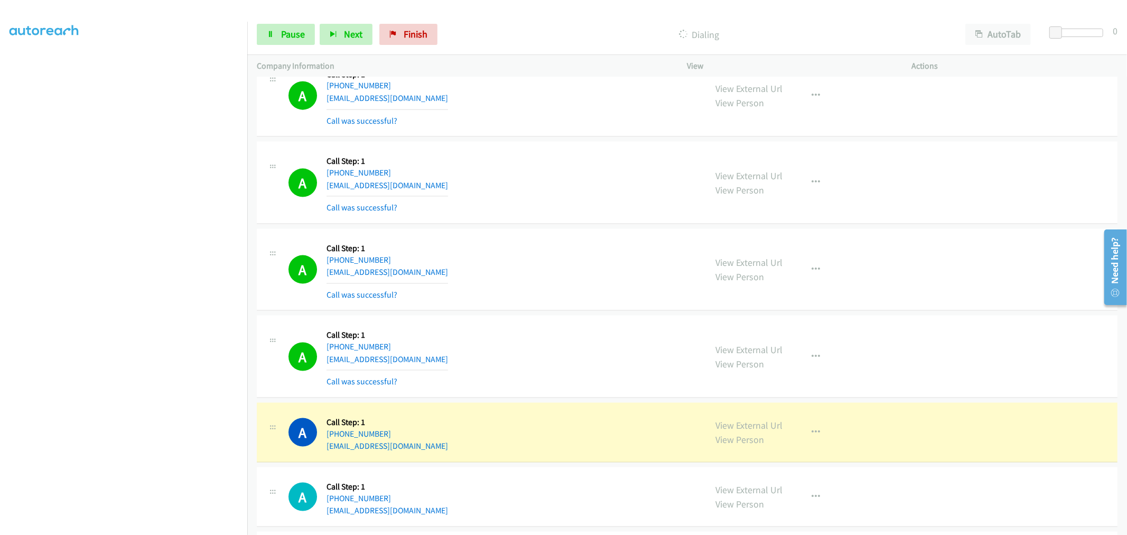
scroll to position [1350, 0]
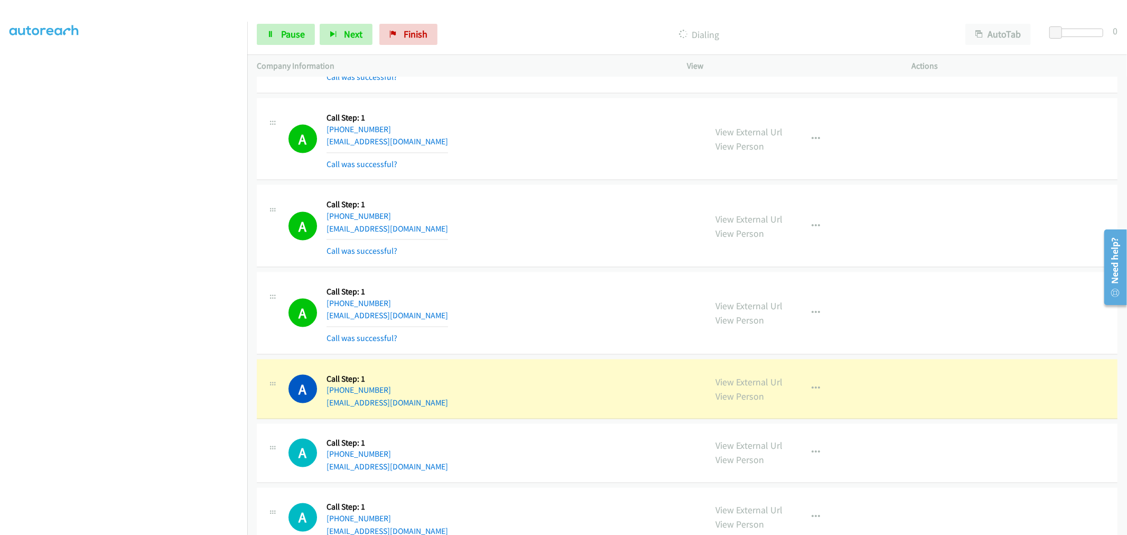
click at [136, 529] on aside "Dialing Mode: Power | Switch to Preview My Lists" at bounding box center [123, 263] width 247 height 585
click at [296, 38] on span "Pause" at bounding box center [293, 34] width 24 height 12
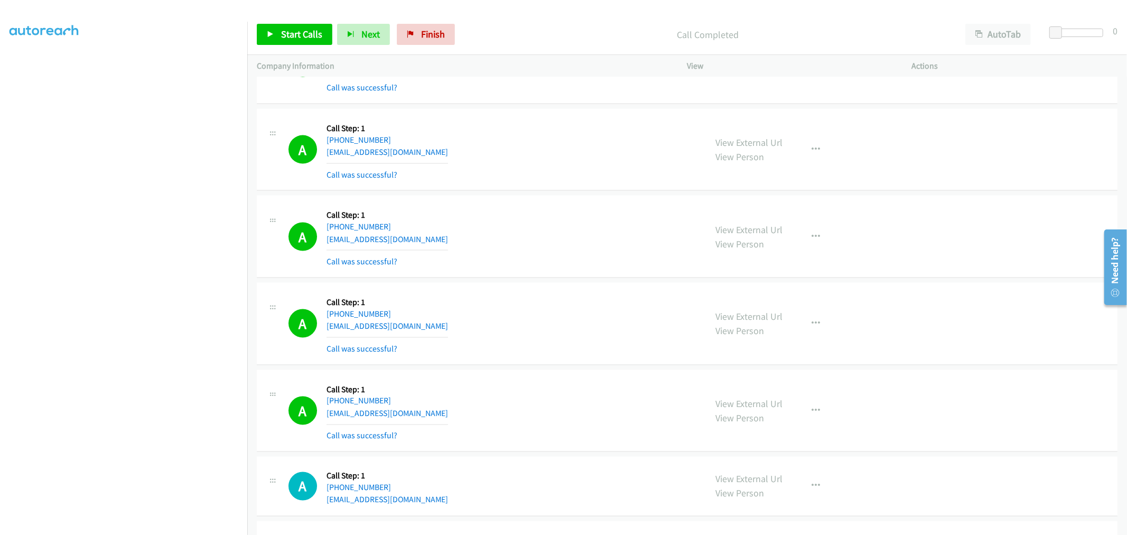
scroll to position [1339, 0]
click at [537, 261] on div "A Callback Scheduled Call Step: 1 America/Los_Angeles +1 916-600-3366 philippur…" at bounding box center [492, 237] width 408 height 63
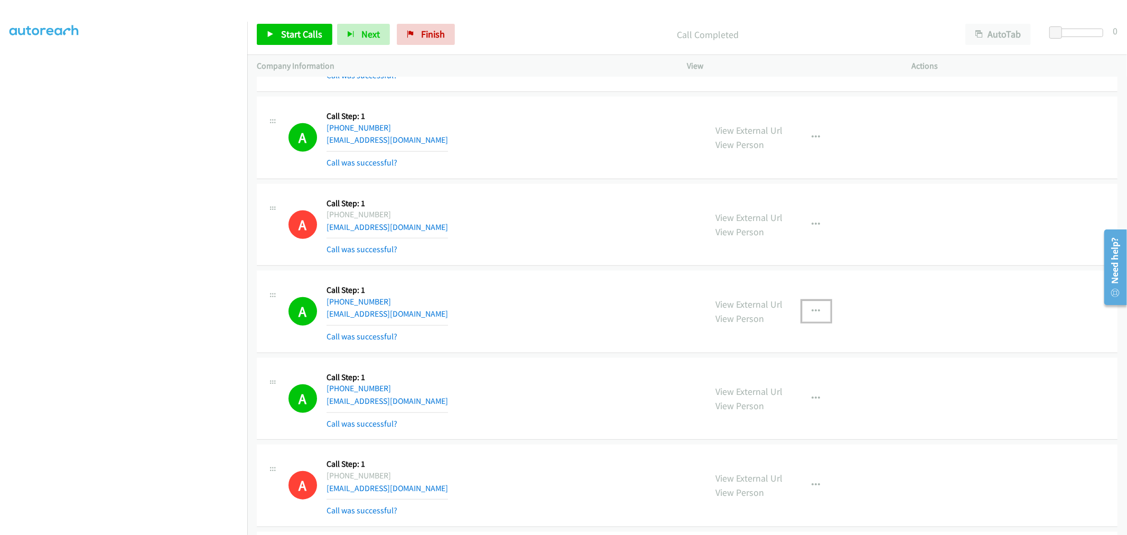
click at [807, 305] on button "button" at bounding box center [816, 311] width 29 height 21
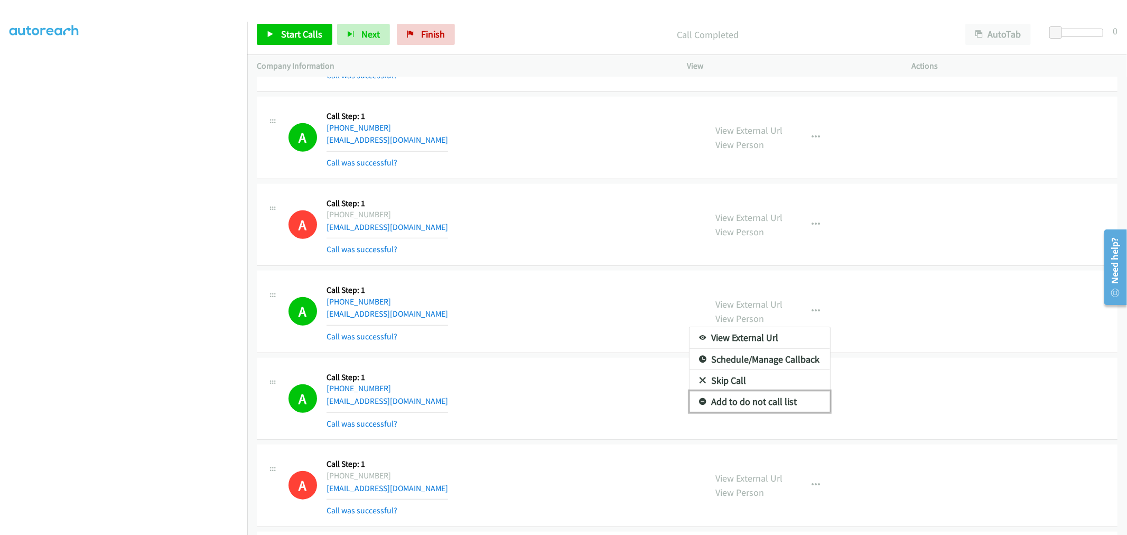
click at [753, 404] on link "Add to do not call list" at bounding box center [760, 401] width 141 height 21
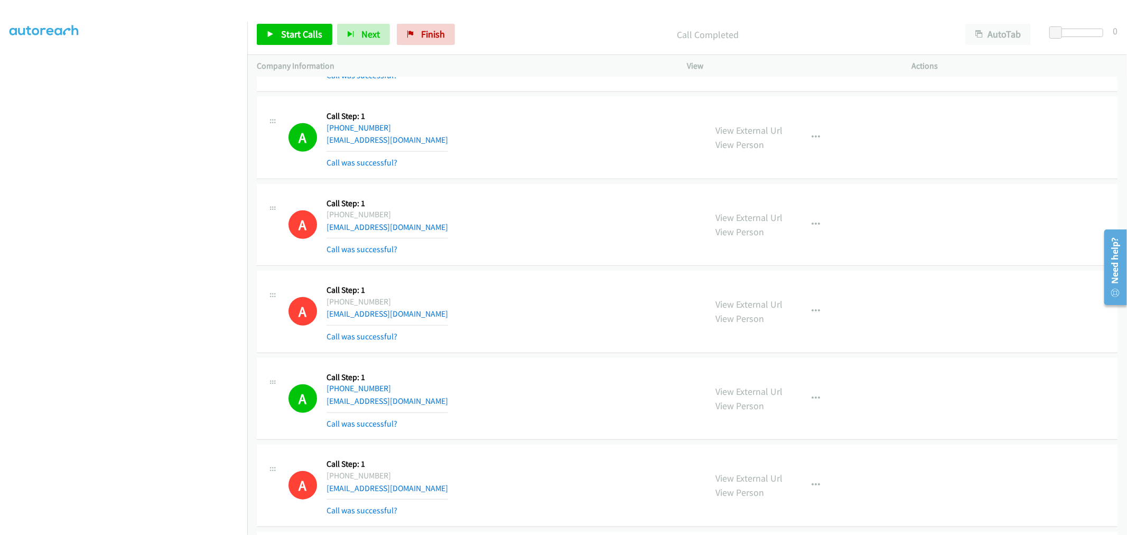
click at [539, 180] on td "A Callback Scheduled Call Step: 1 America/New_York +1 614-687-0039 alioutiano@g…" at bounding box center [687, 137] width 880 height 87
